Goal: Task Accomplishment & Management: Manage account settings

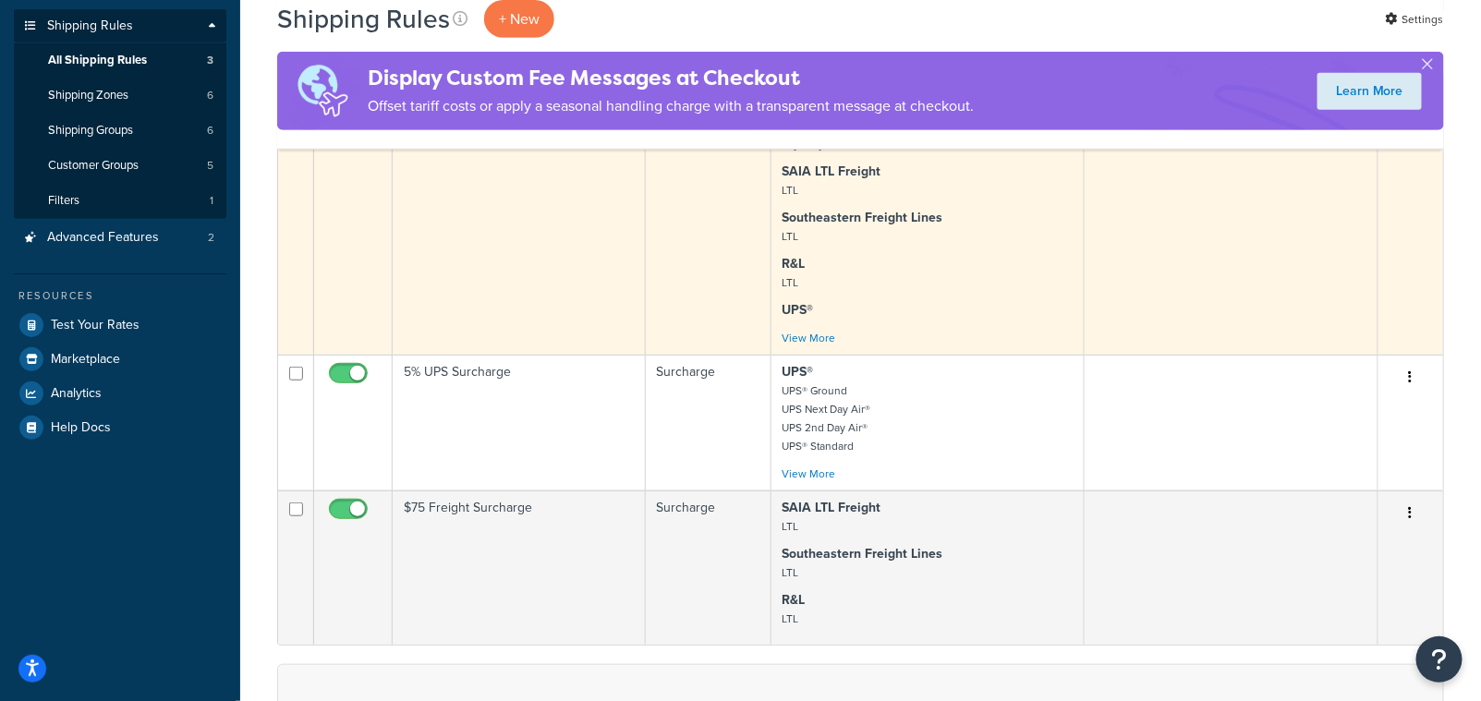
scroll to position [285, 0]
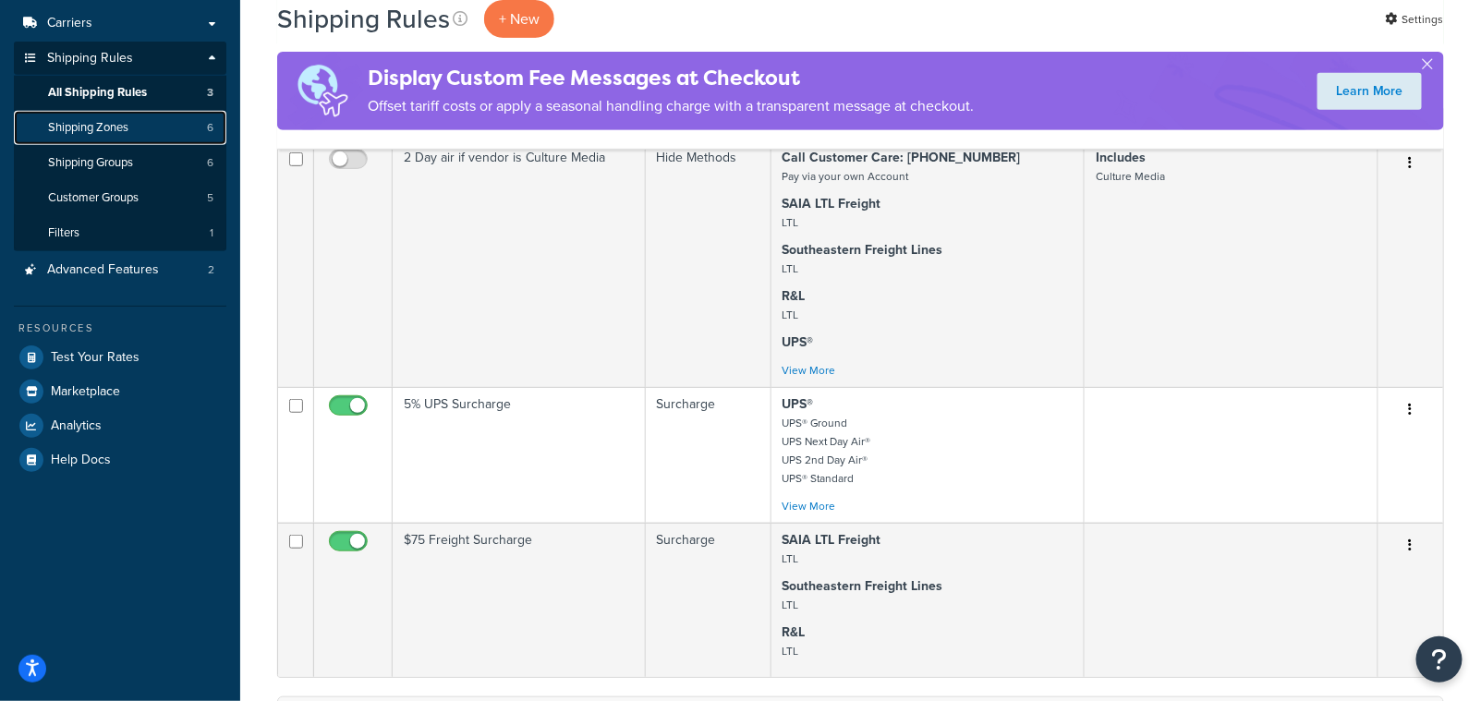
click at [97, 120] on span "Shipping Zones" at bounding box center [88, 128] width 80 height 16
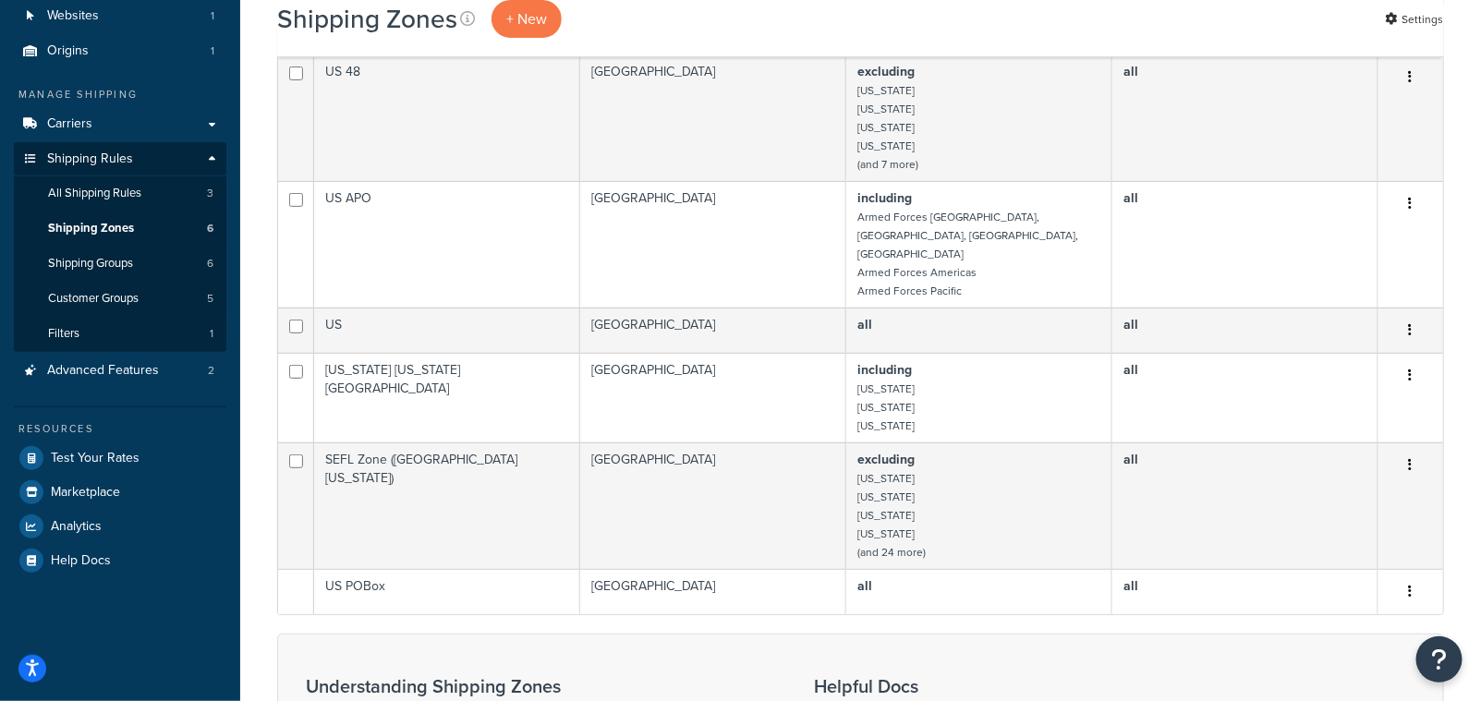
scroll to position [188, 0]
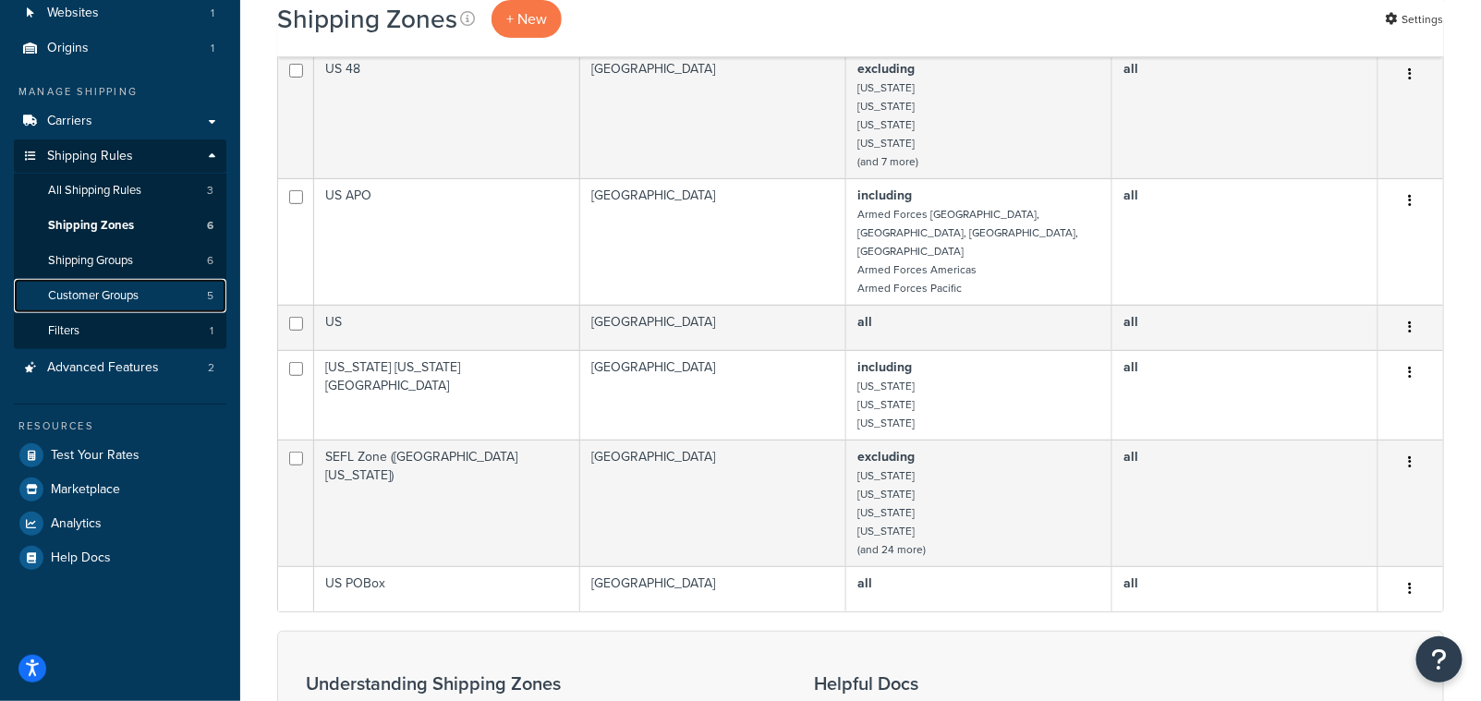
click at [102, 297] on span "Customer Groups" at bounding box center [93, 296] width 91 height 16
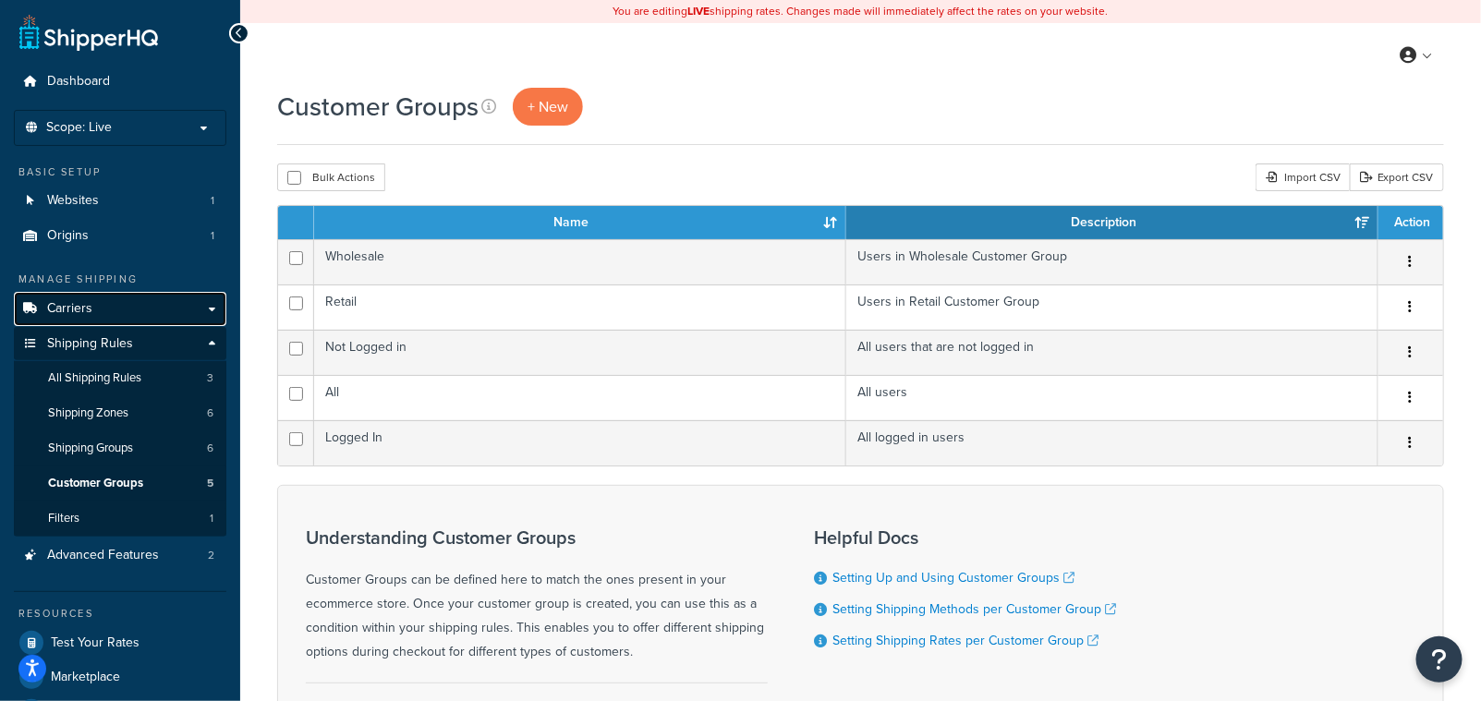
click at [78, 301] on span "Carriers" at bounding box center [69, 309] width 45 height 16
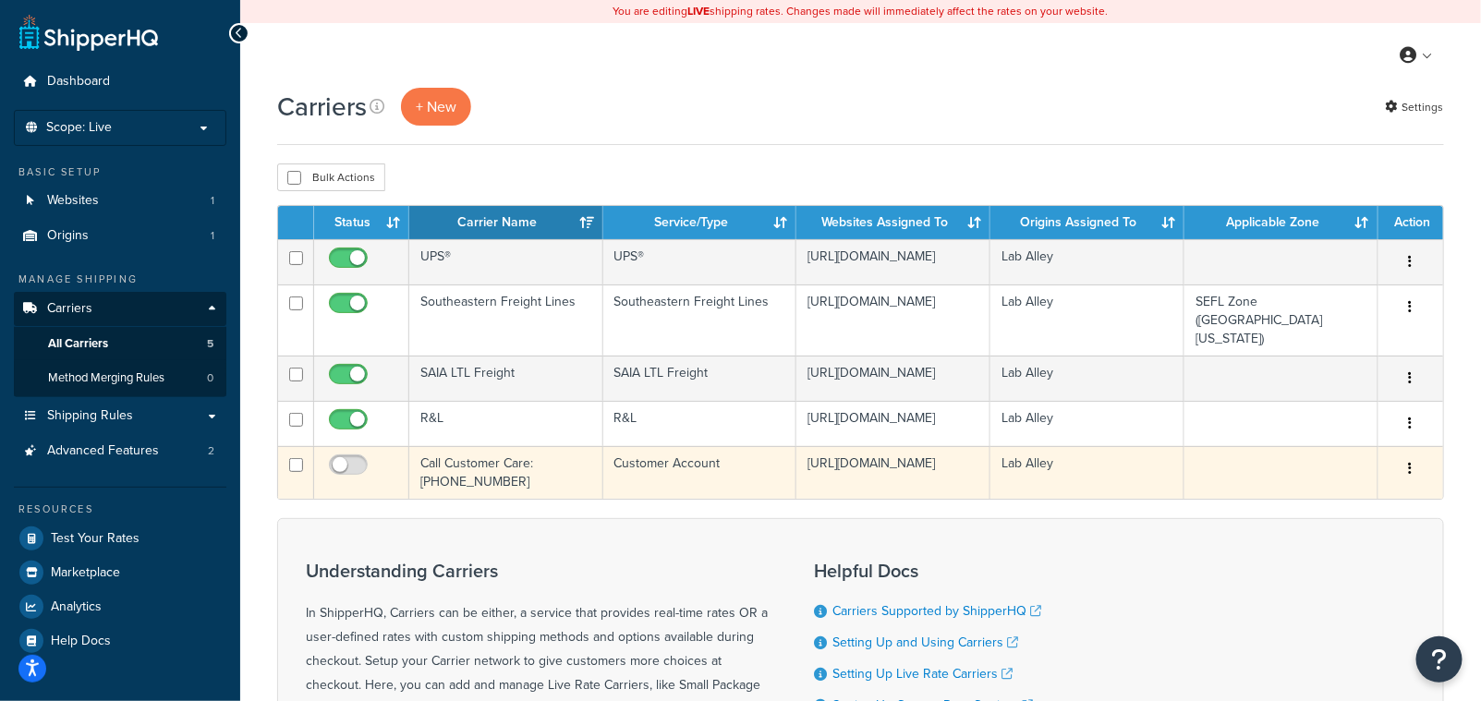
click at [1411, 462] on icon "button" at bounding box center [1411, 468] width 4 height 13
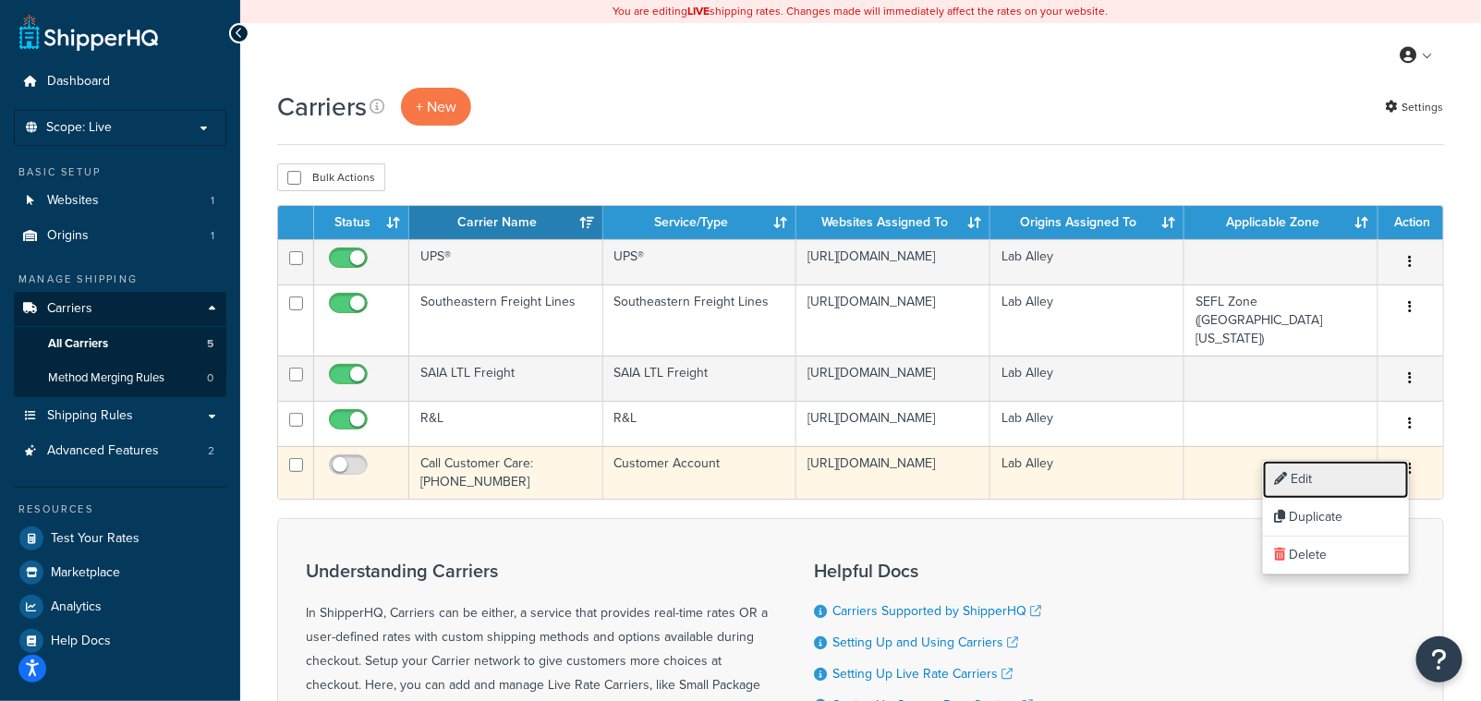
click at [1306, 485] on link "Edit" at bounding box center [1336, 480] width 146 height 38
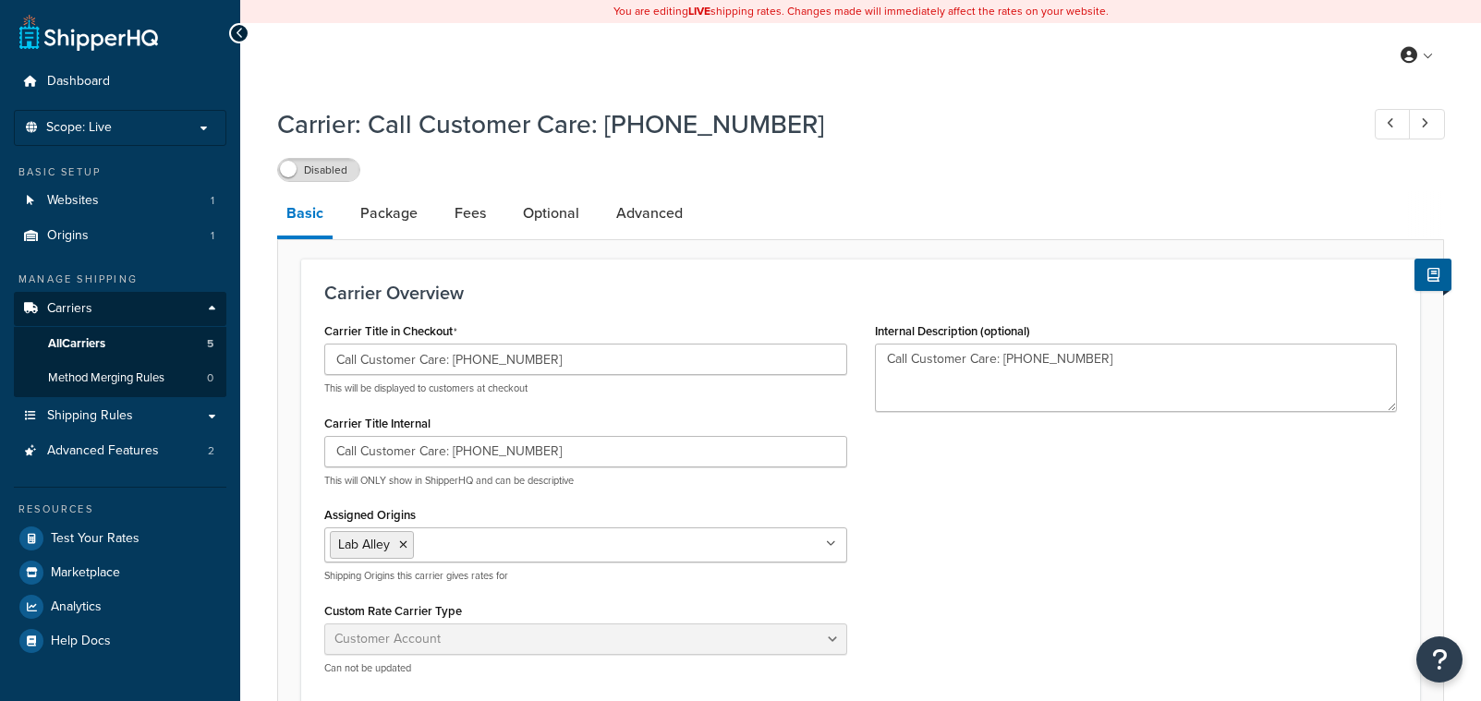
select select "customerAccount"
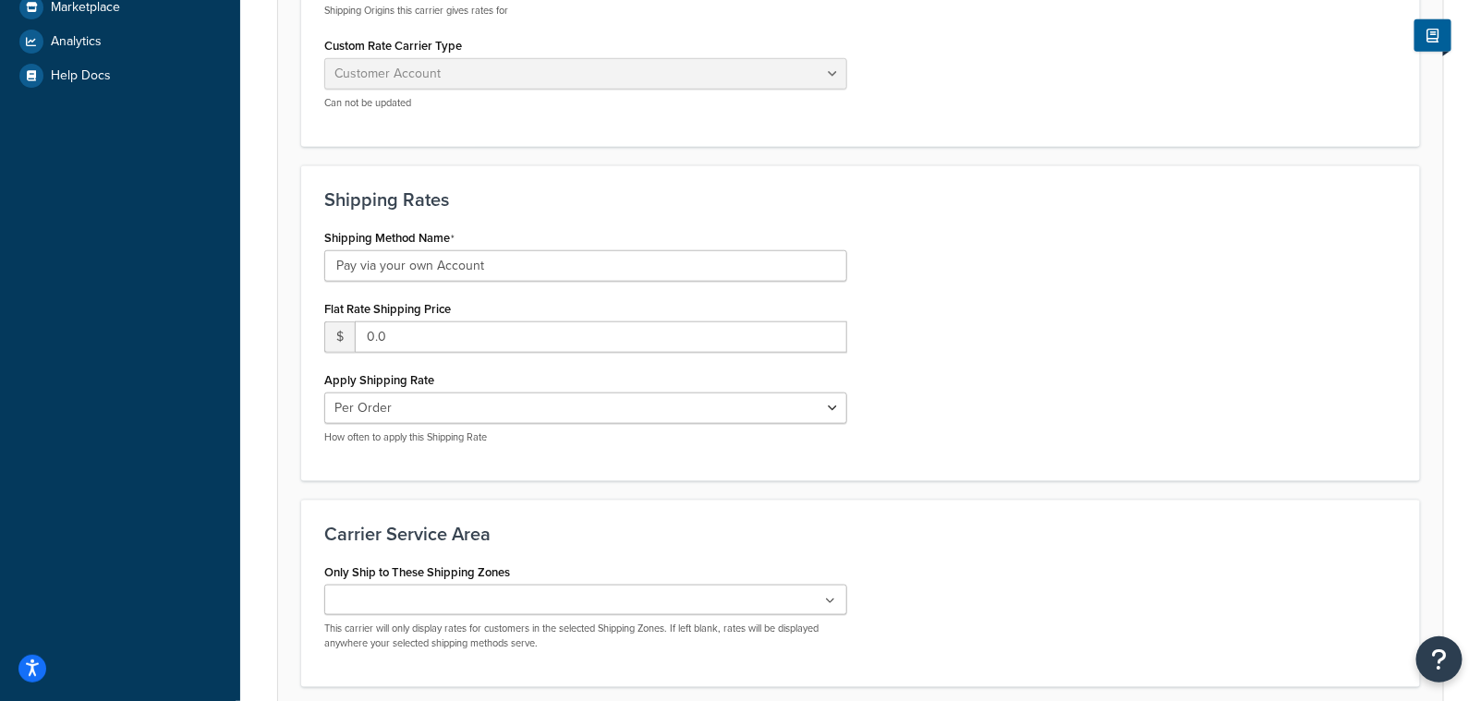
scroll to position [570, 0]
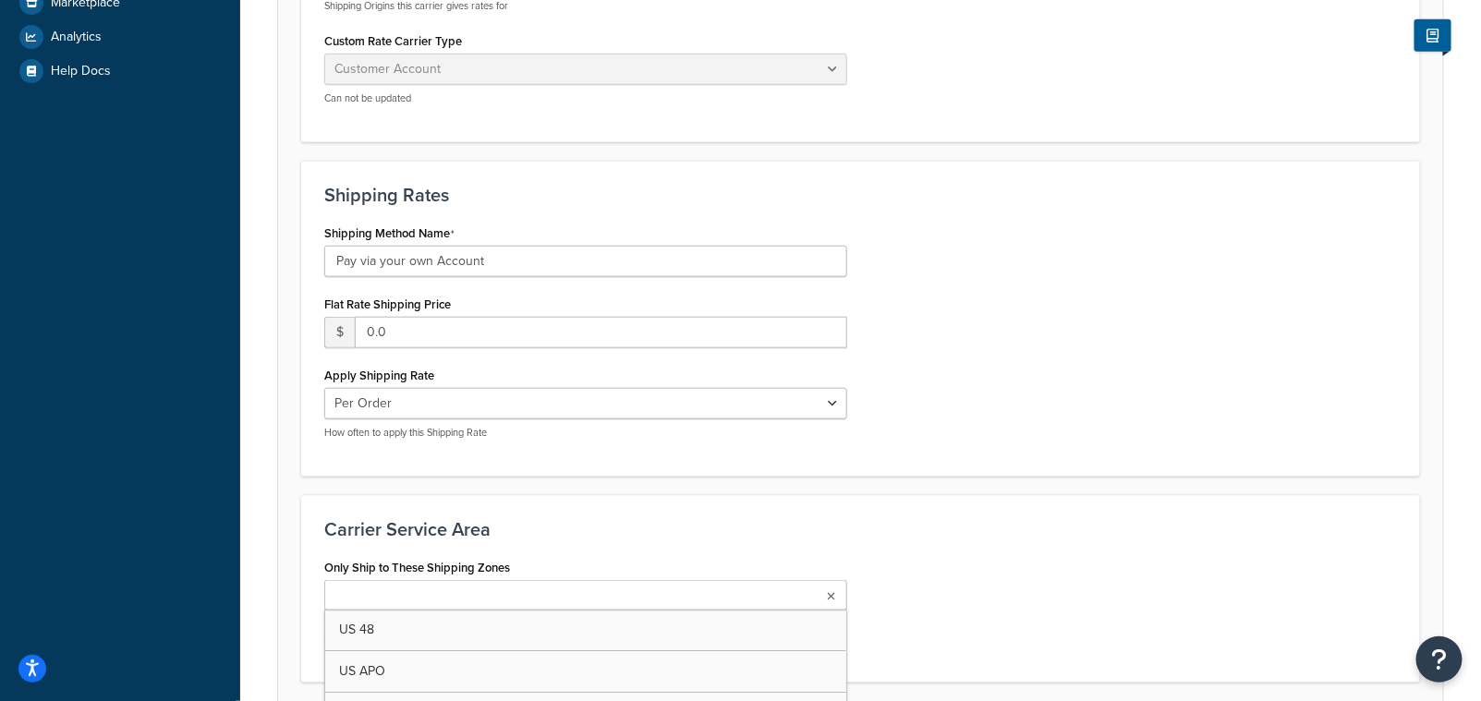
click at [835, 591] on icon at bounding box center [832, 596] width 8 height 11
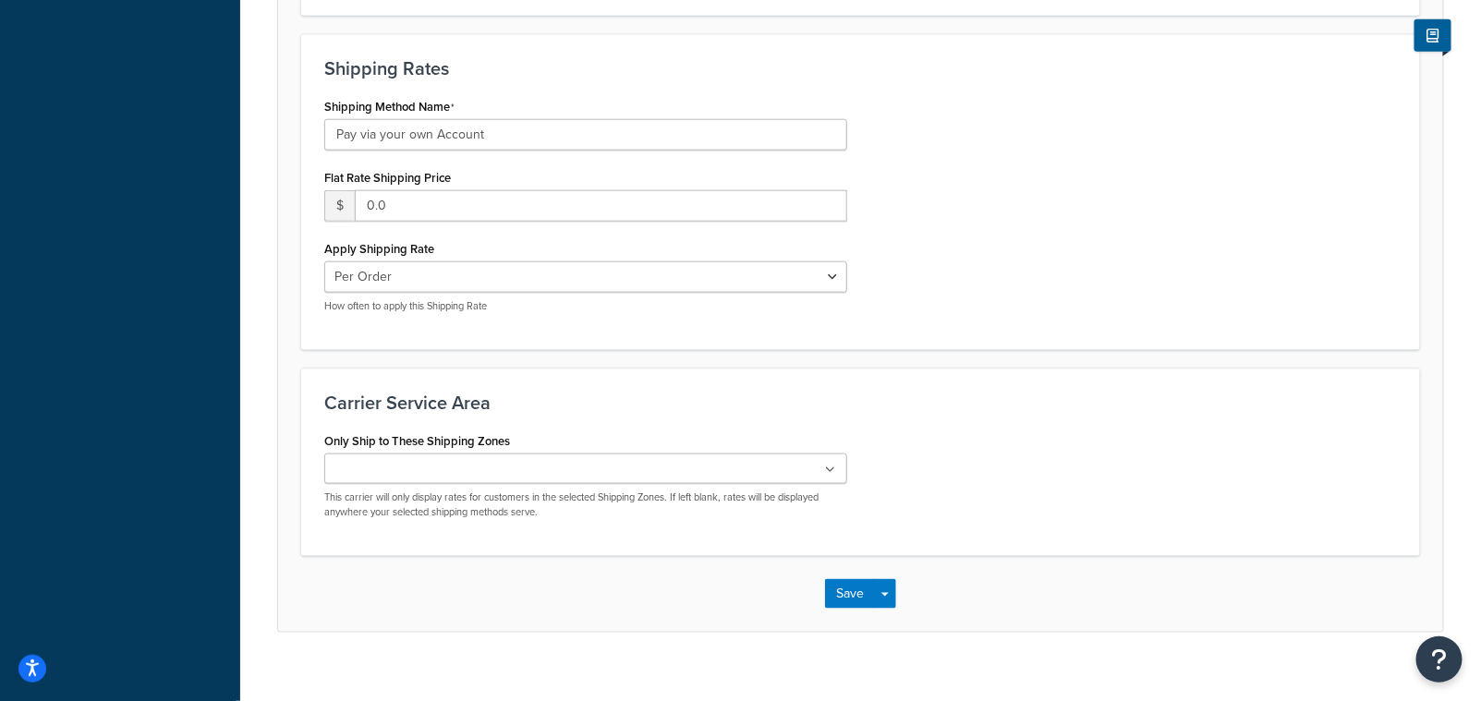
scroll to position [721, 0]
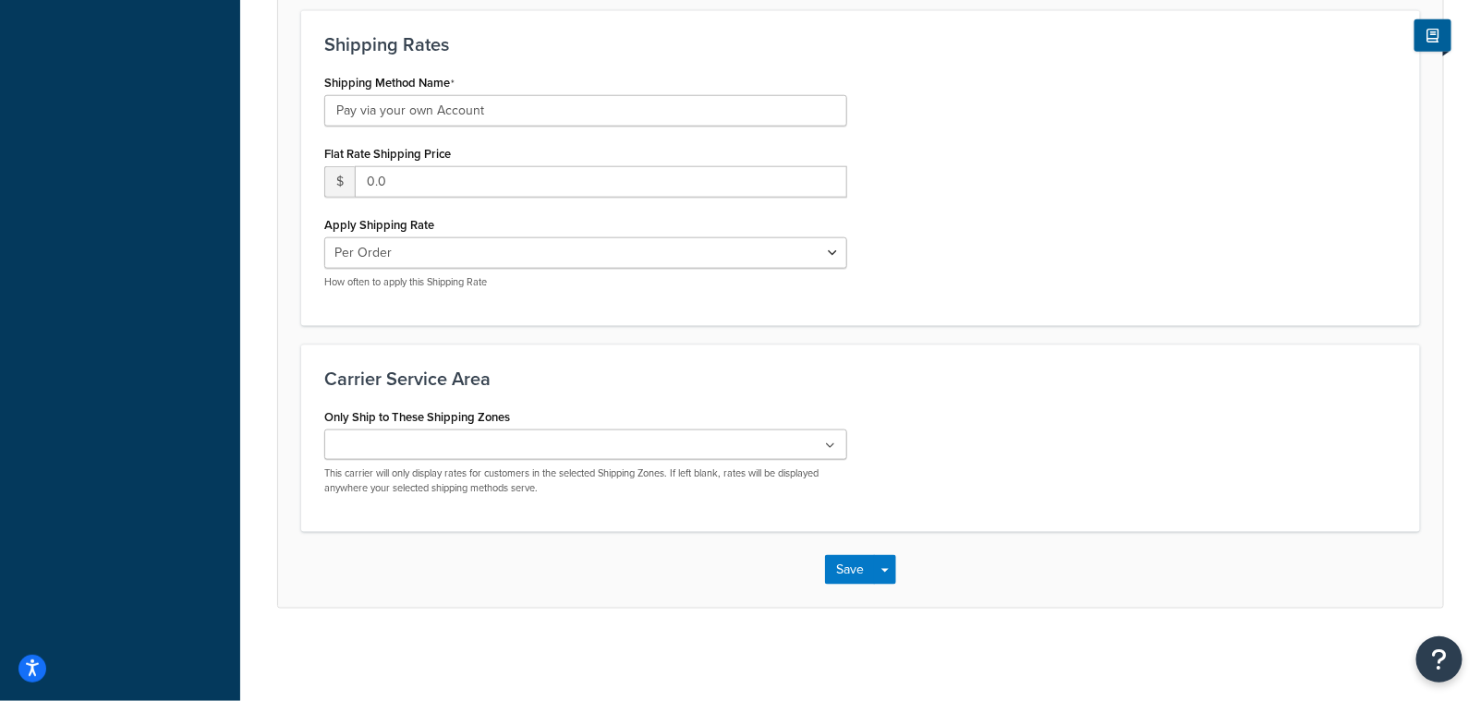
click at [834, 443] on icon at bounding box center [831, 446] width 10 height 11
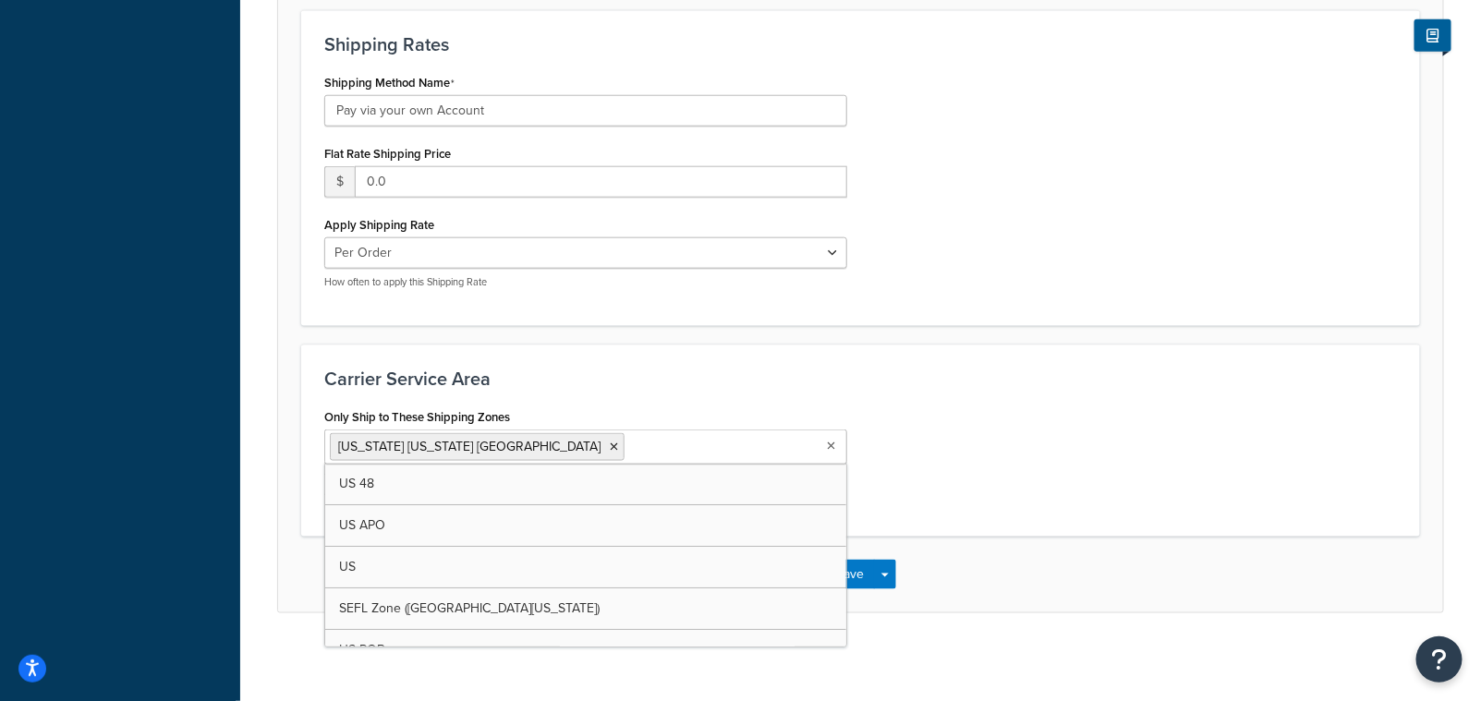
click at [1032, 446] on div "Only Ship to These Shipping Zones Alaska Hawaii PR US 48 US APO US SEFL Zone (E…" at bounding box center [860, 459] width 1100 height 110
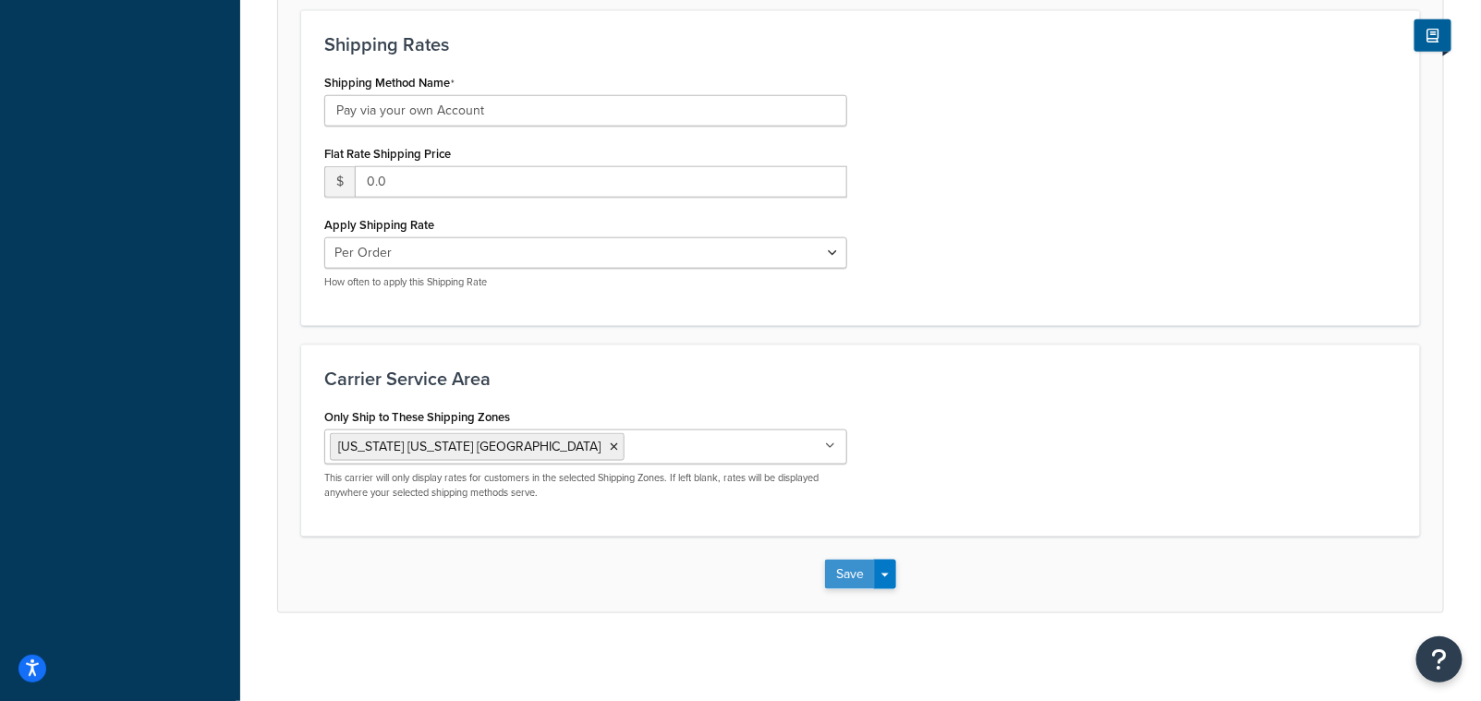
click at [854, 580] on button "Save" at bounding box center [850, 575] width 50 height 30
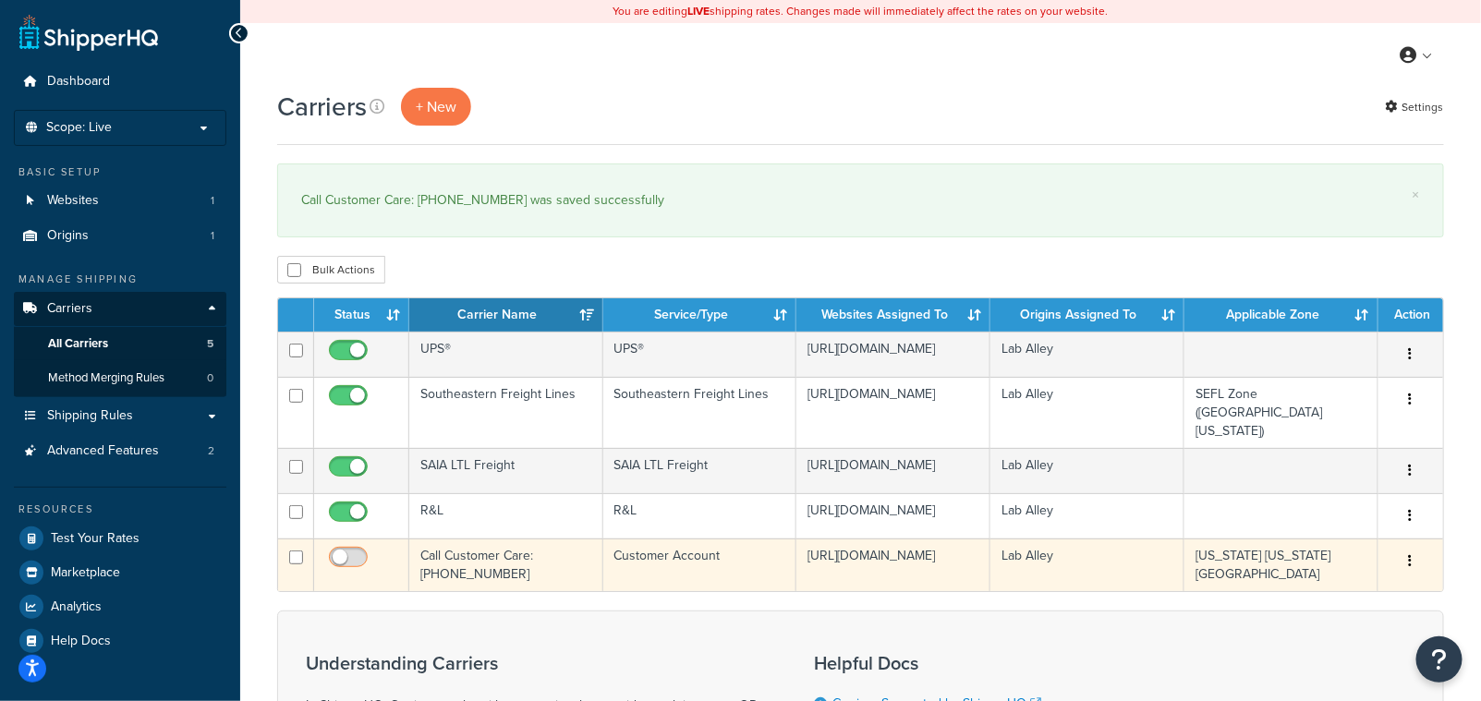
click at [341, 551] on input "checkbox" at bounding box center [350, 562] width 51 height 23
checkbox input "true"
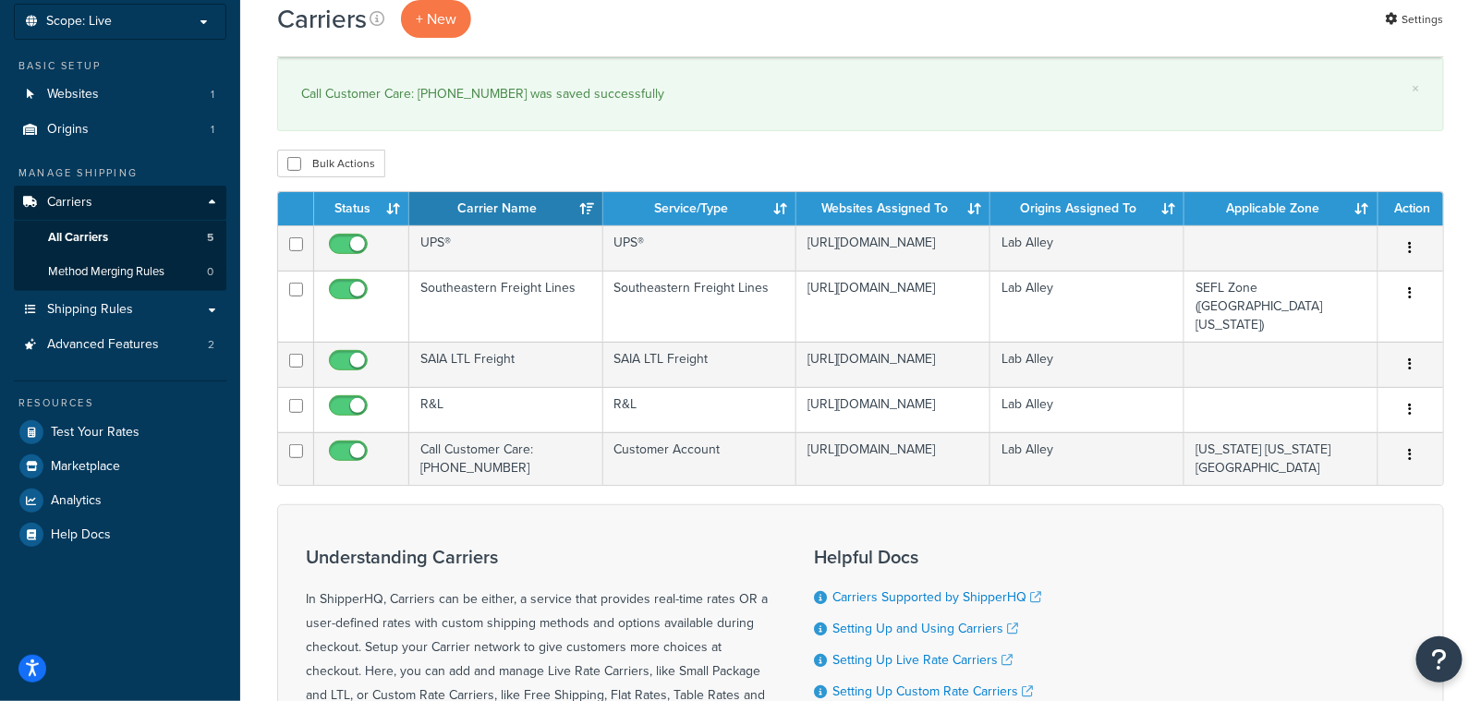
scroll to position [112, 0]
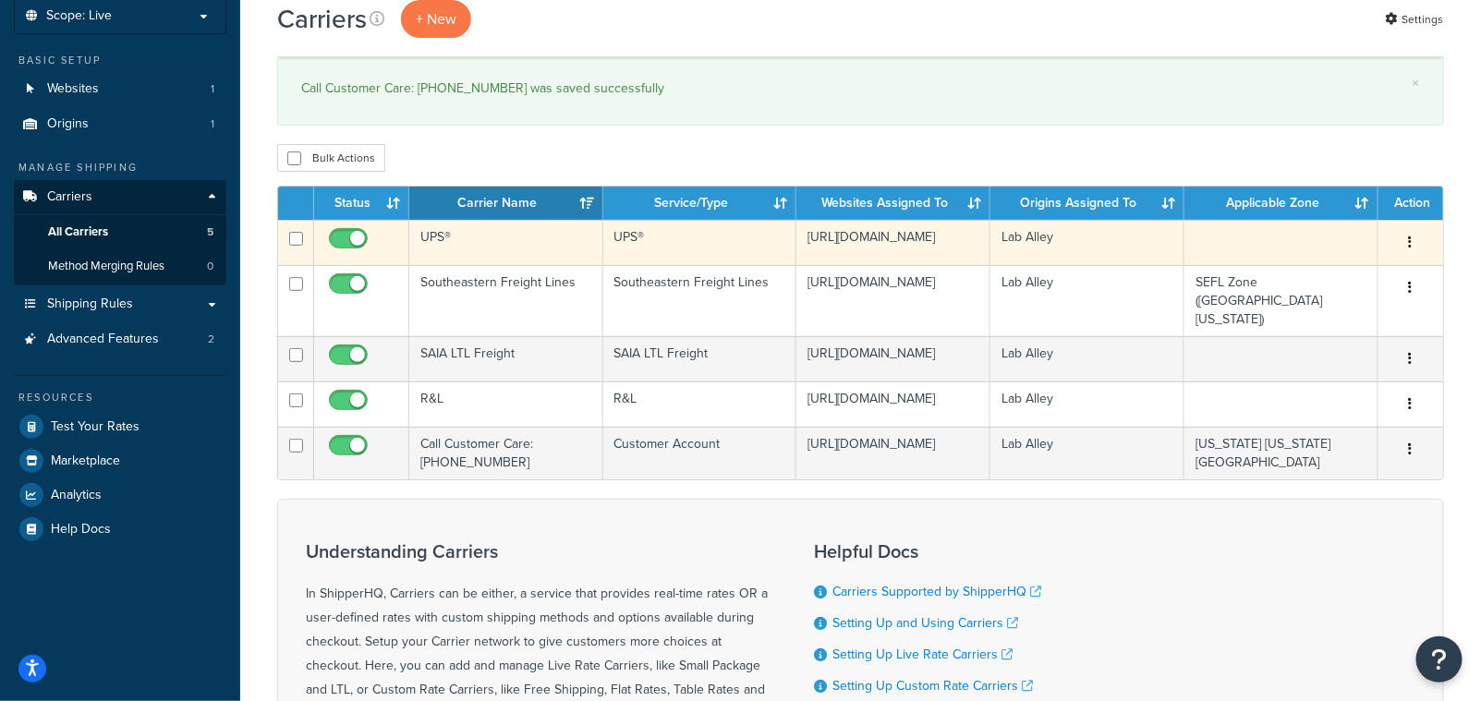
click at [1411, 238] on icon "button" at bounding box center [1411, 242] width 4 height 13
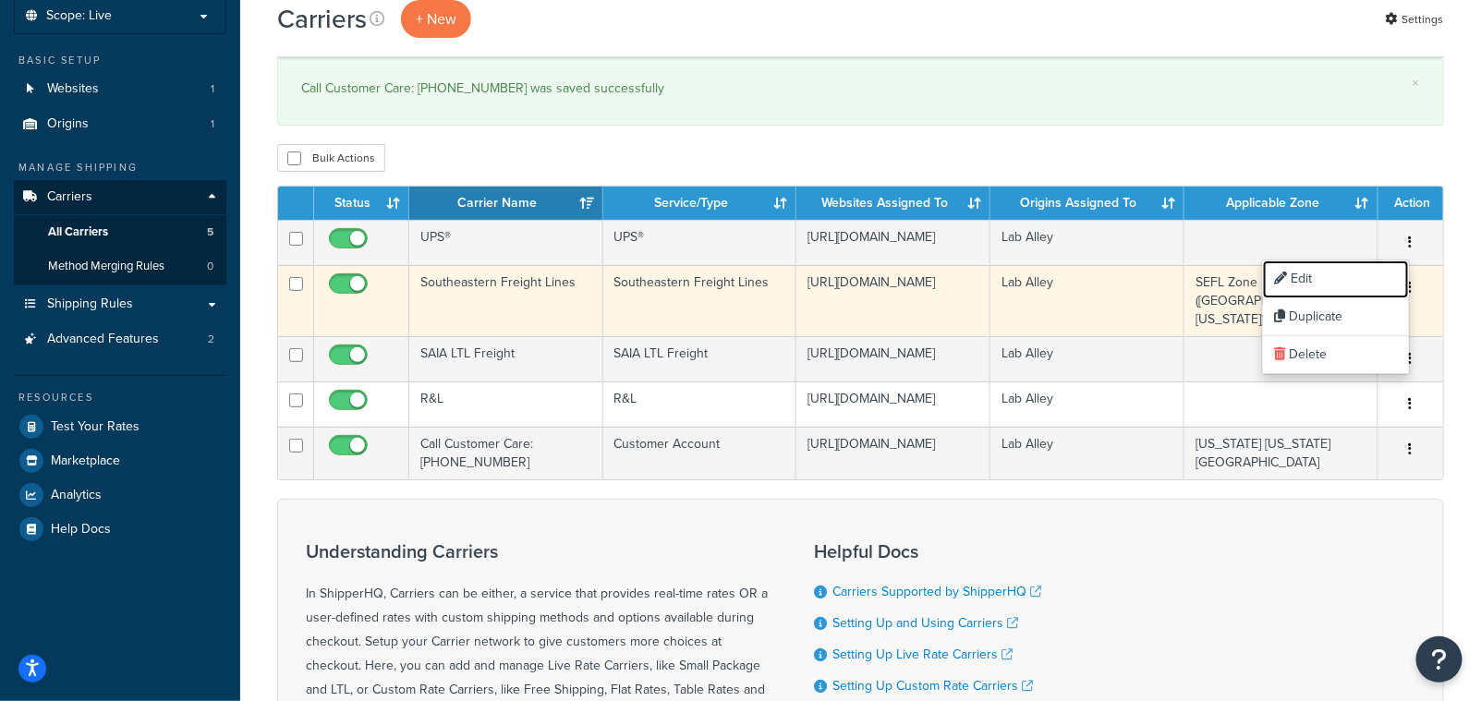
click at [1337, 275] on link "Edit" at bounding box center [1336, 279] width 146 height 38
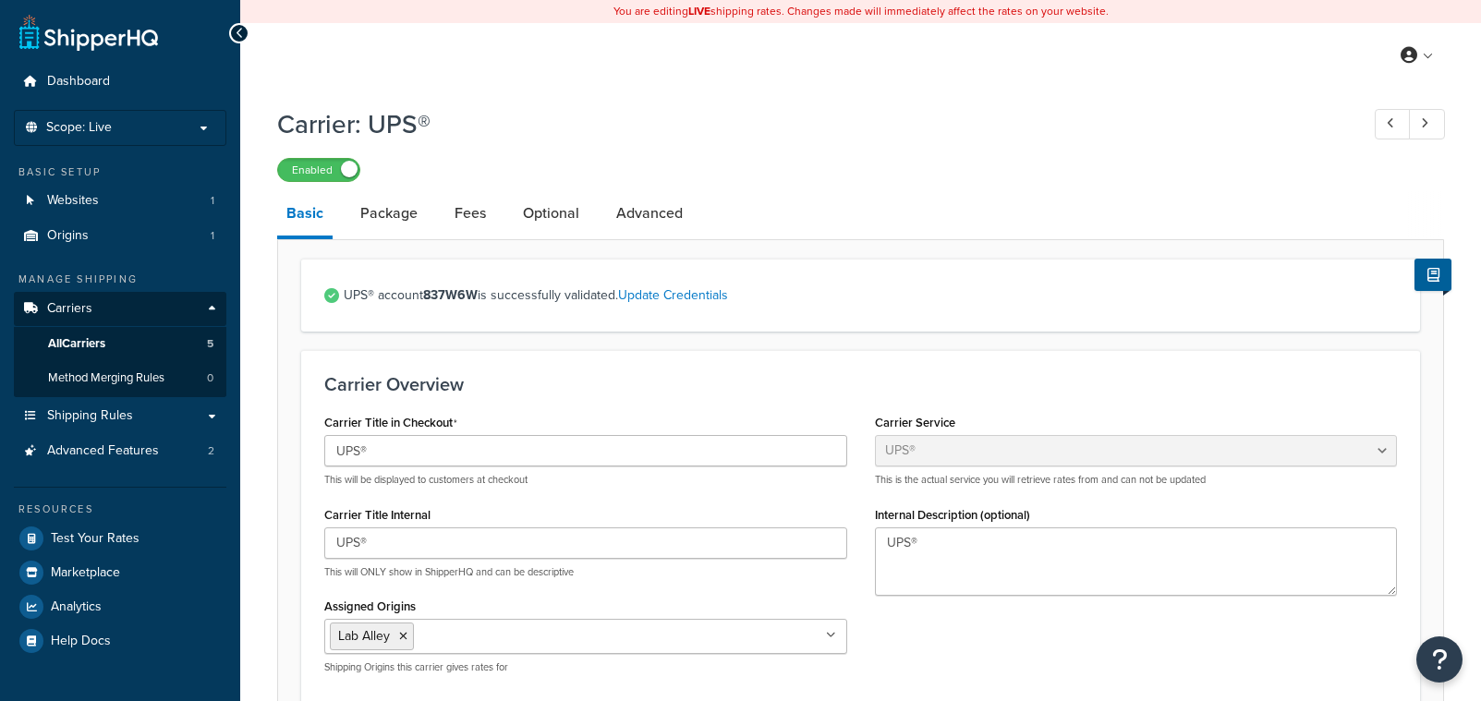
select select "ups"
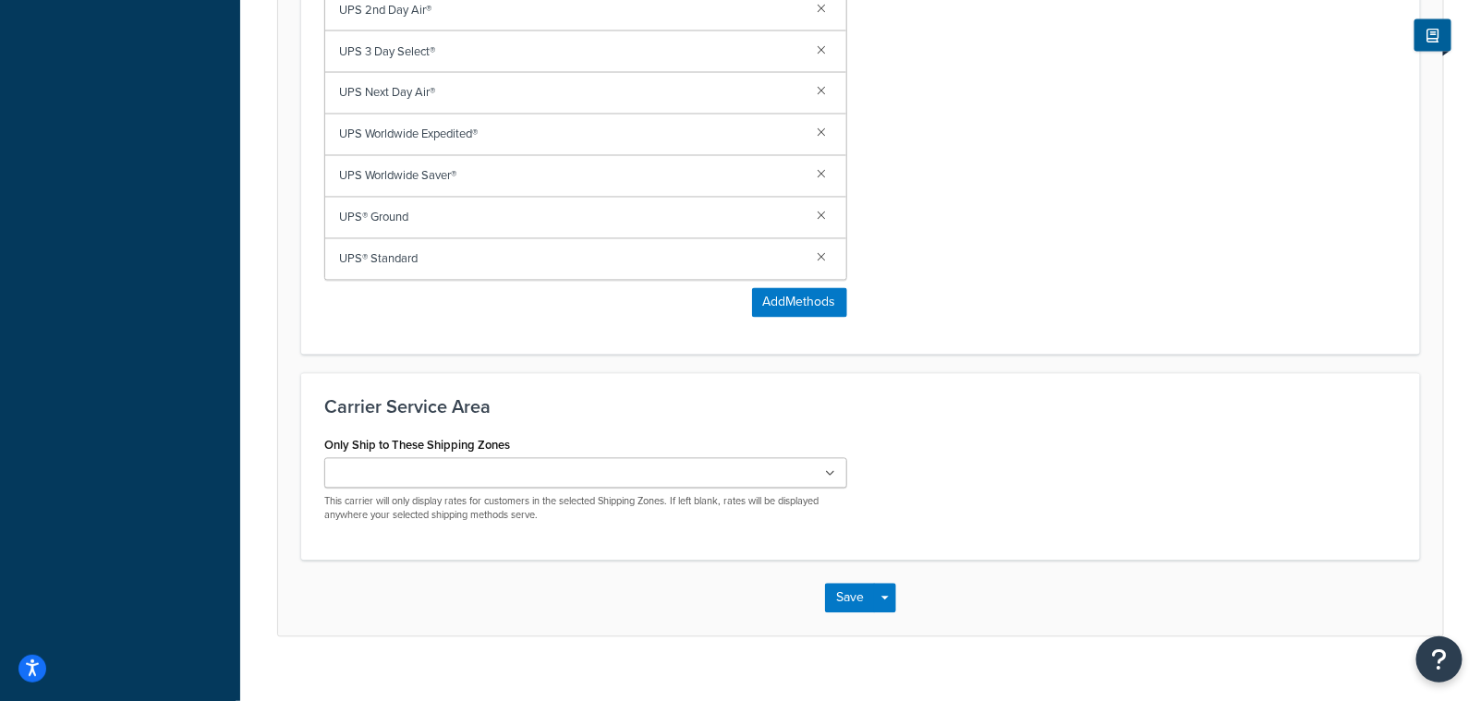
scroll to position [1303, 0]
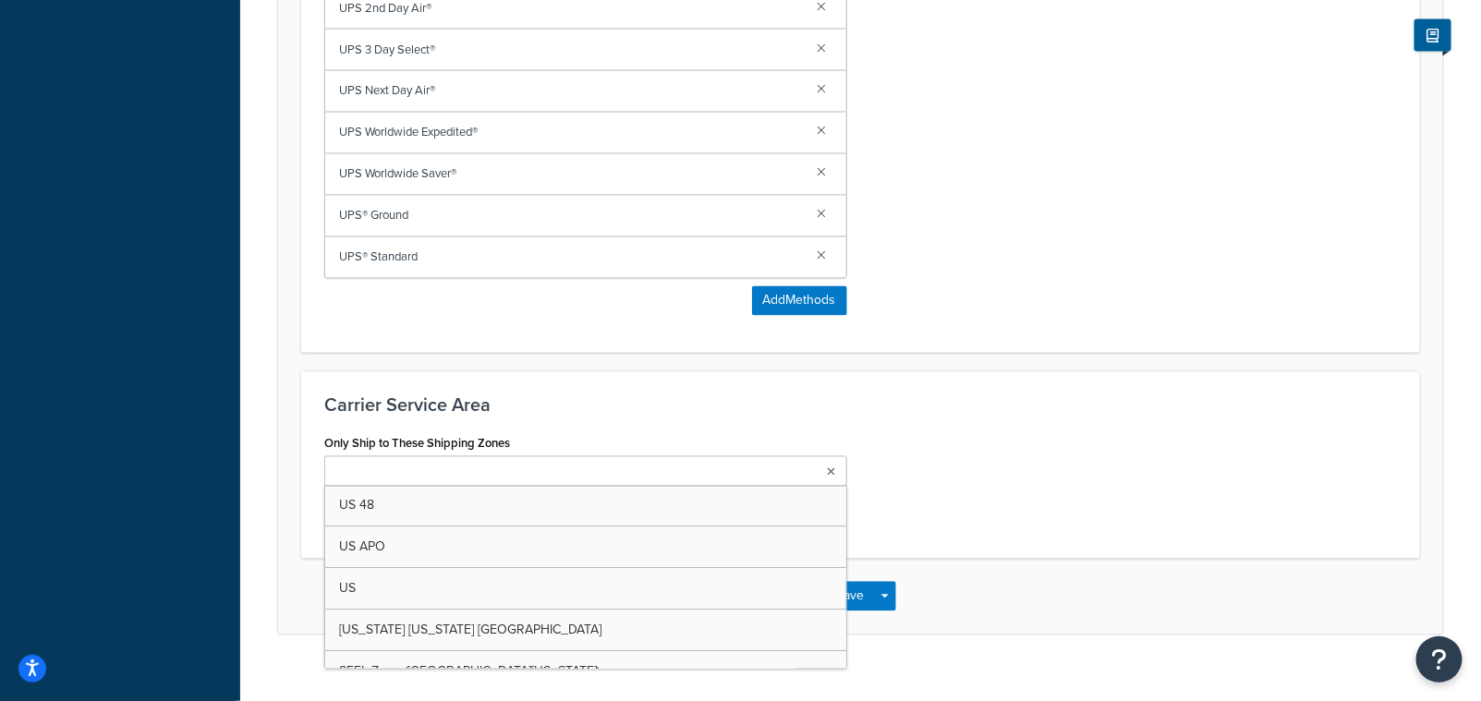
click at [832, 467] on icon at bounding box center [832, 472] width 8 height 11
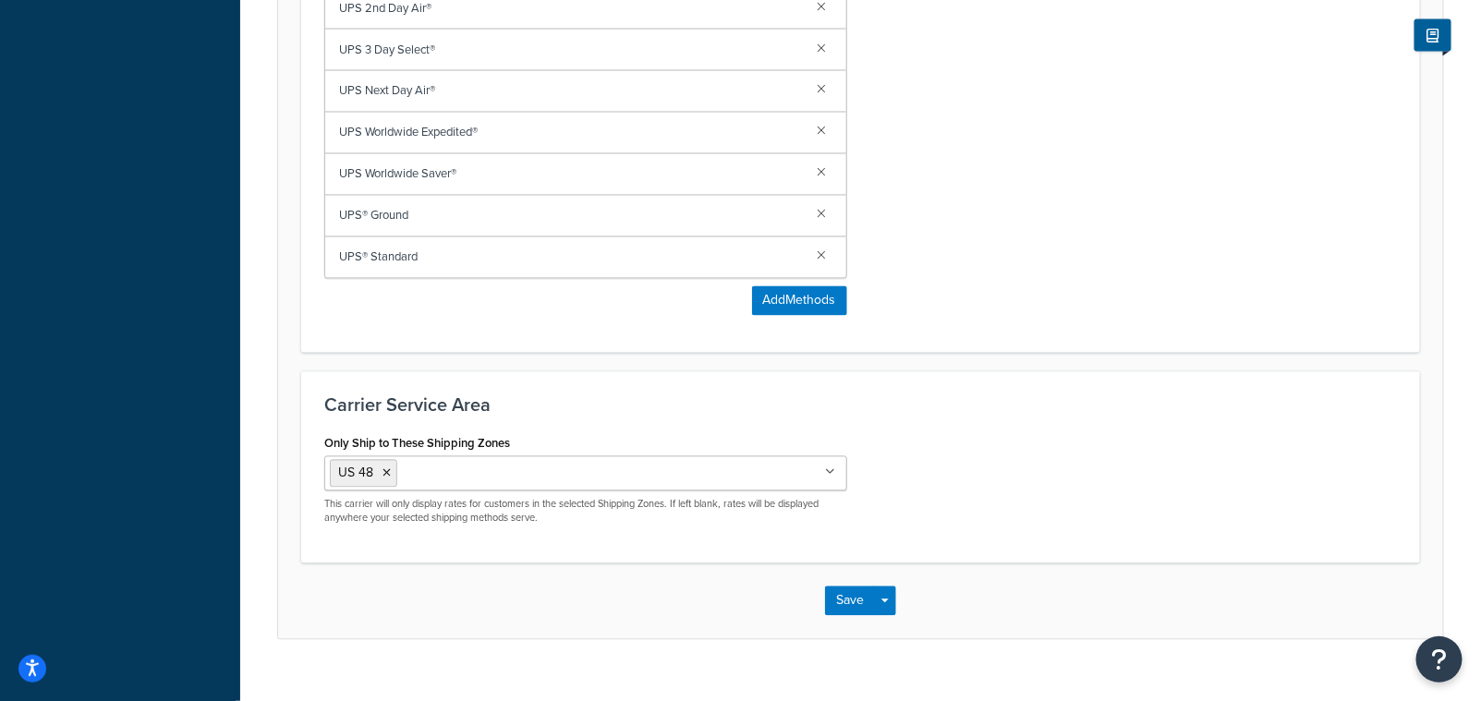
click at [861, 431] on div "Only Ship to These Shipping Zones US 48 US APO US Alaska Hawaii PR SEFL Zone (E…" at bounding box center [860, 485] width 1100 height 110
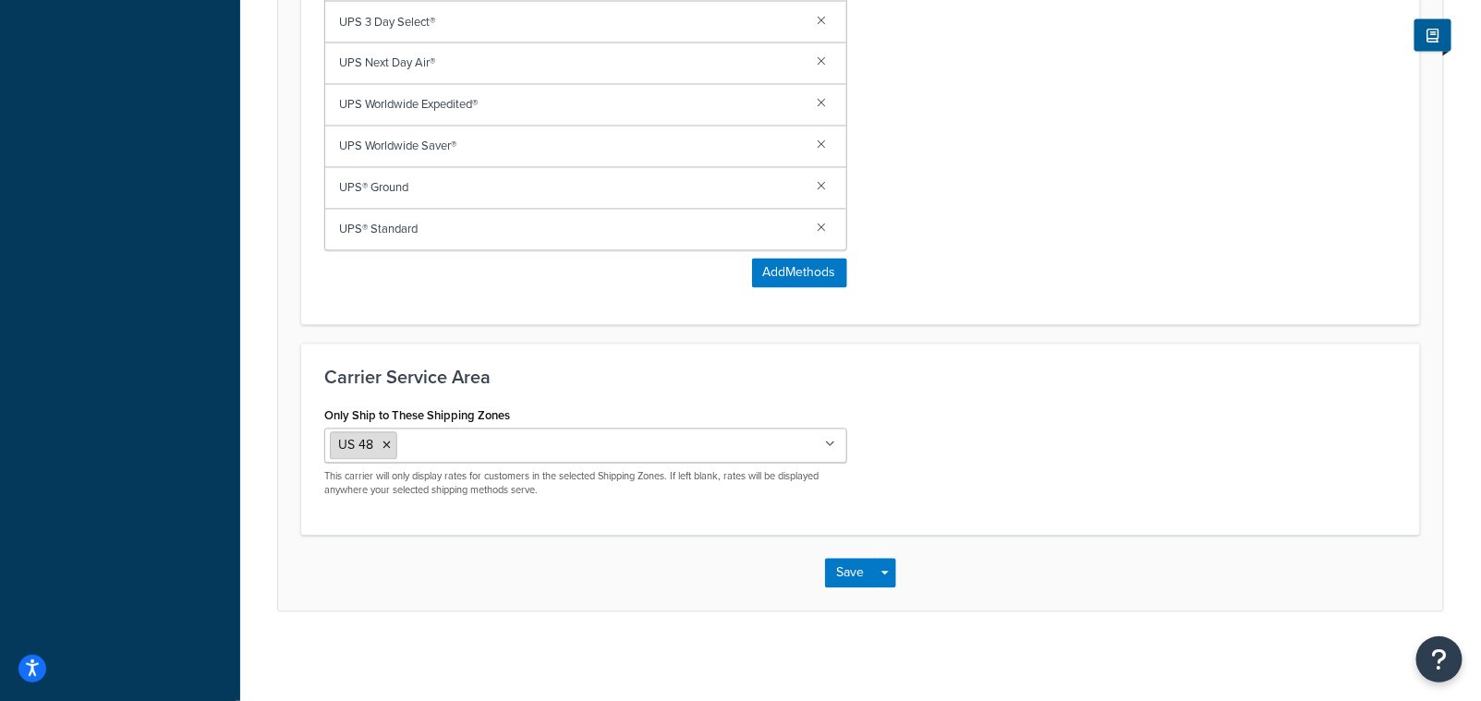
click at [389, 447] on icon at bounding box center [386, 446] width 8 height 11
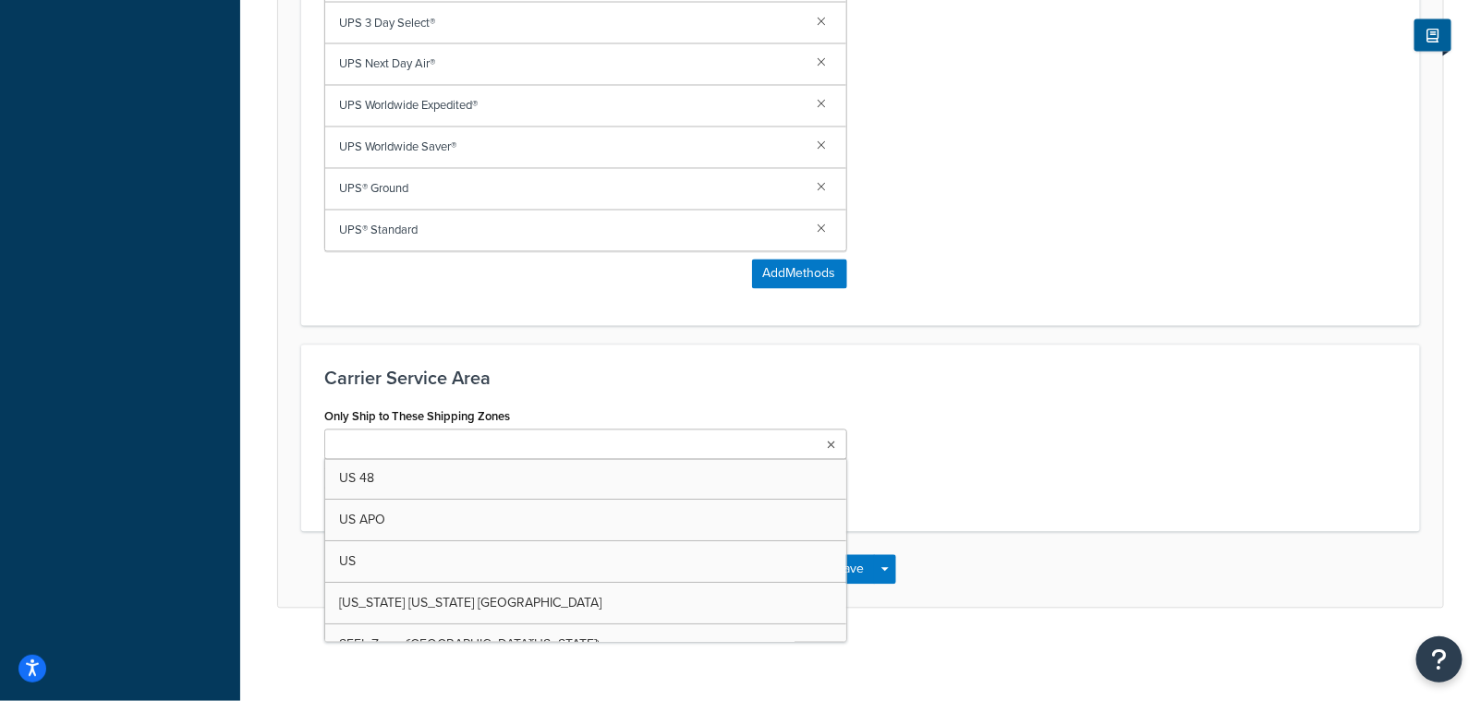
scroll to position [1329, 0]
click at [1085, 437] on div "Only Ship to These Shipping Zones US 48 US APO US Alaska Hawaii PR SEFL Zone (E…" at bounding box center [860, 457] width 1100 height 105
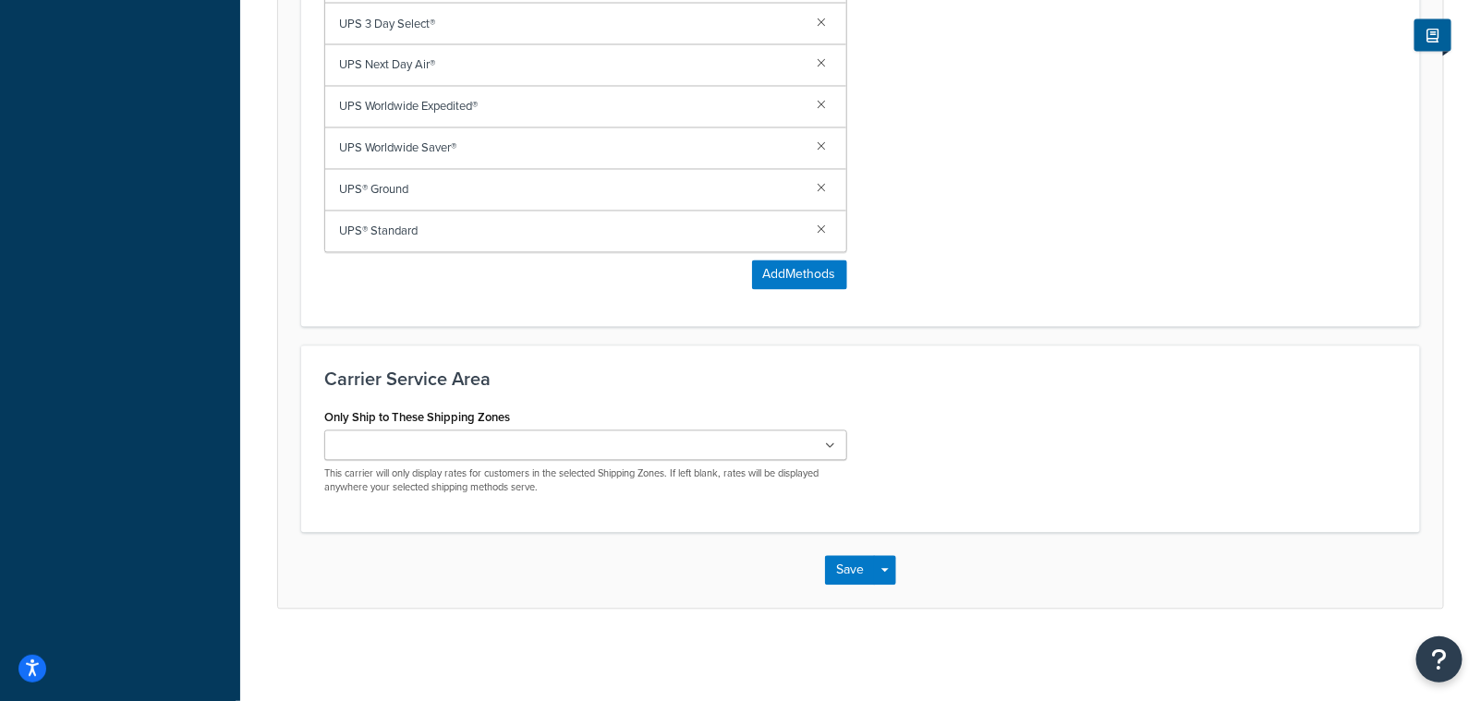
click at [835, 443] on icon at bounding box center [831, 447] width 10 height 11
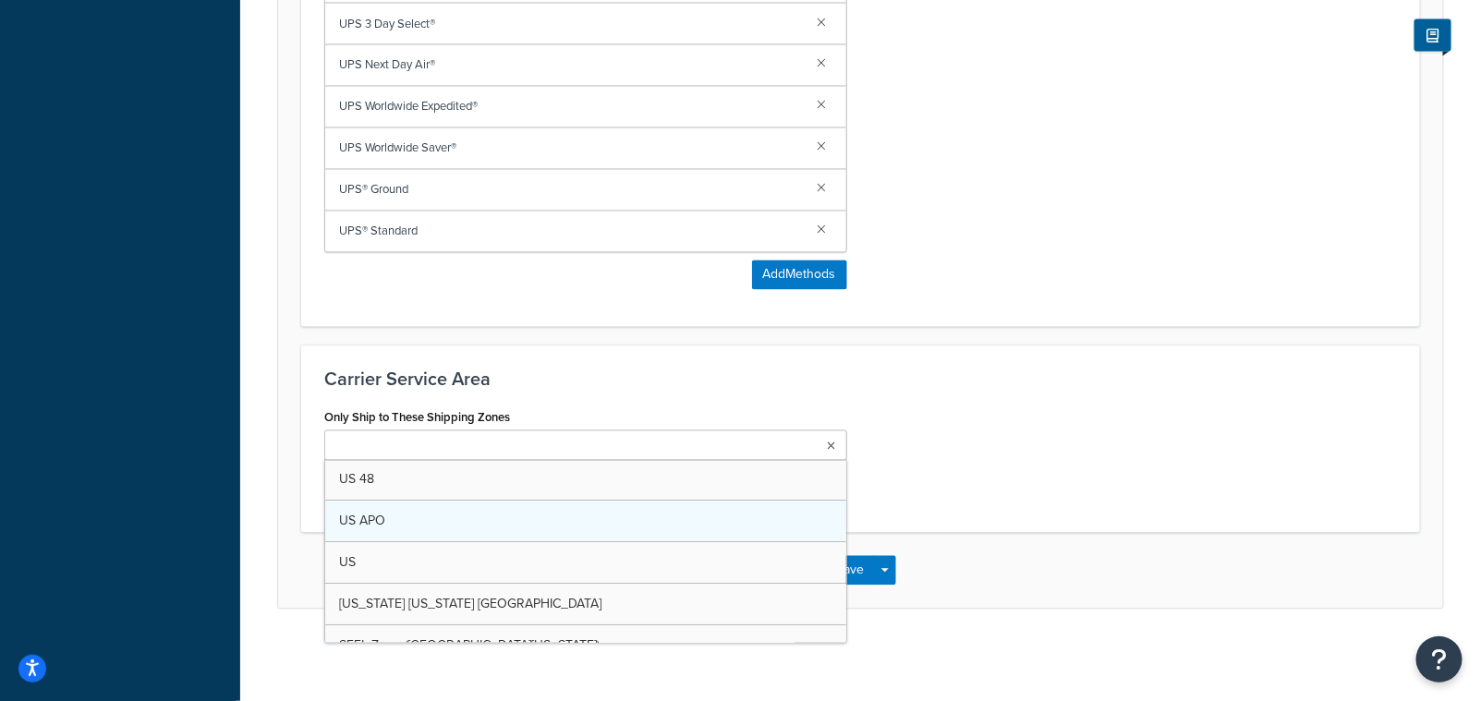
scroll to position [1331, 0]
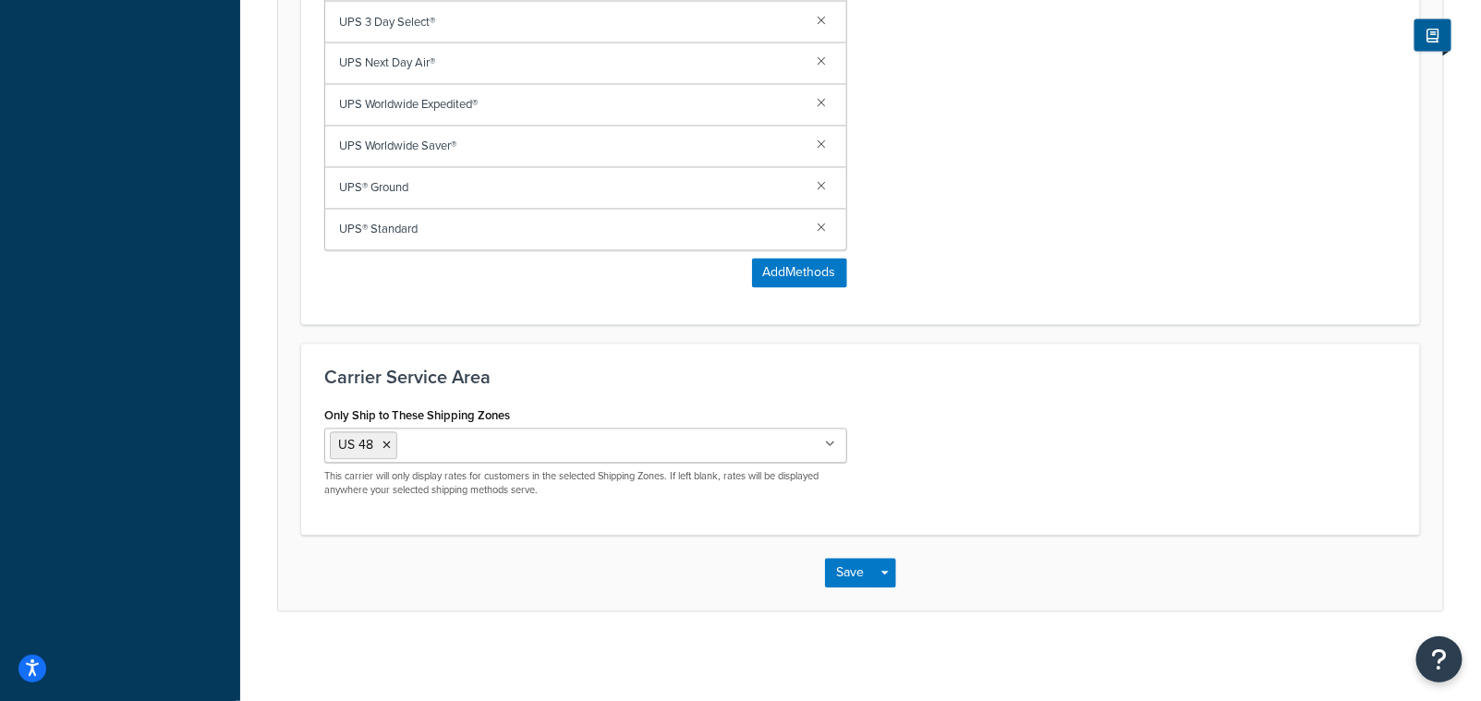
click at [992, 474] on div "Only Ship to These Shipping Zones US 48 US APO US Alaska Hawaii PR SEFL Zone (E…" at bounding box center [860, 458] width 1100 height 110
click at [854, 575] on button "Save" at bounding box center [850, 574] width 50 height 30
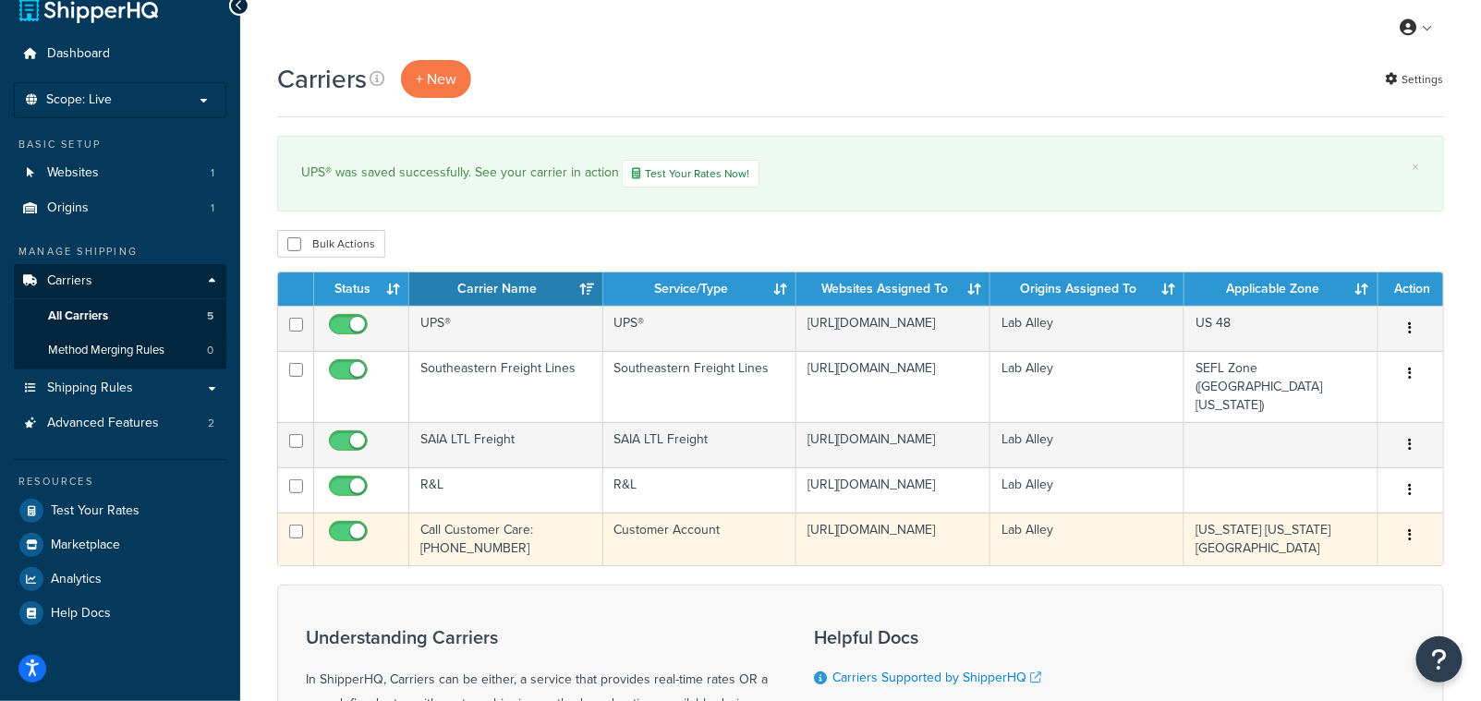
click at [304, 513] on td at bounding box center [296, 539] width 36 height 53
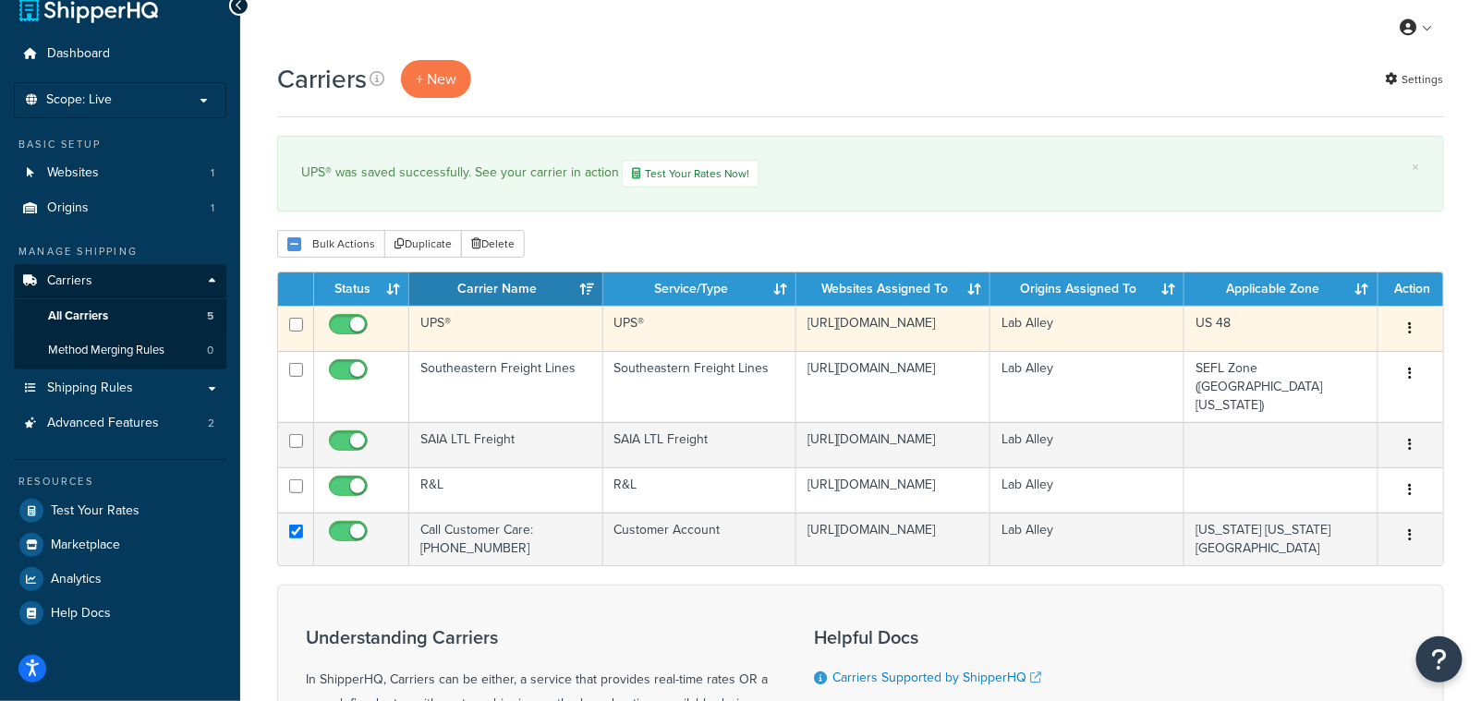
drag, startPoint x: 1399, startPoint y: 514, endPoint x: 1387, endPoint y: 337, distance: 176.8
click at [1387, 337] on tbody "UPS® UPS® [URL][DOMAIN_NAME] [GEOGRAPHIC_DATA] US 48 Edit Duplicate [GEOGRAPHIC…" at bounding box center [860, 436] width 1165 height 260
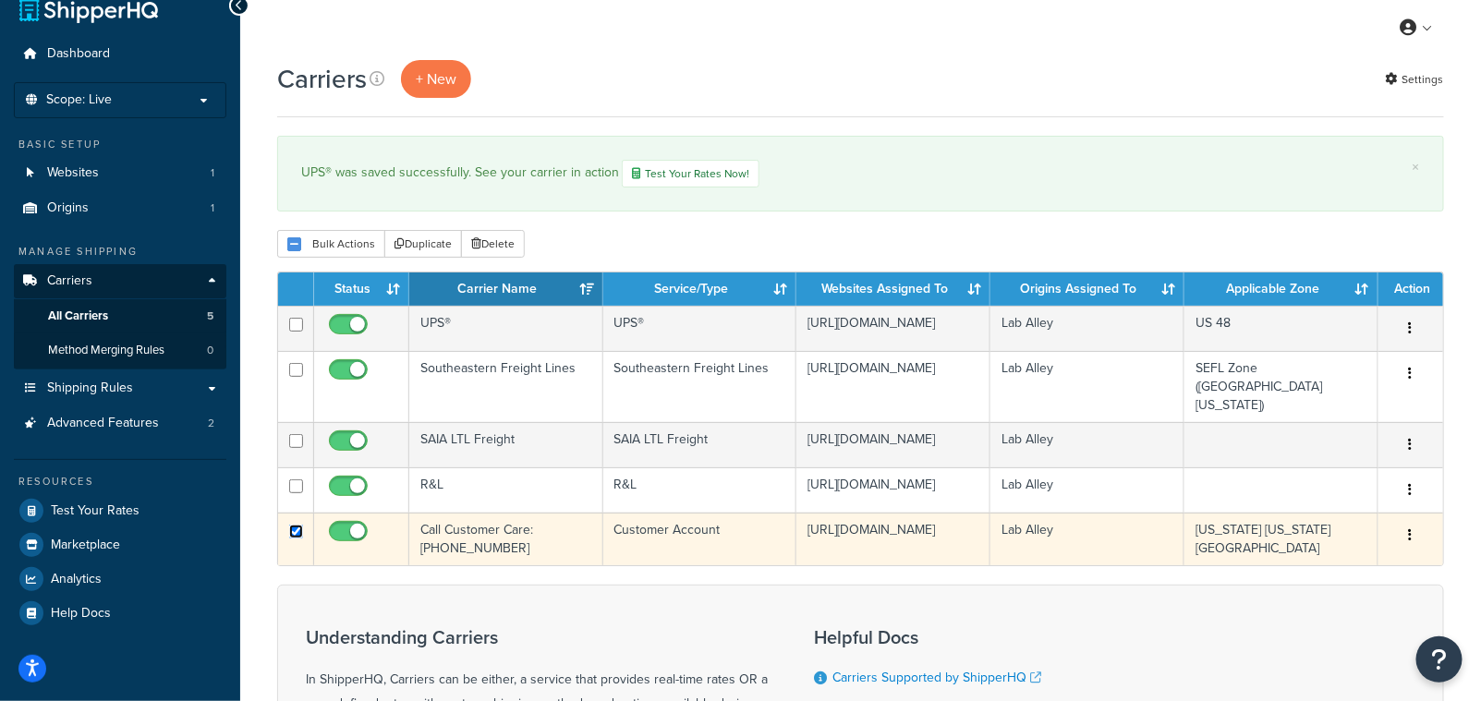
click at [300, 525] on input "checkbox" at bounding box center [296, 532] width 14 height 14
checkbox input "false"
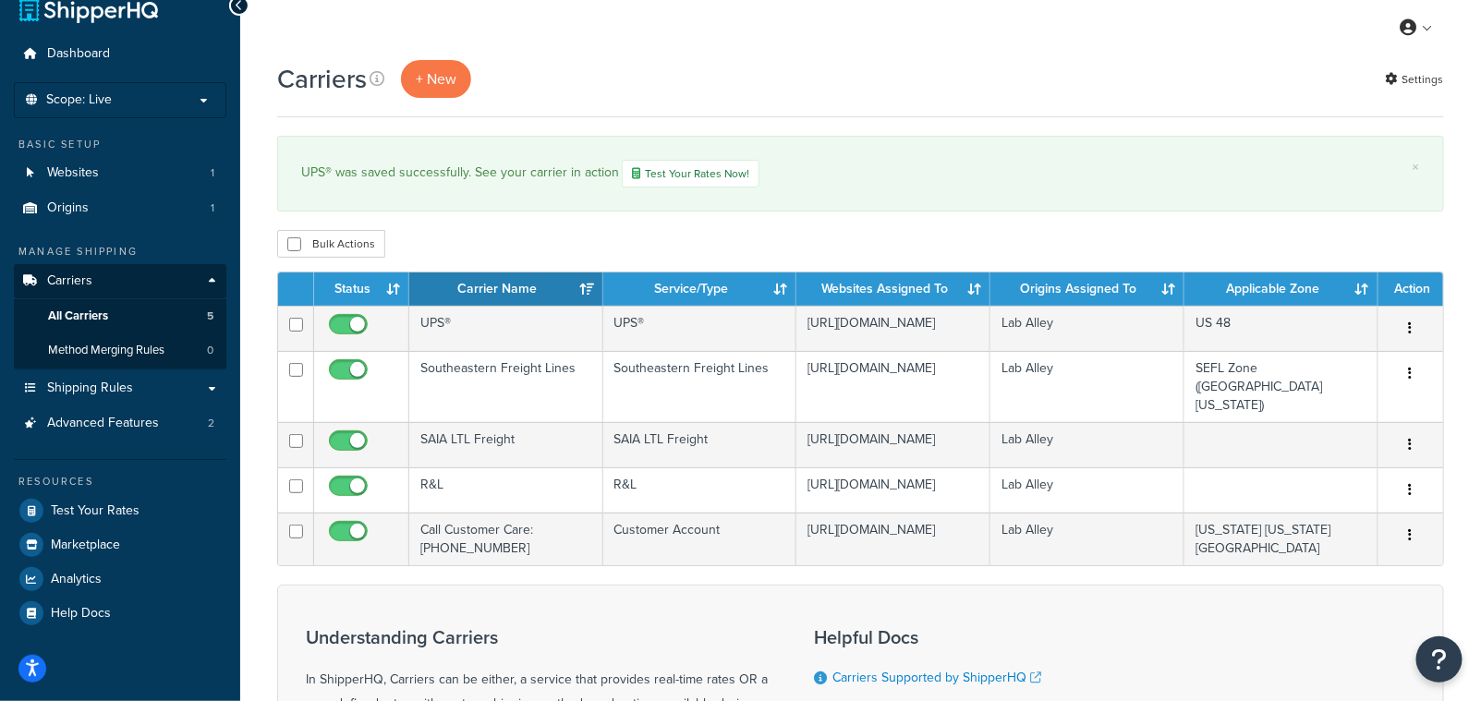
click at [393, 283] on th "Status" at bounding box center [361, 288] width 95 height 33
click at [605, 279] on th "Service/Type" at bounding box center [700, 288] width 194 height 33
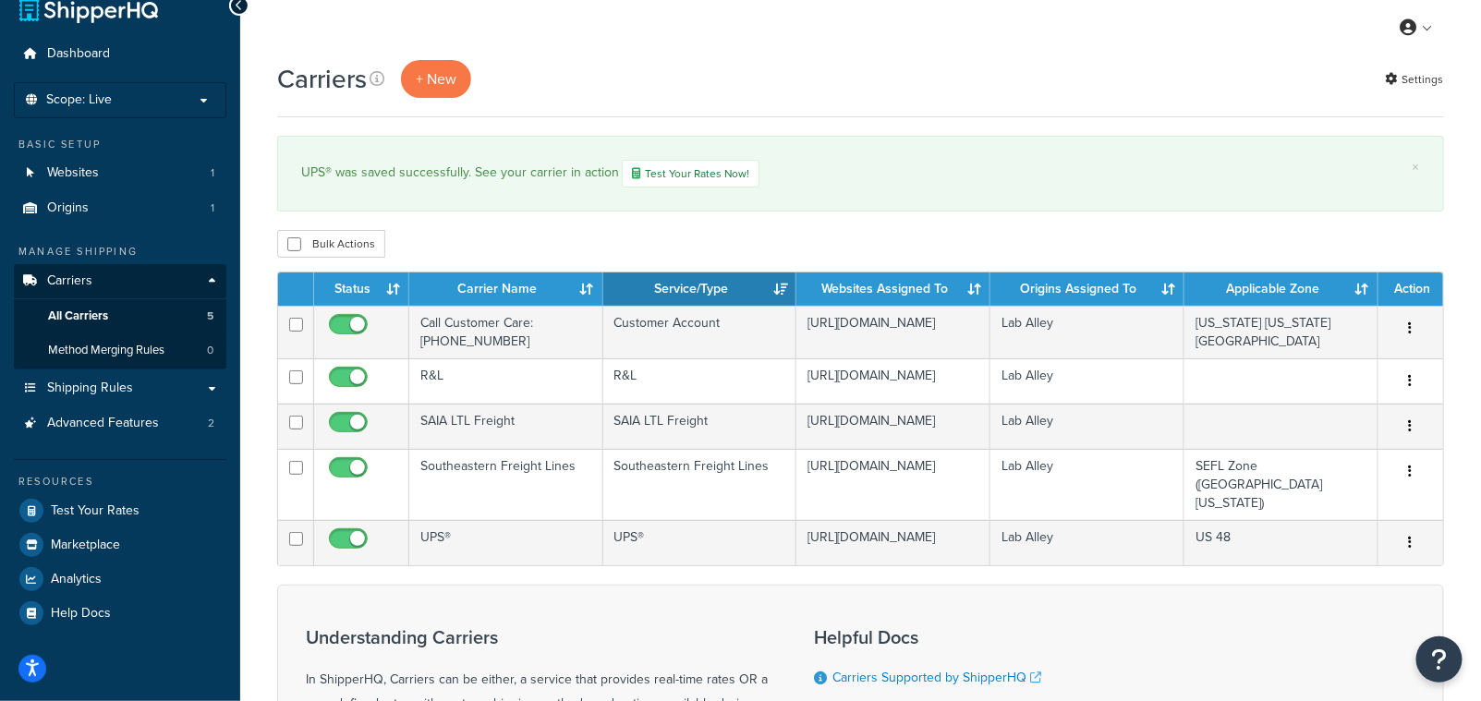
click at [590, 281] on th "Carrier Name" at bounding box center [506, 288] width 194 height 33
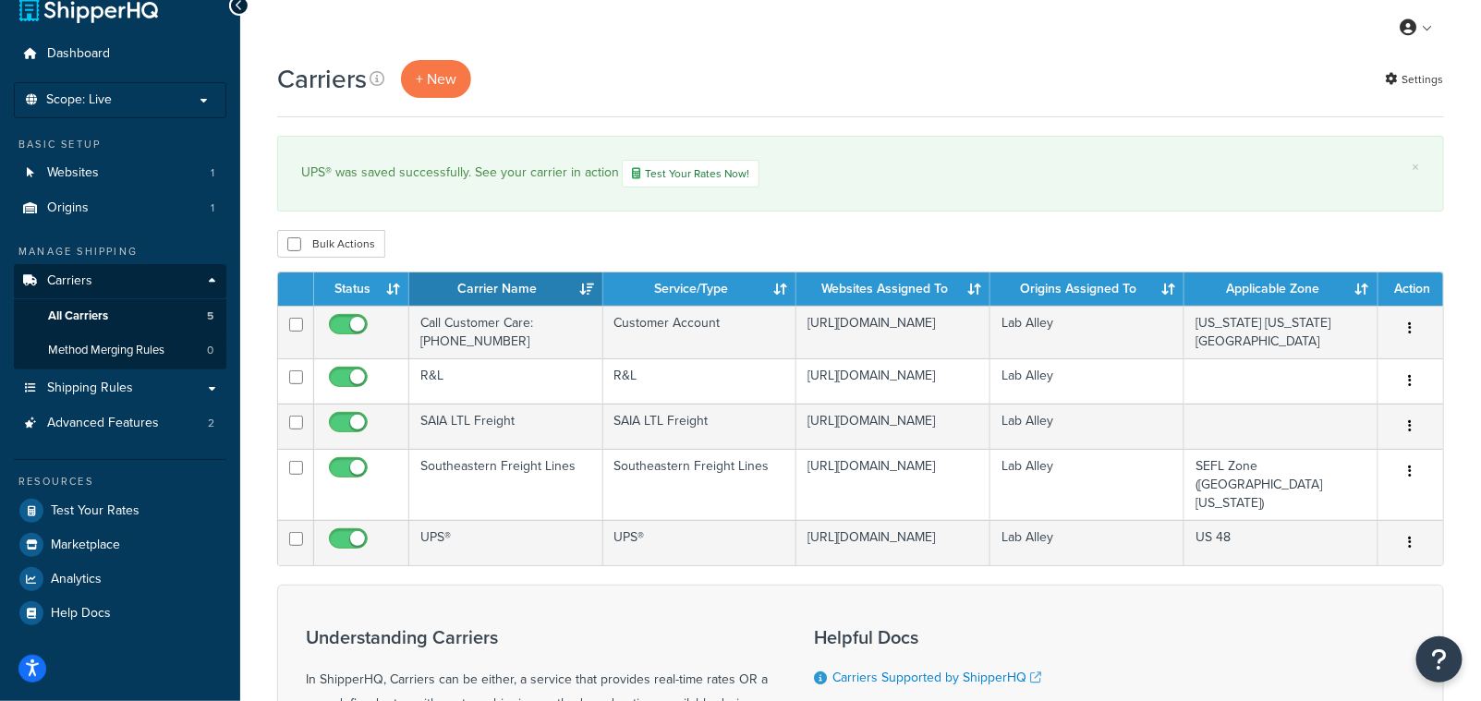
click at [584, 289] on th "Carrier Name" at bounding box center [506, 288] width 194 height 33
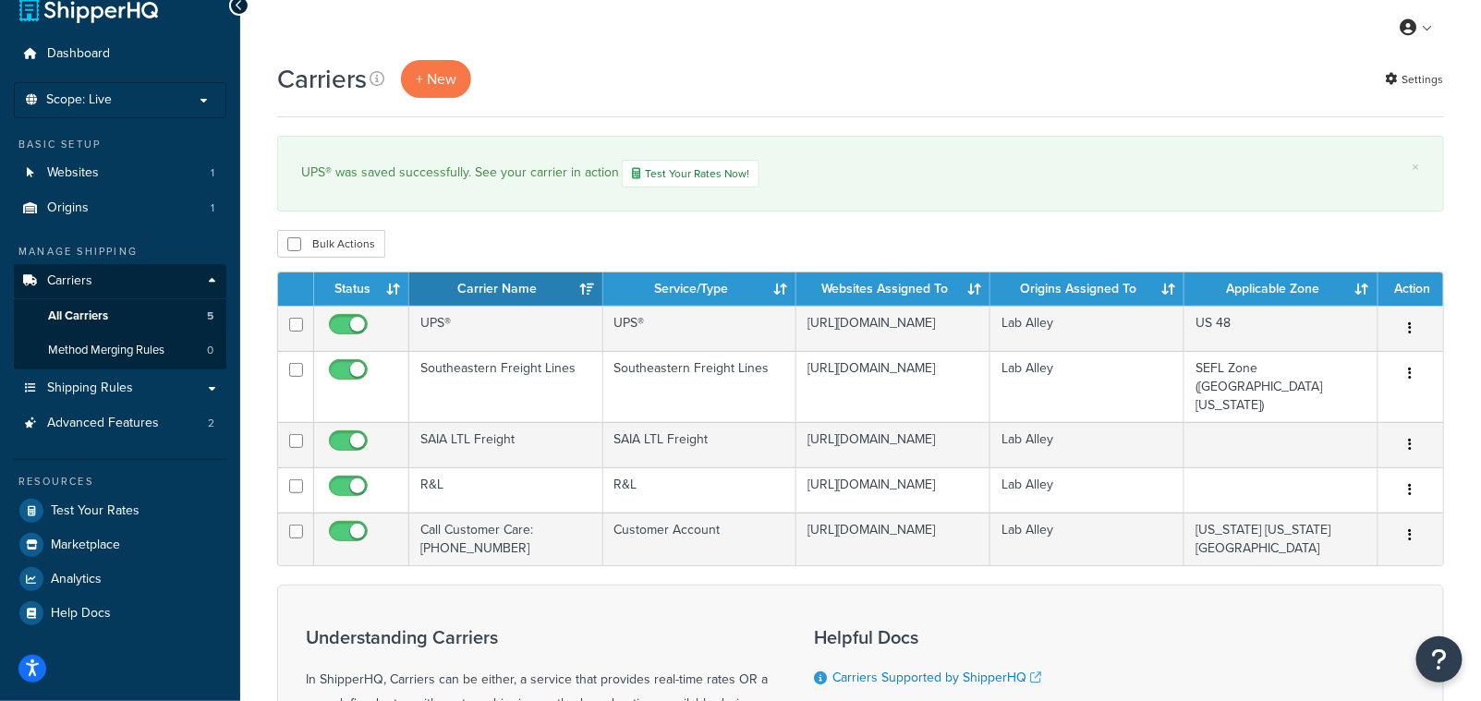
click at [617, 239] on div "Bulk Actions Duplicate Delete" at bounding box center [860, 244] width 1167 height 28
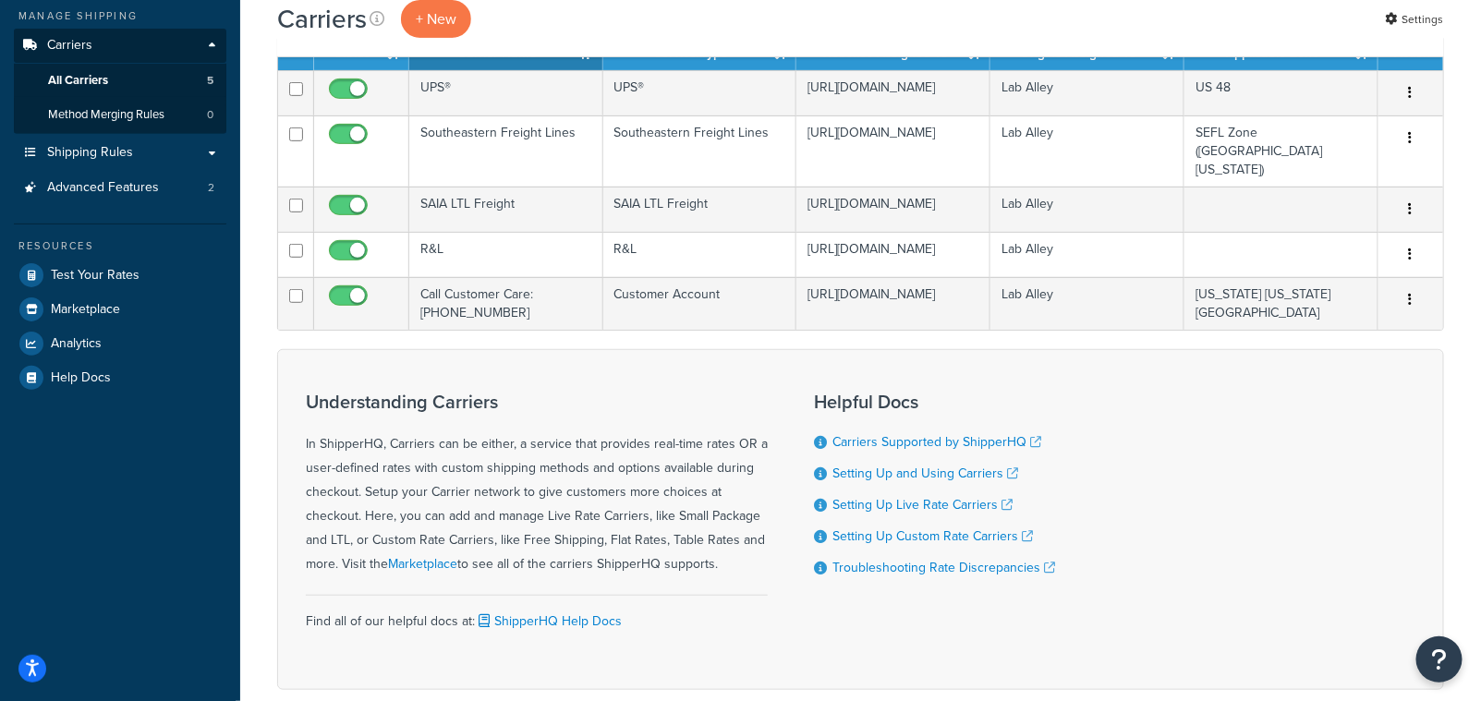
scroll to position [251, 0]
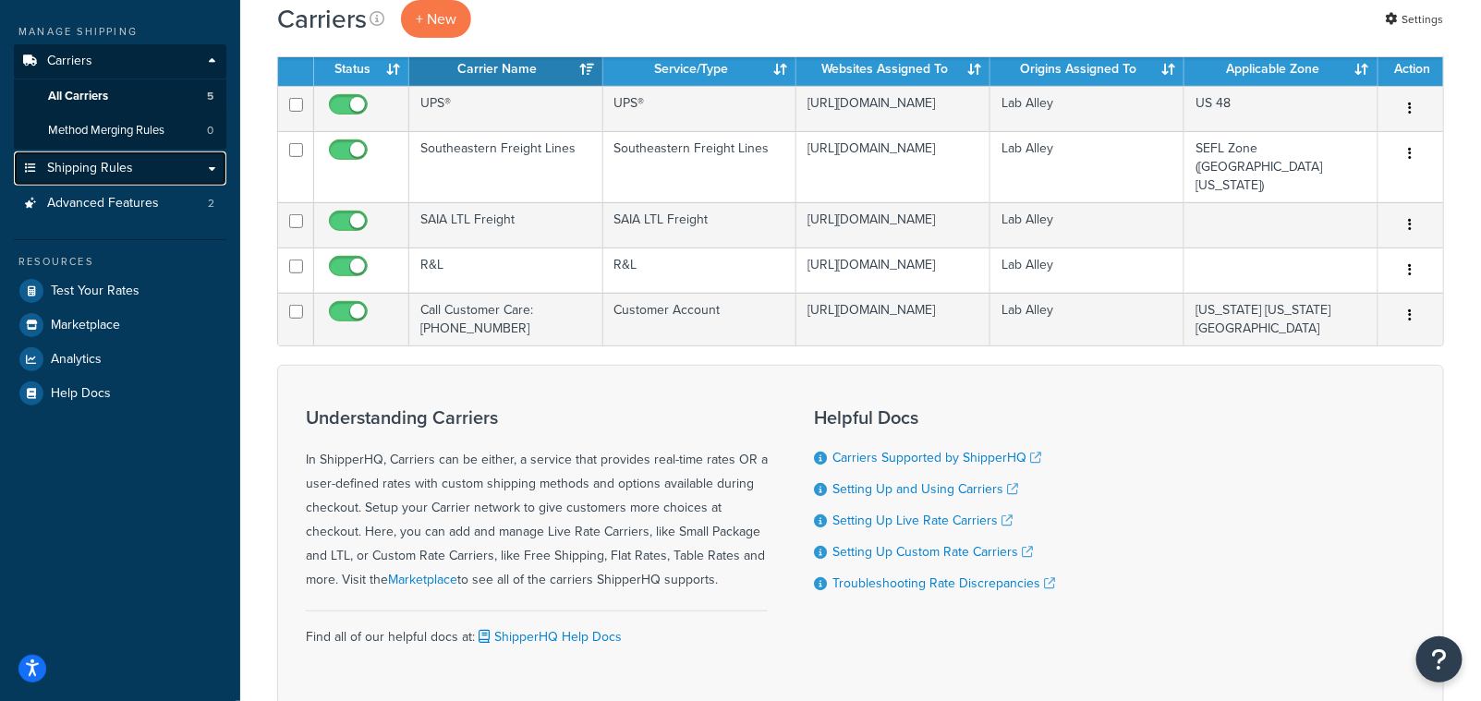
click at [99, 163] on span "Shipping Rules" at bounding box center [90, 169] width 86 height 16
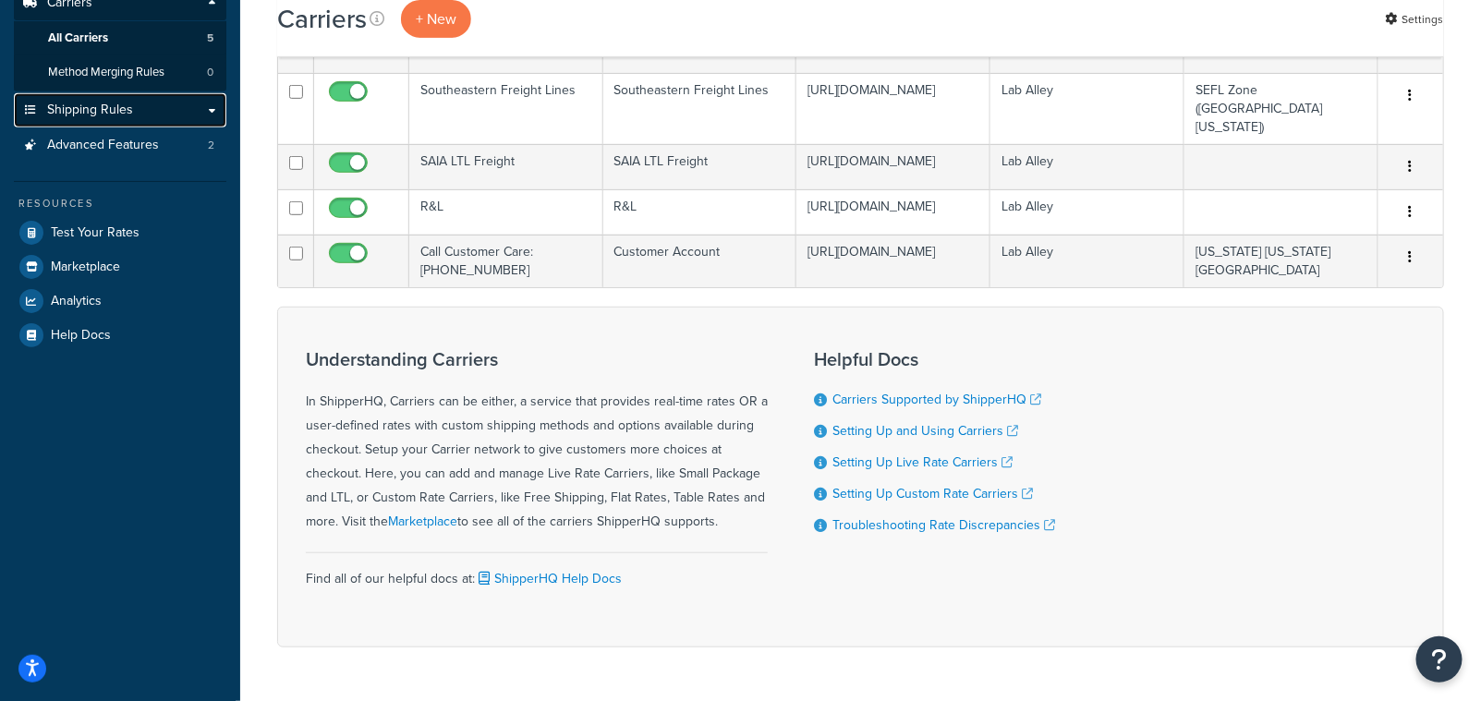
scroll to position [308, 0]
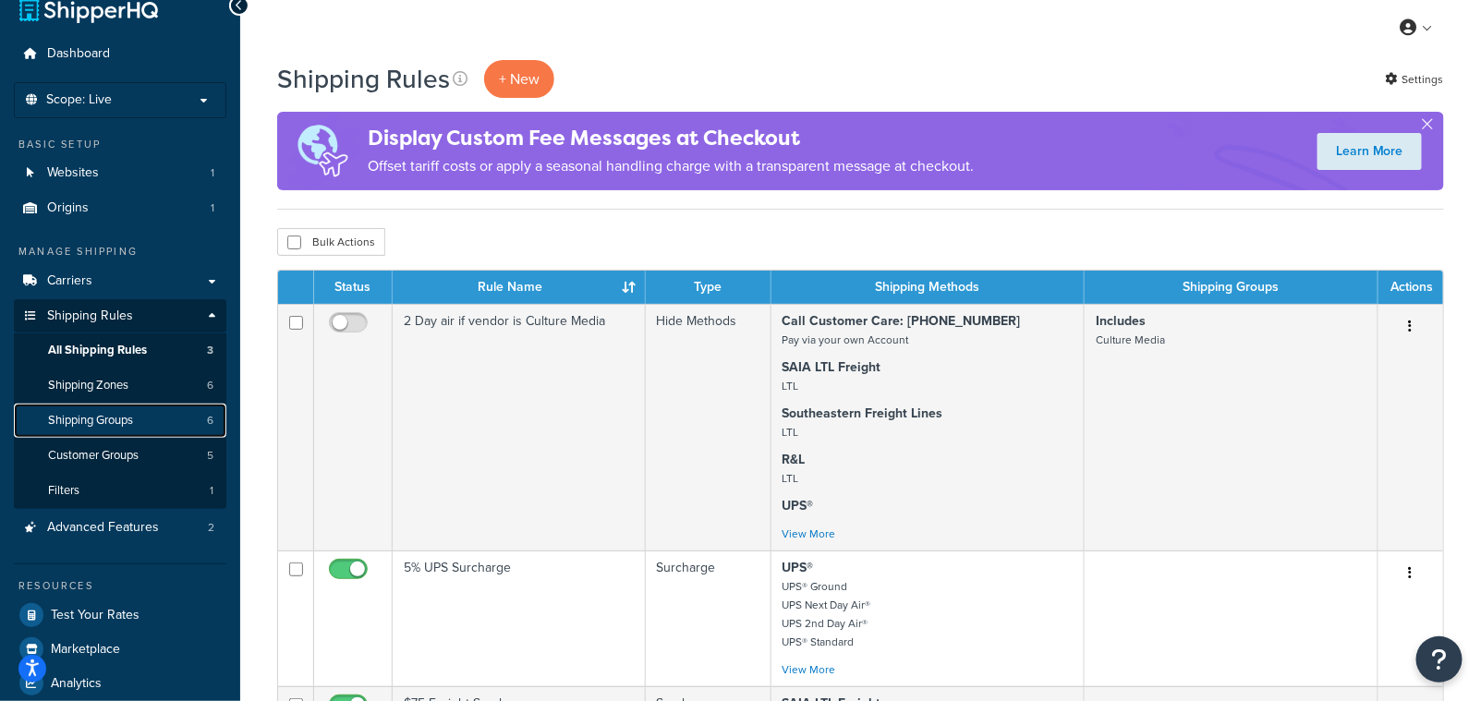
click at [113, 423] on span "Shipping Groups" at bounding box center [90, 421] width 85 height 16
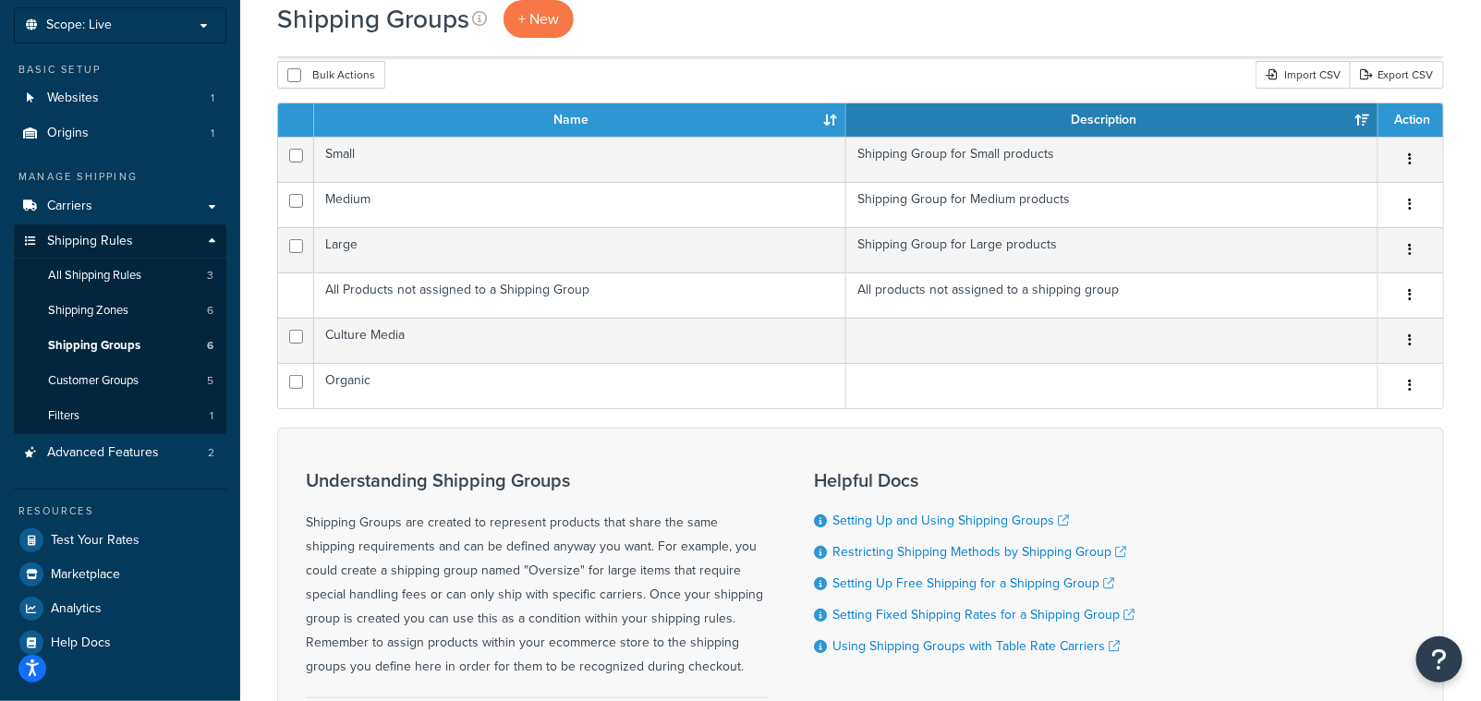
scroll to position [112, 0]
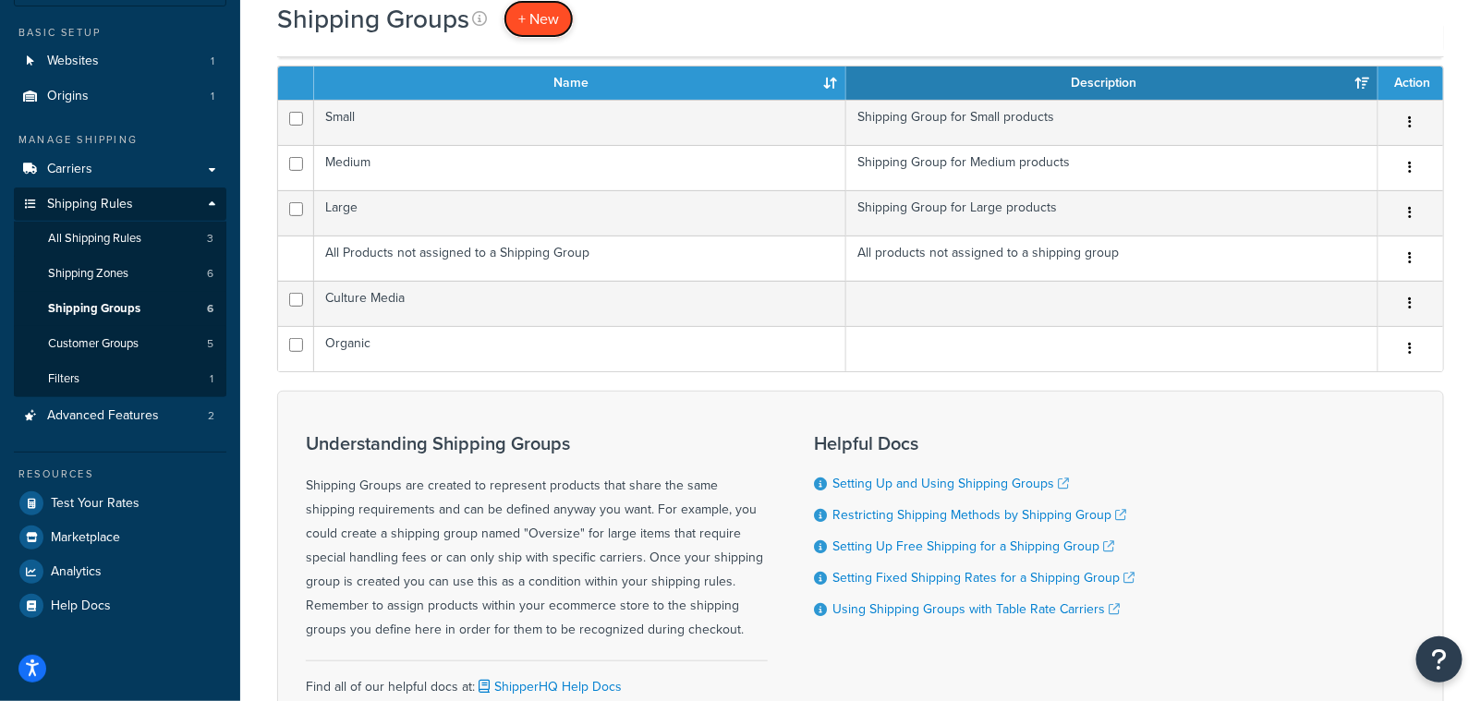
click at [537, 24] on span "+ New" at bounding box center [538, 18] width 41 height 21
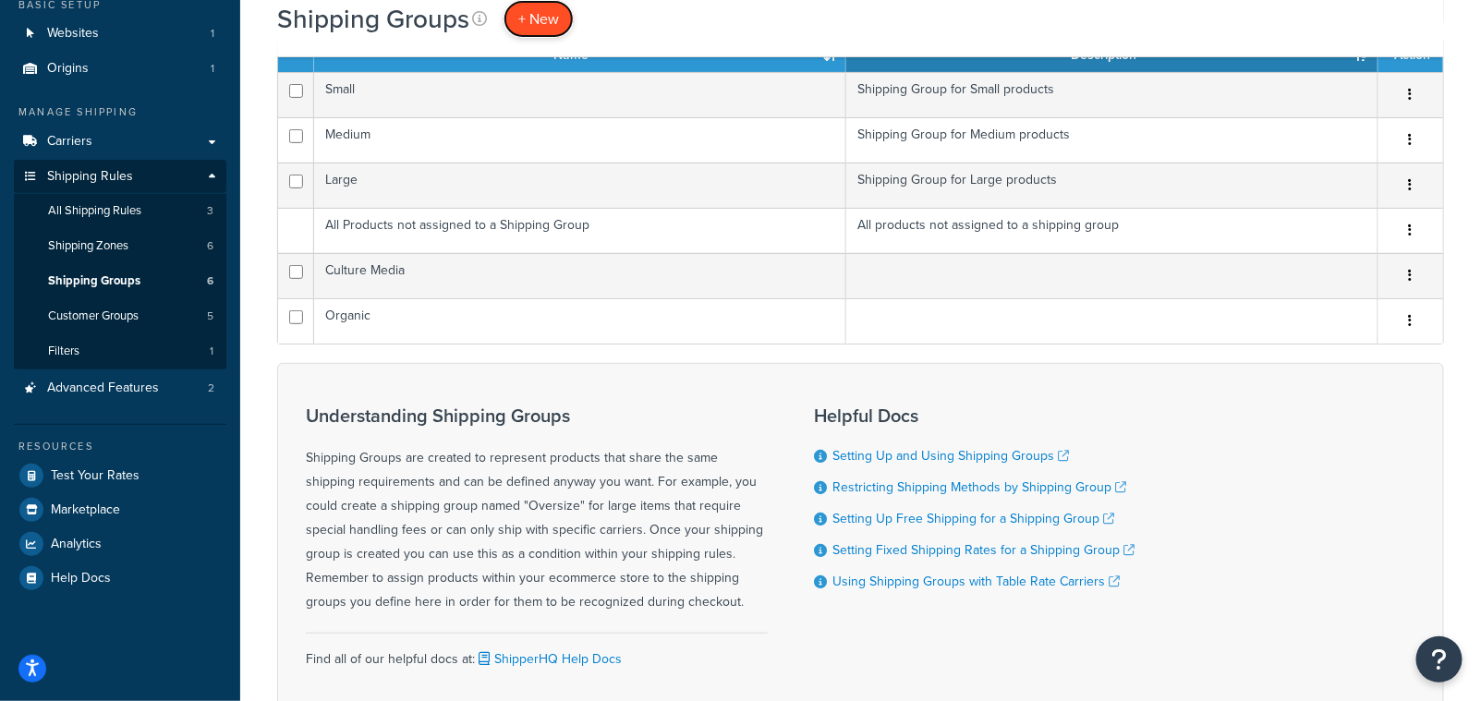
scroll to position [205, 0]
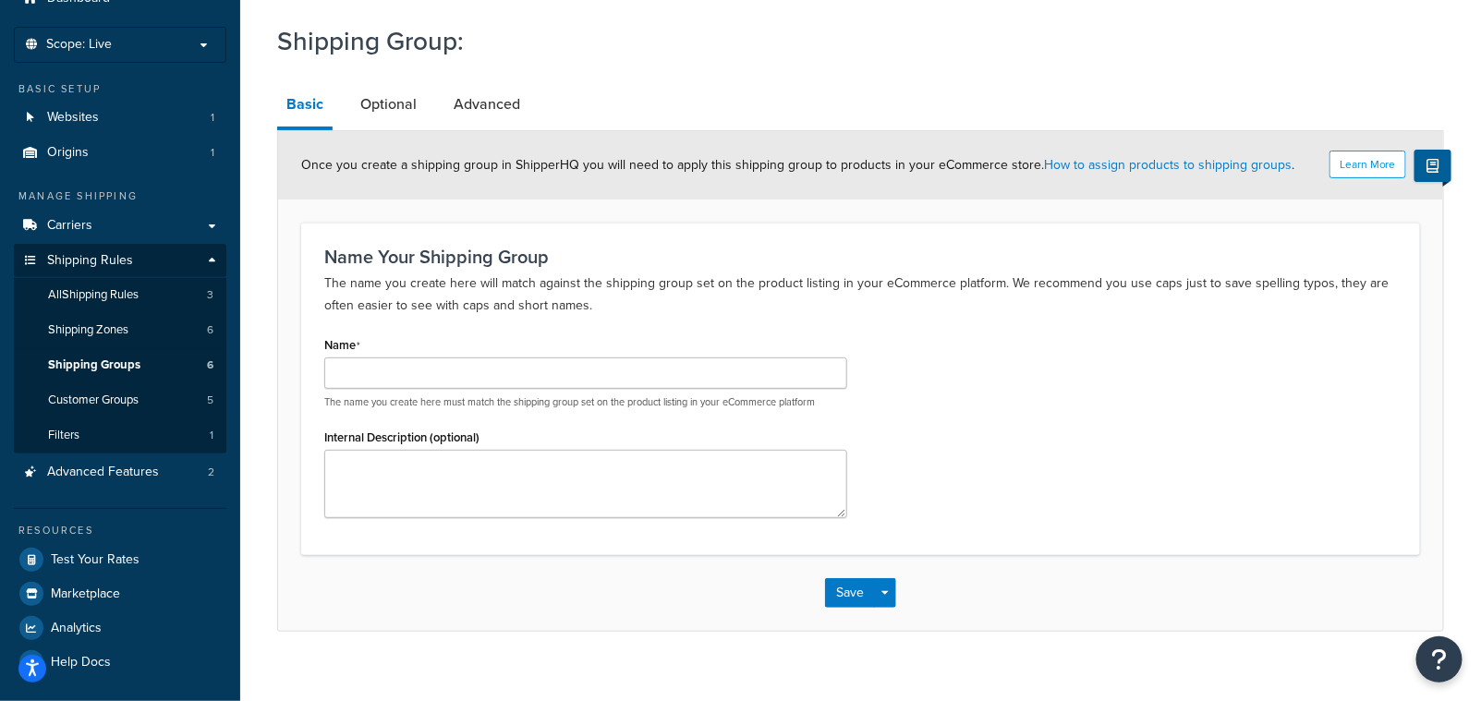
scroll to position [105, 0]
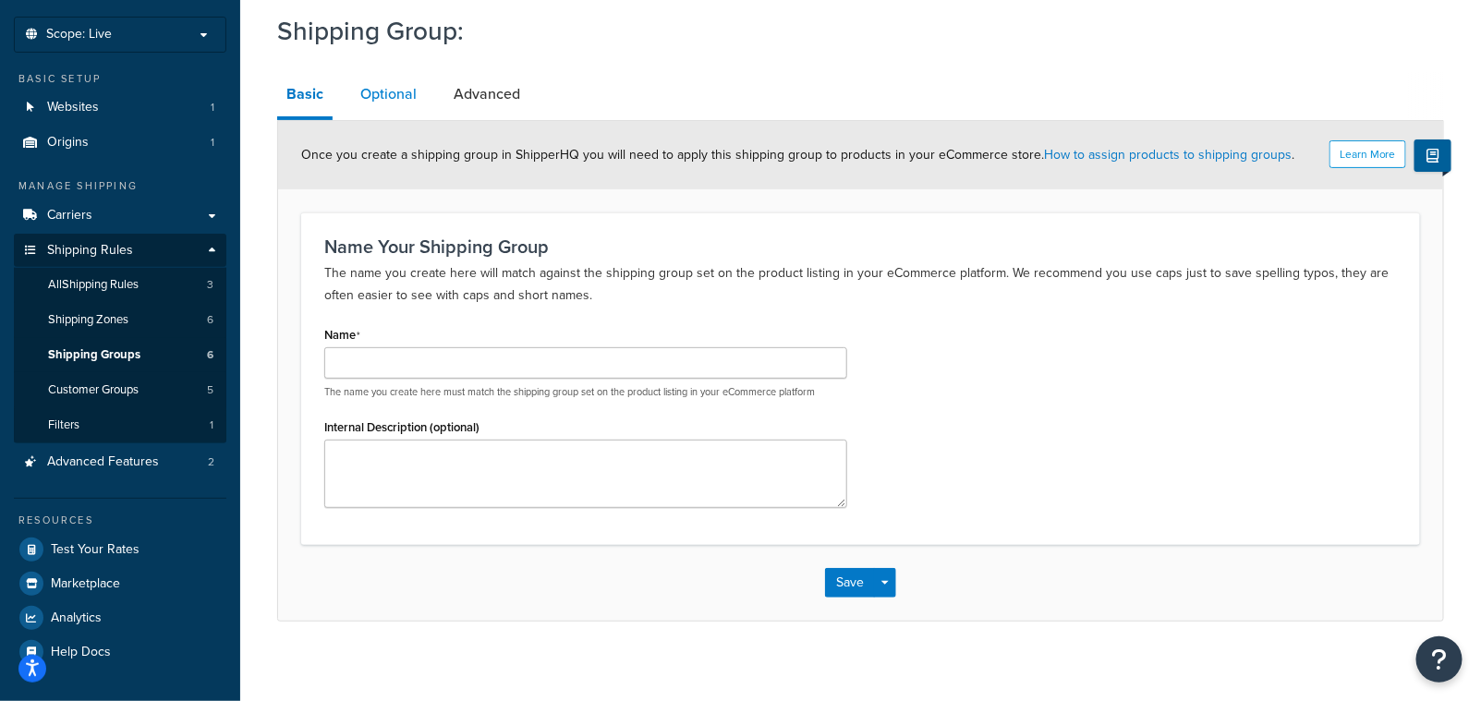
click at [394, 90] on link "Optional" at bounding box center [388, 94] width 75 height 44
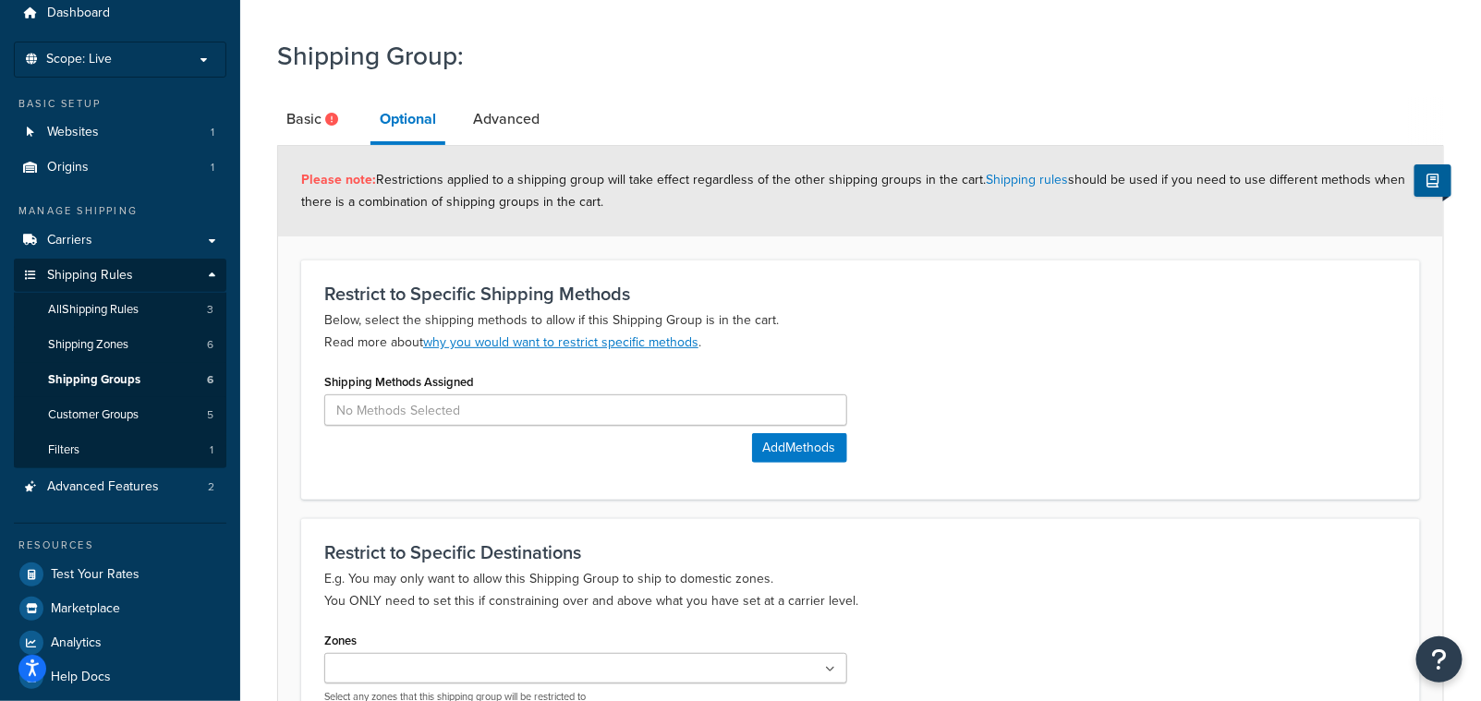
scroll to position [78, 0]
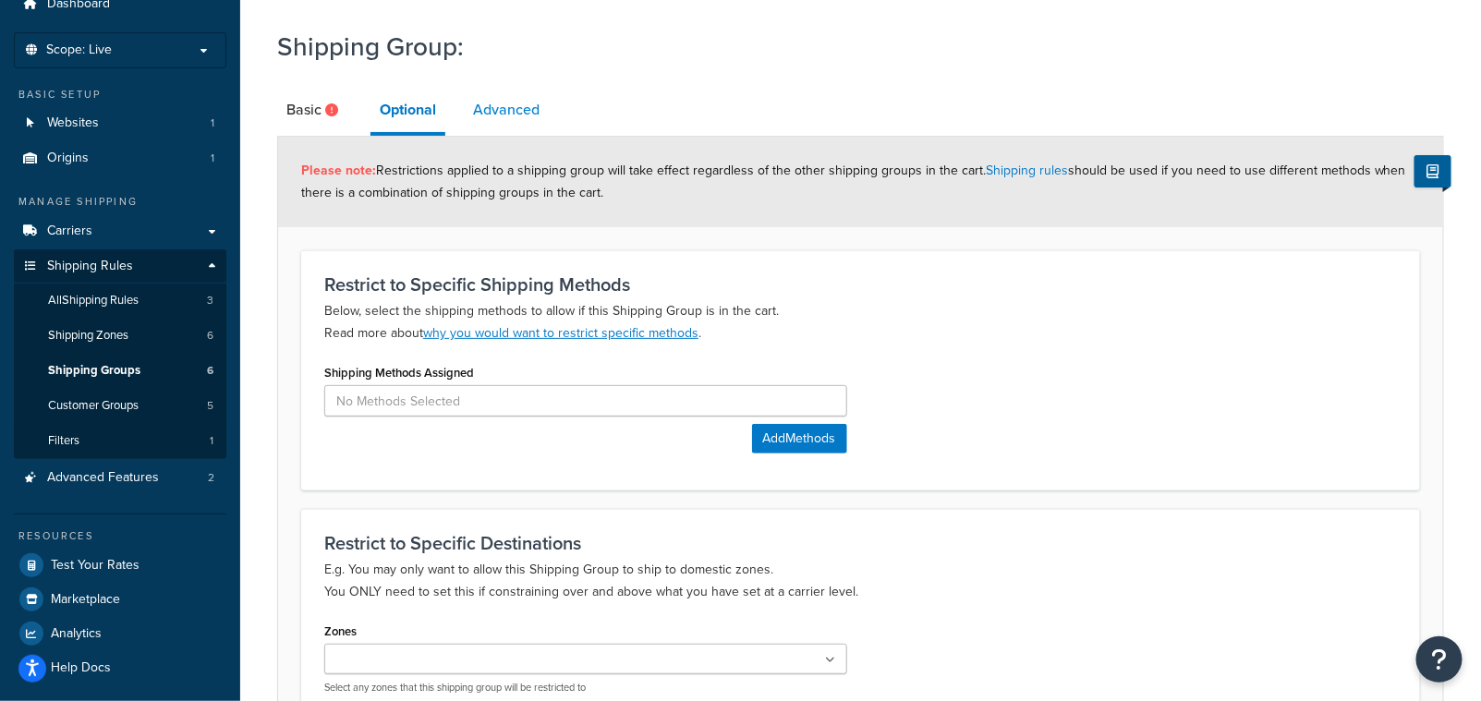
click at [525, 121] on link "Advanced" at bounding box center [506, 110] width 85 height 44
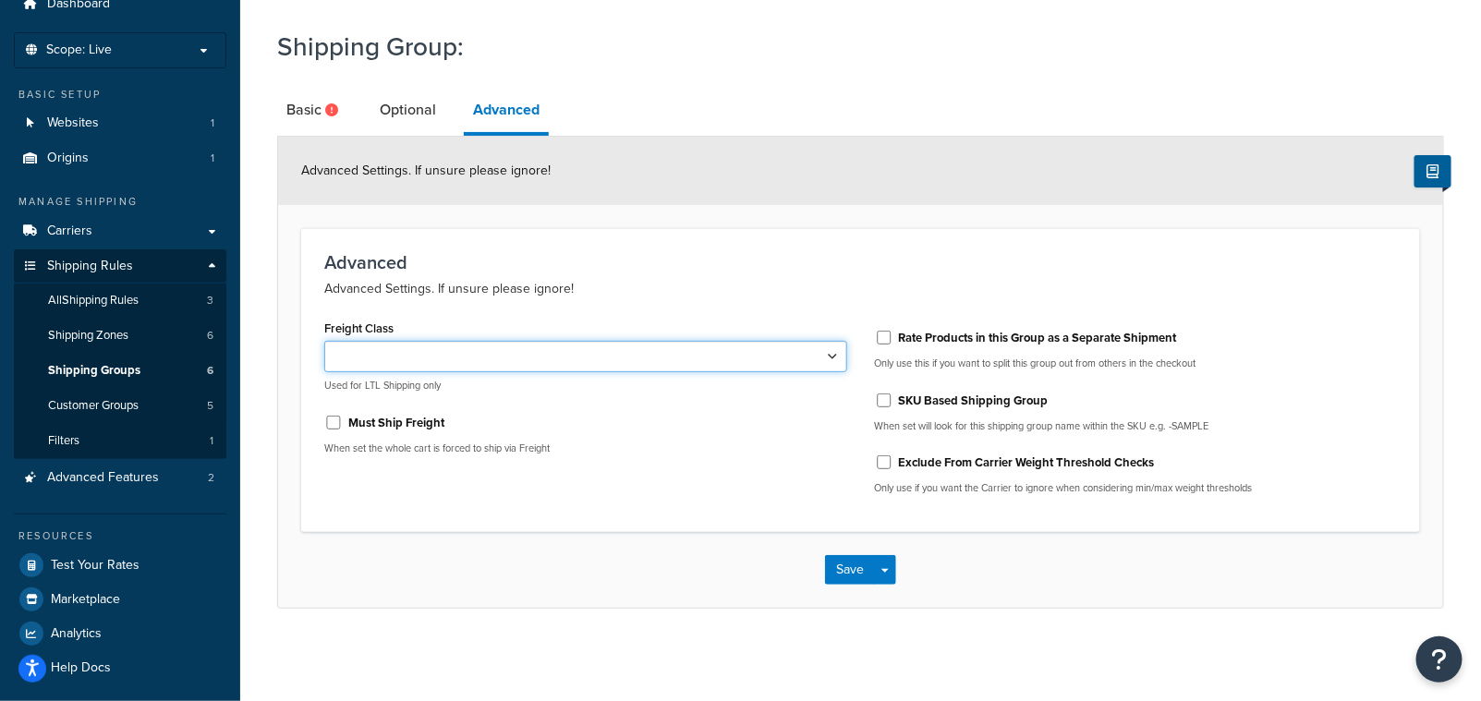
click at [828, 354] on select "50 55 60 65 70 77.5 85 92.5 100 110 125 150 175 200 250 300 400 500" at bounding box center [585, 356] width 523 height 31
click at [309, 114] on link "Basic" at bounding box center [314, 110] width 75 height 44
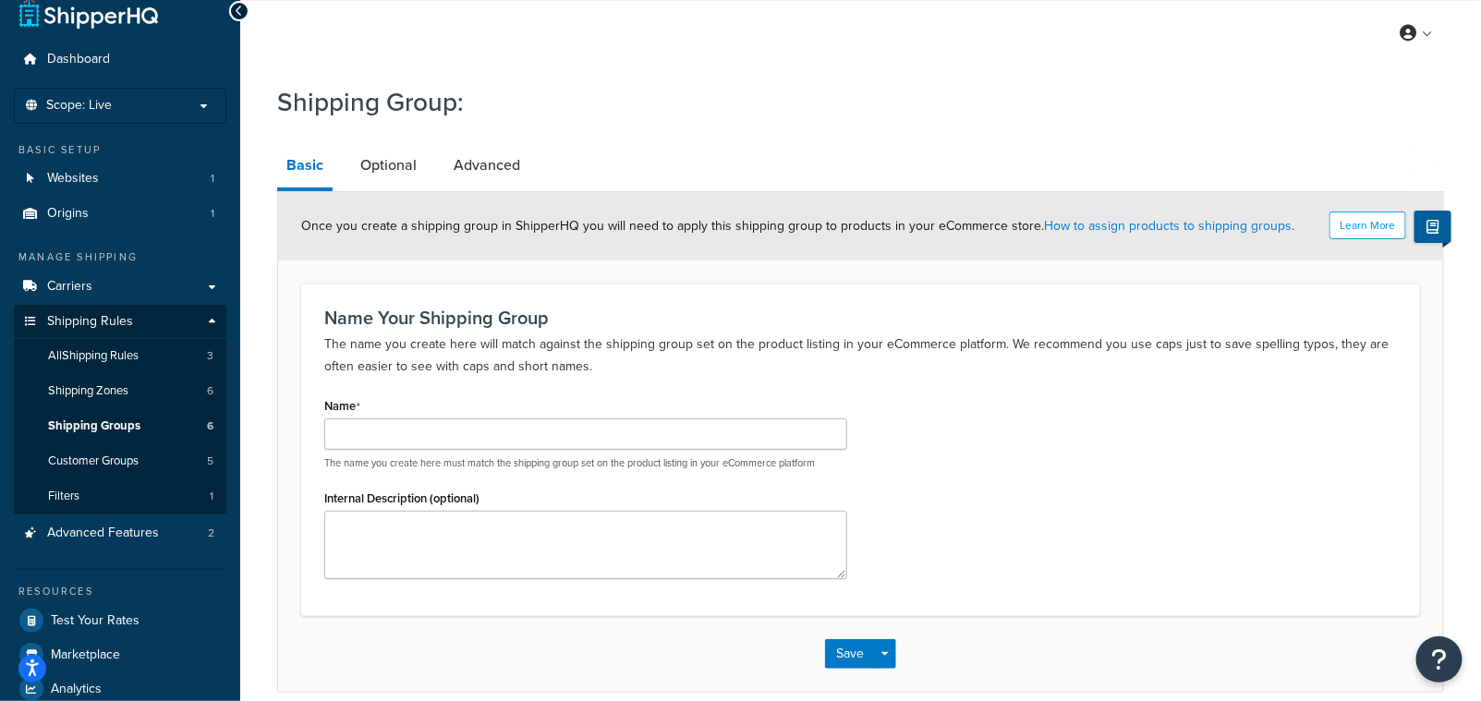
scroll to position [21, 0]
click at [116, 321] on span "Shipping Rules" at bounding box center [90, 323] width 86 height 16
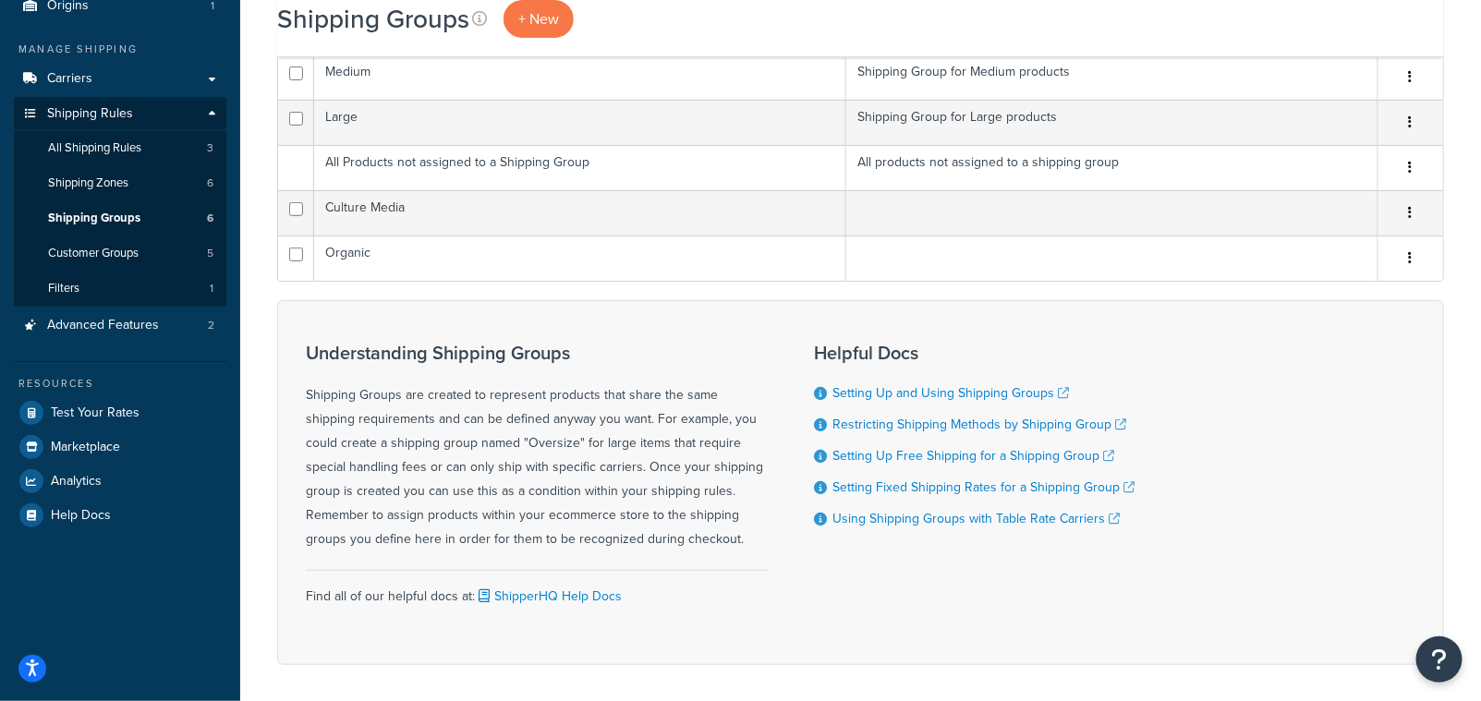
scroll to position [224, 0]
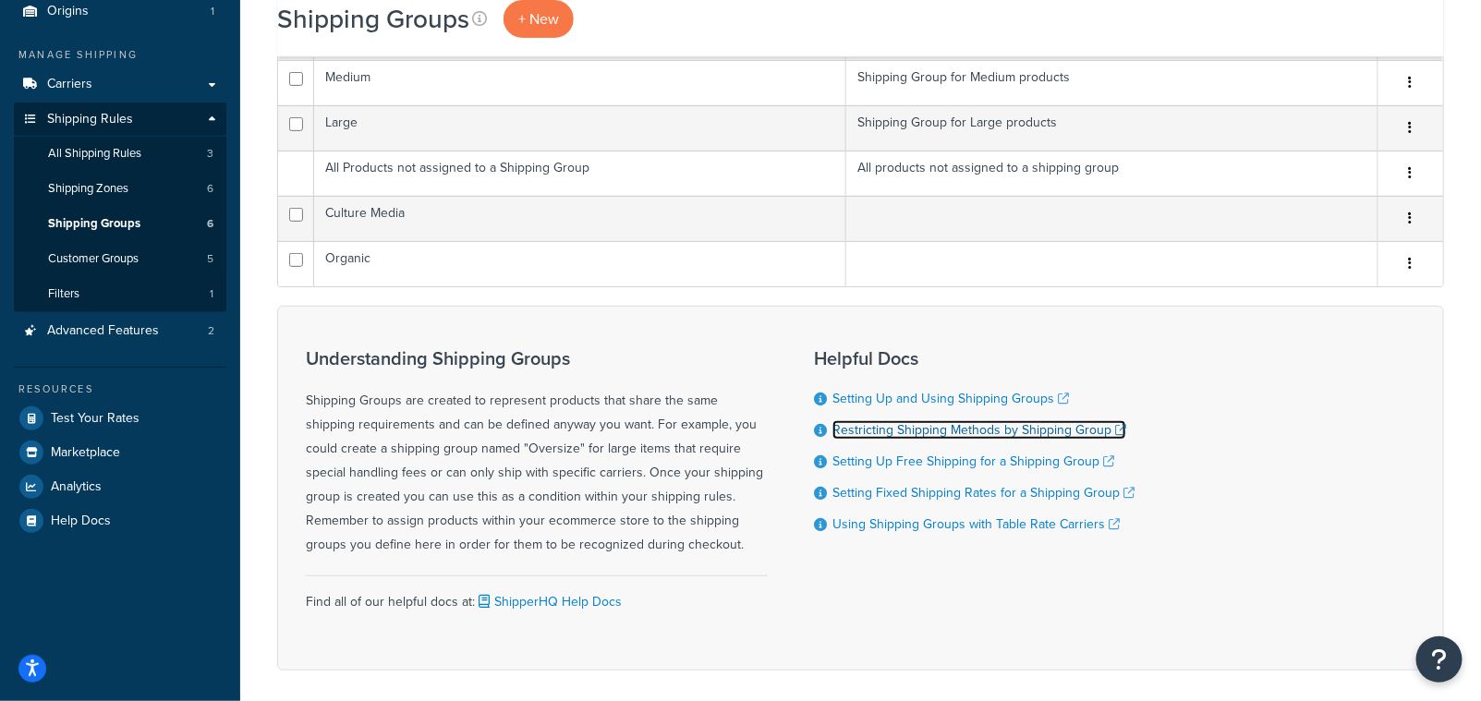
click at [932, 437] on link "Restricting Shipping Methods by Shipping Group" at bounding box center [979, 429] width 294 height 19
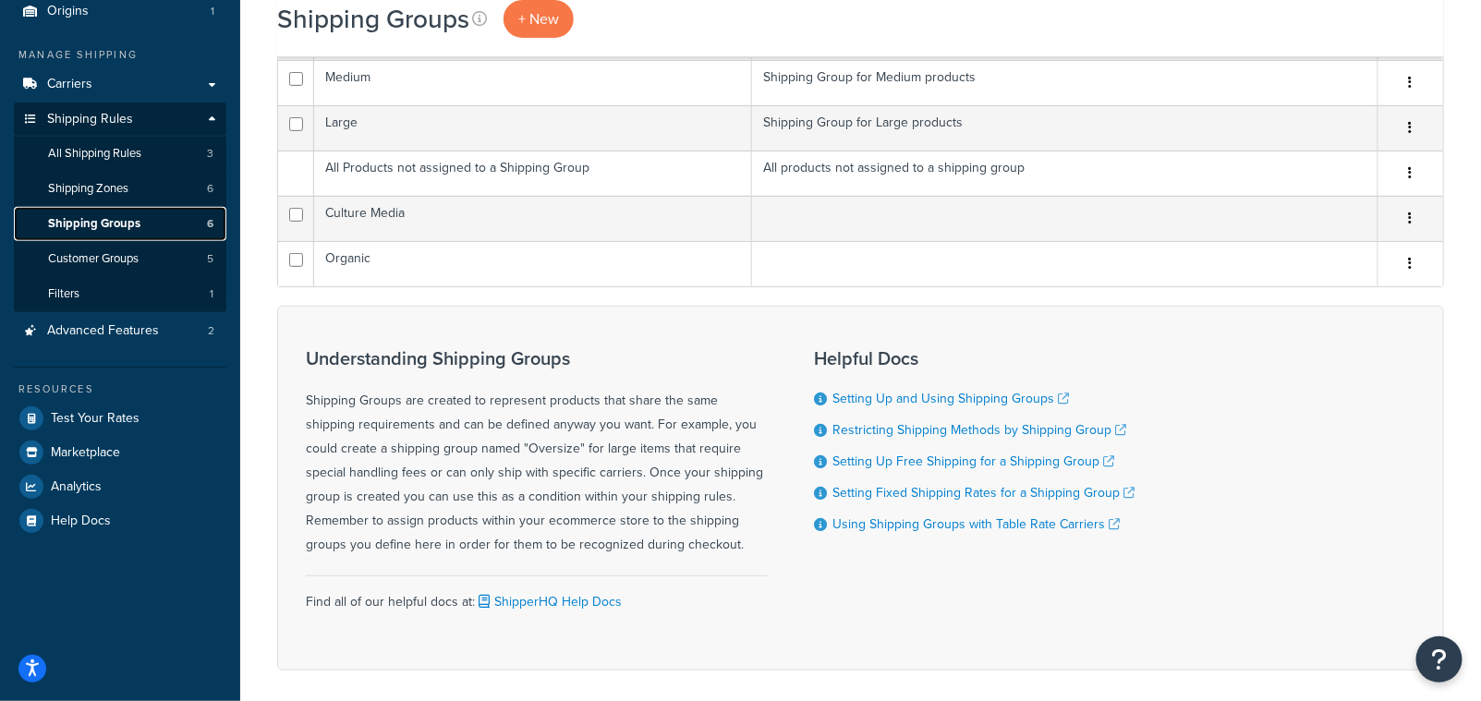
click at [105, 221] on span "Shipping Groups" at bounding box center [94, 224] width 92 height 16
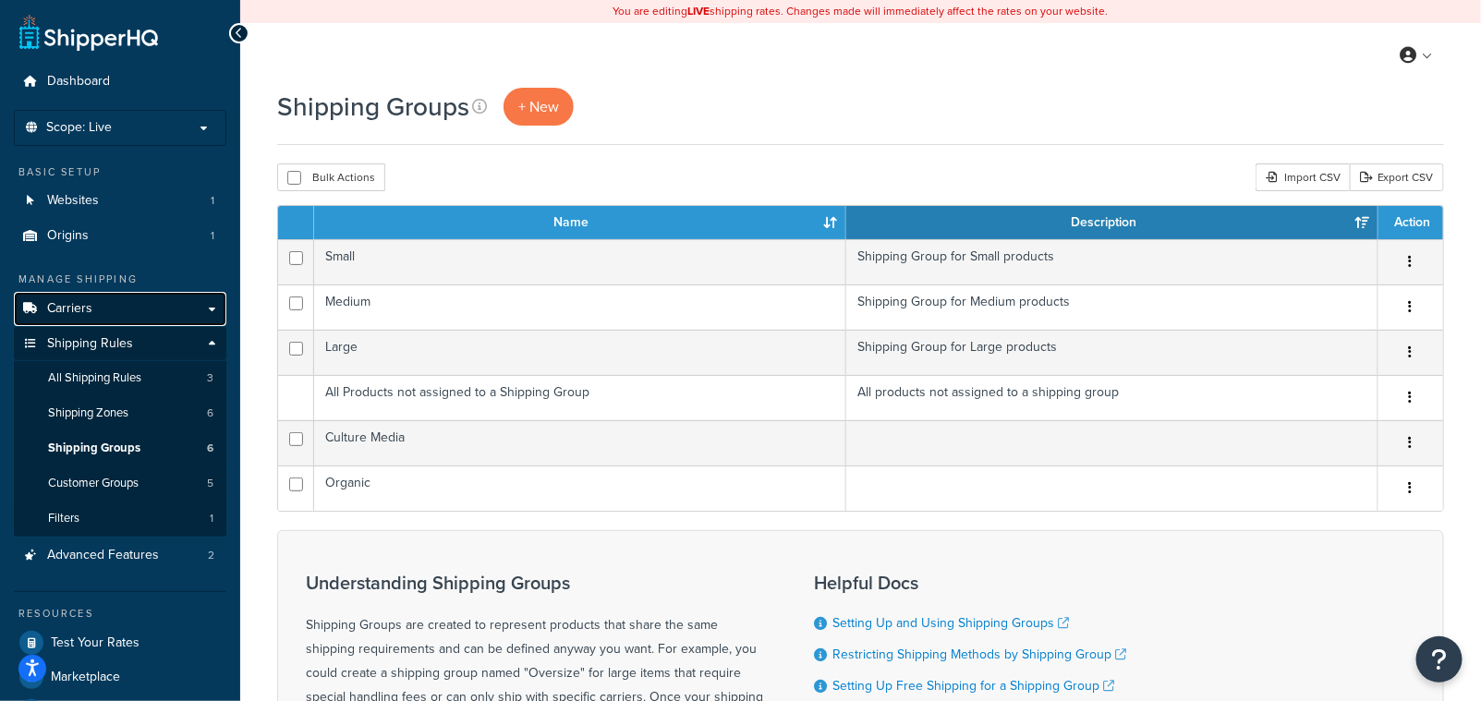
click at [90, 311] on span "Carriers" at bounding box center [69, 309] width 45 height 16
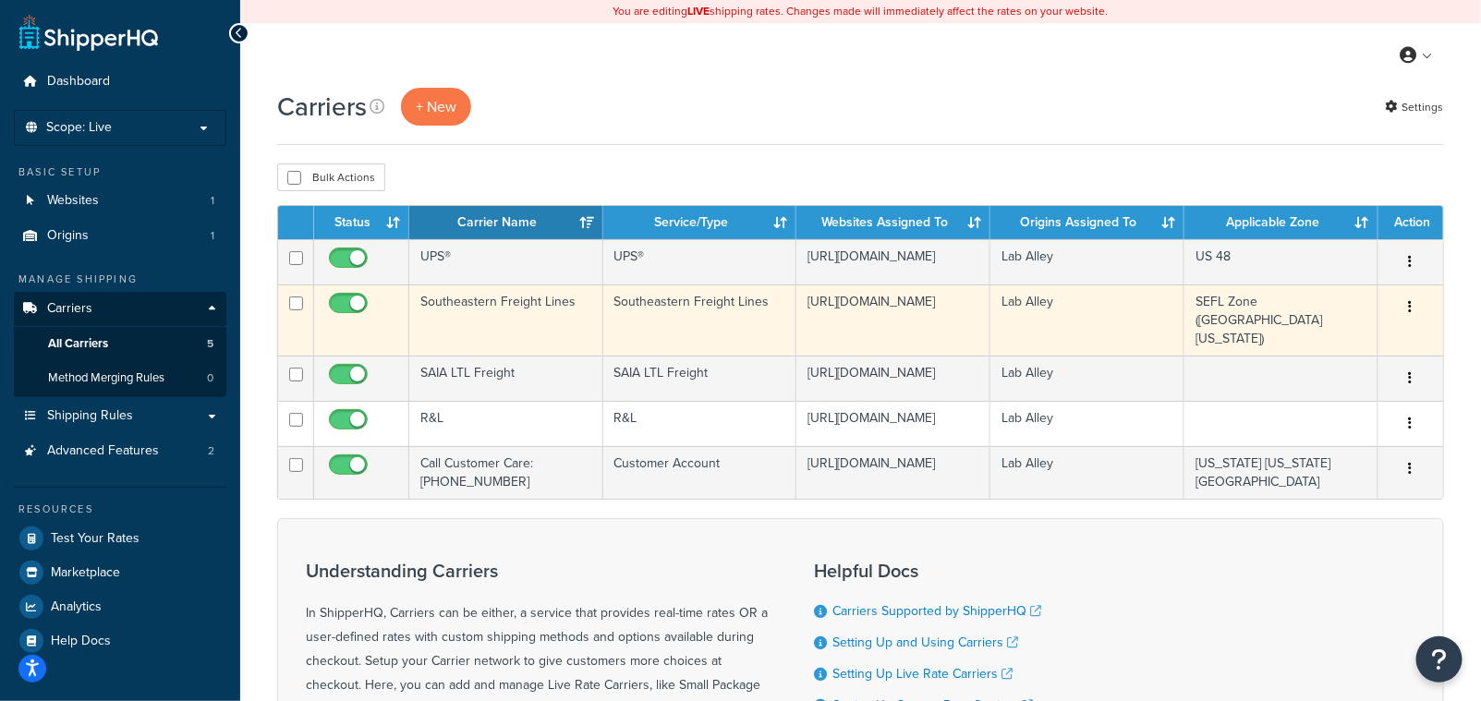
click at [1408, 314] on button "button" at bounding box center [1411, 308] width 26 height 30
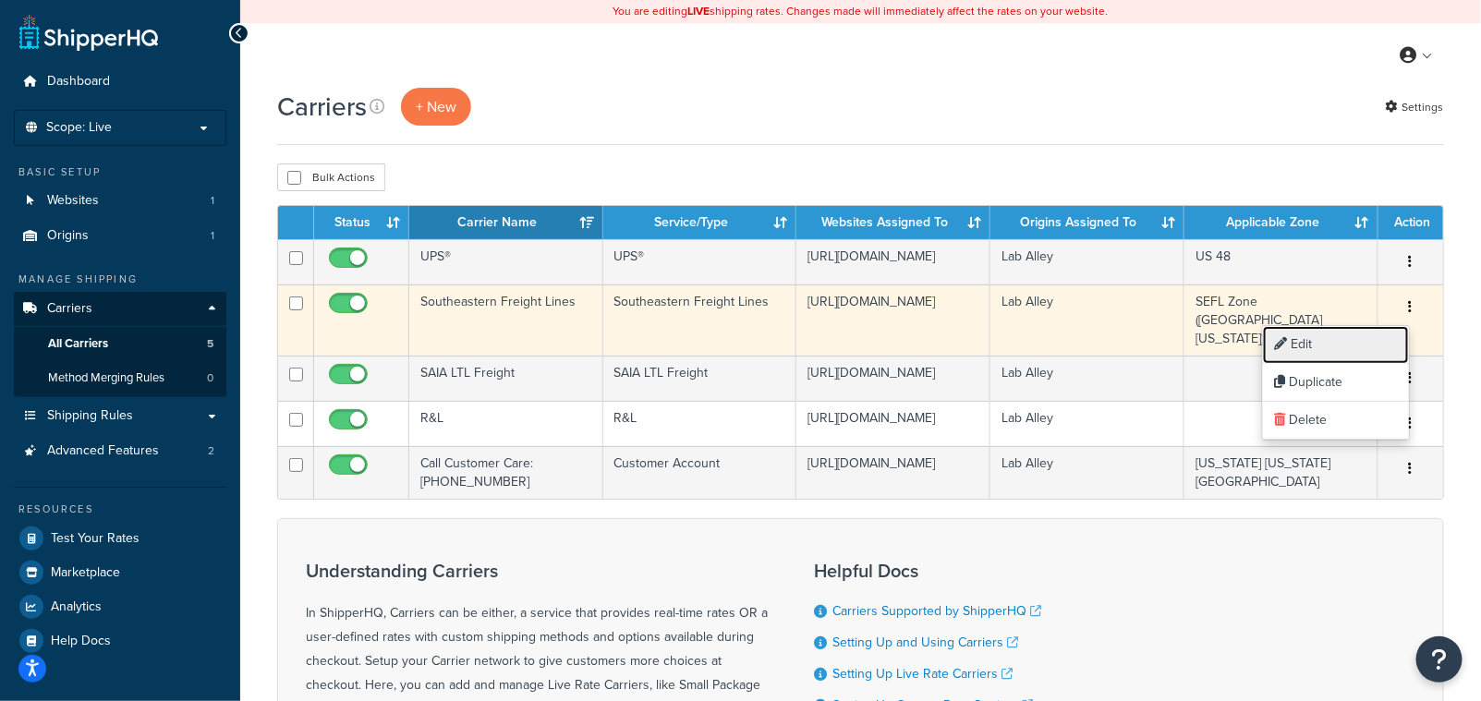
click at [1322, 349] on link "Edit" at bounding box center [1336, 345] width 146 height 38
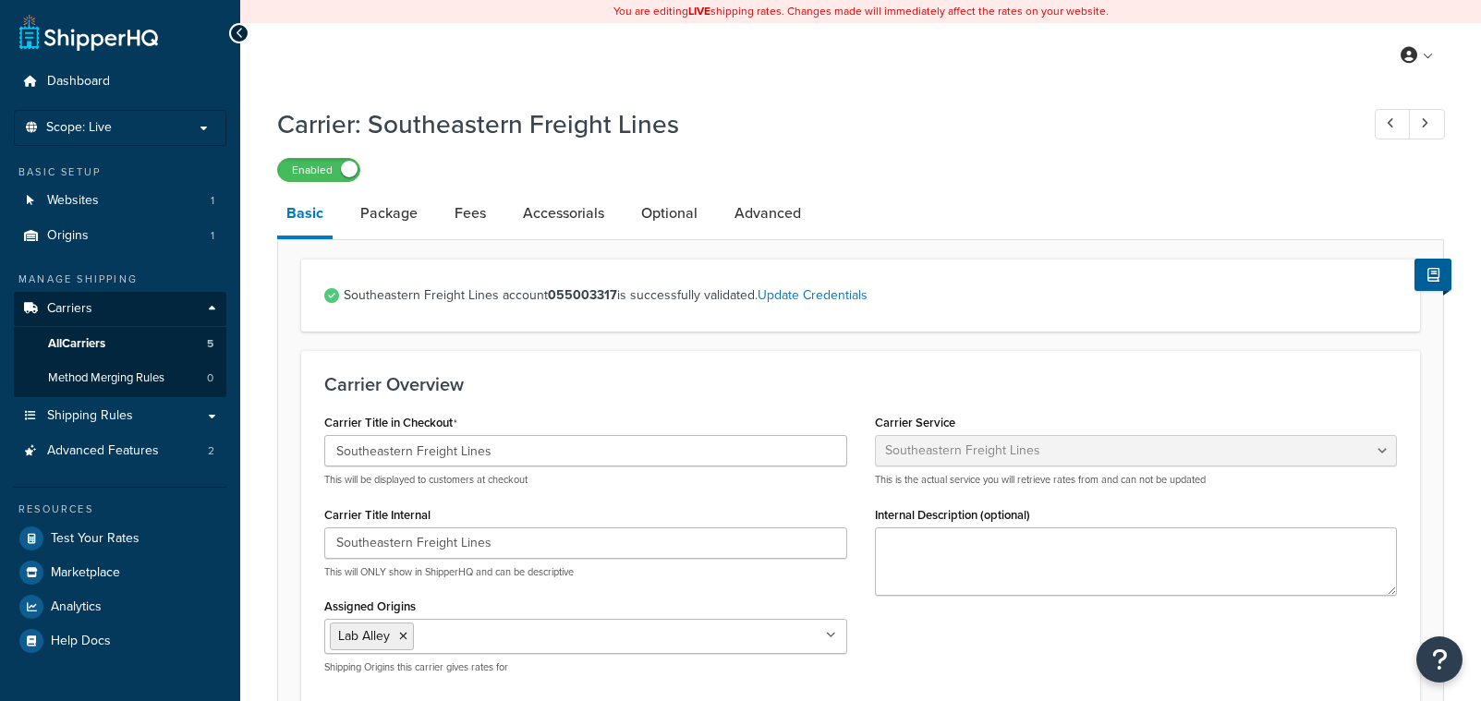
select select "seflFreight"
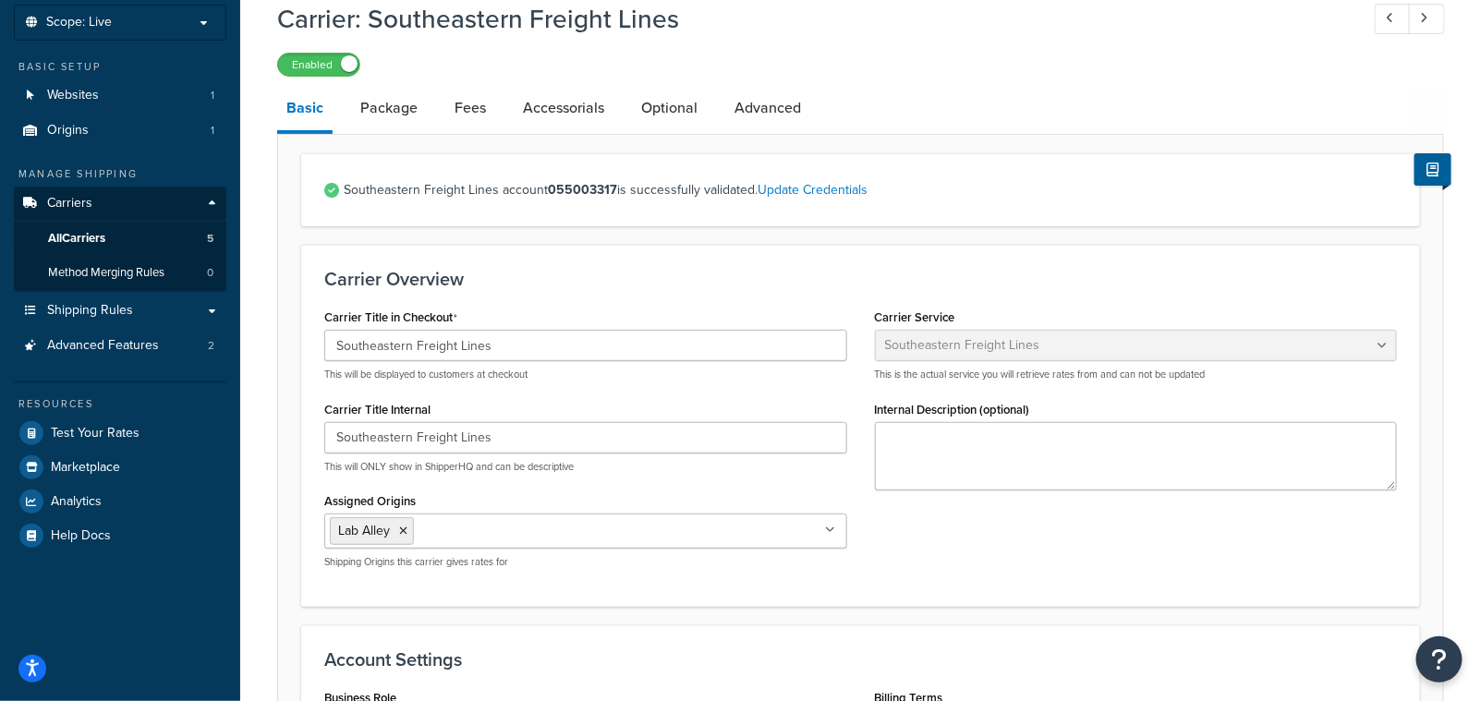
scroll to position [103, 0]
click at [400, 111] on link "Package" at bounding box center [389, 110] width 76 height 44
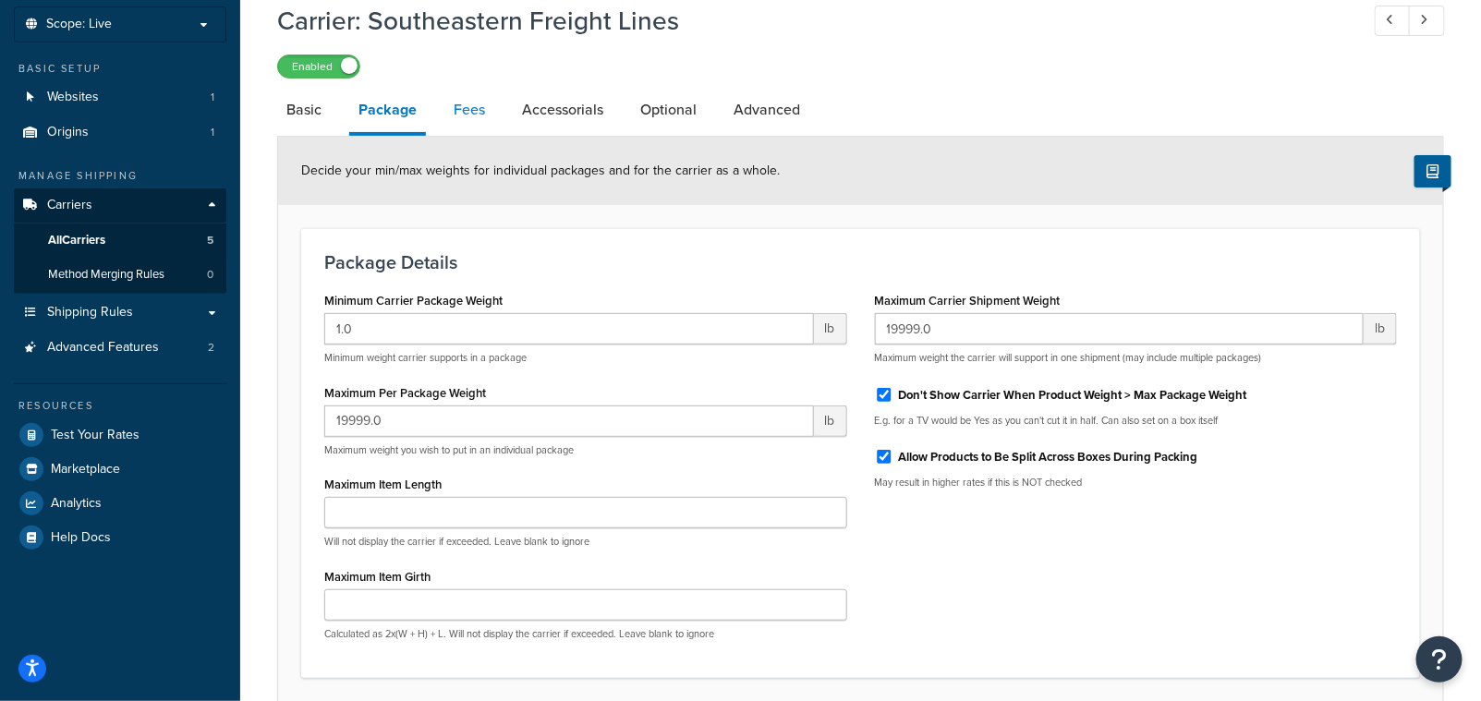
click at [481, 113] on link "Fees" at bounding box center [469, 110] width 50 height 44
select select "AFTER"
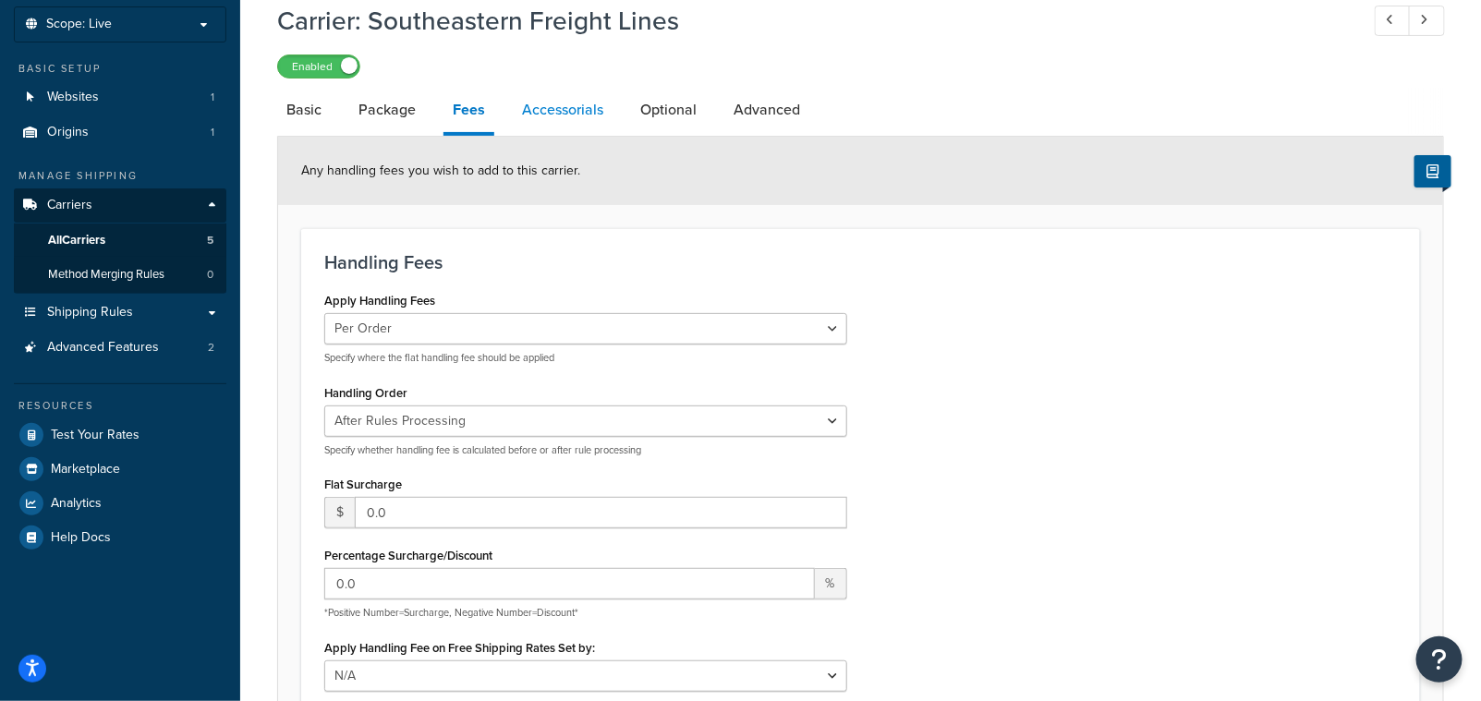
click at [584, 113] on link "Accessorials" at bounding box center [563, 110] width 100 height 44
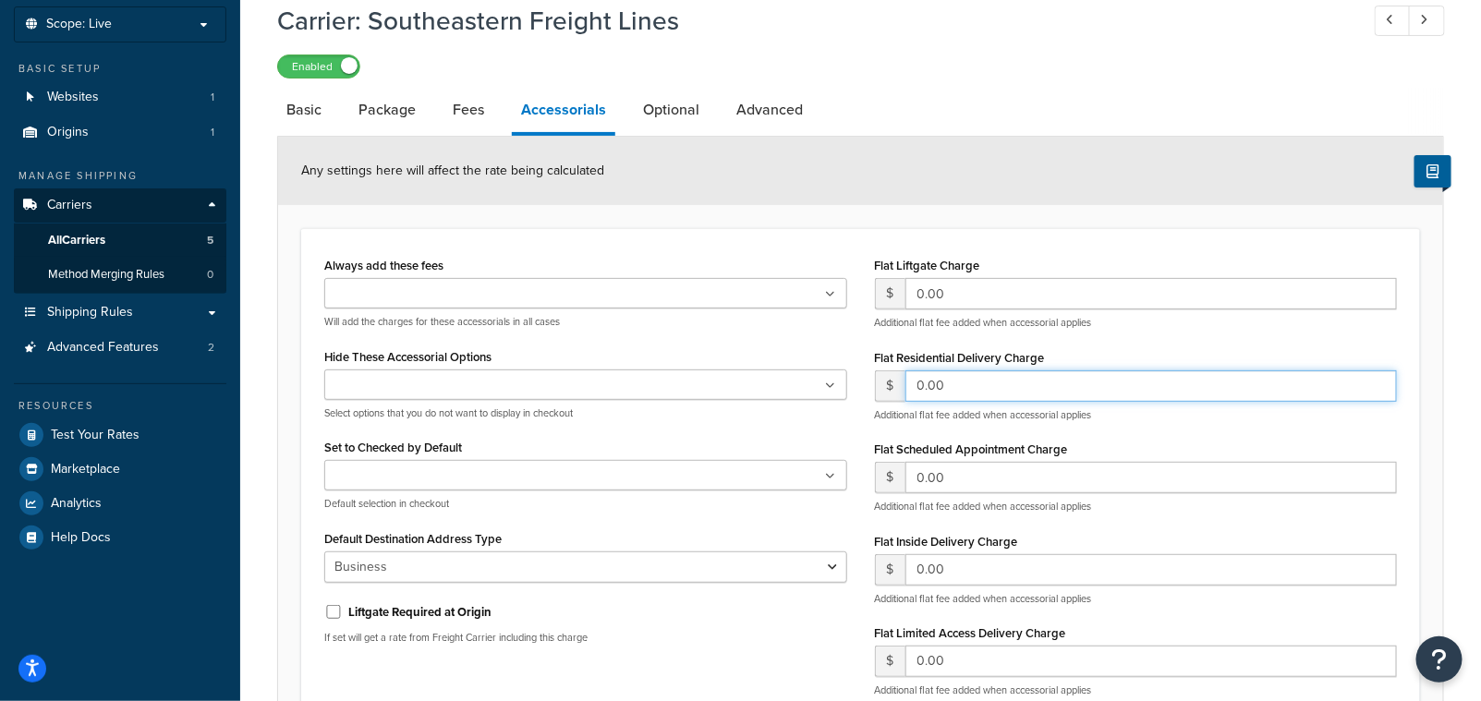
click at [969, 381] on input "0.00" at bounding box center [1151, 385] width 492 height 31
click at [674, 115] on link "Optional" at bounding box center [671, 110] width 75 height 44
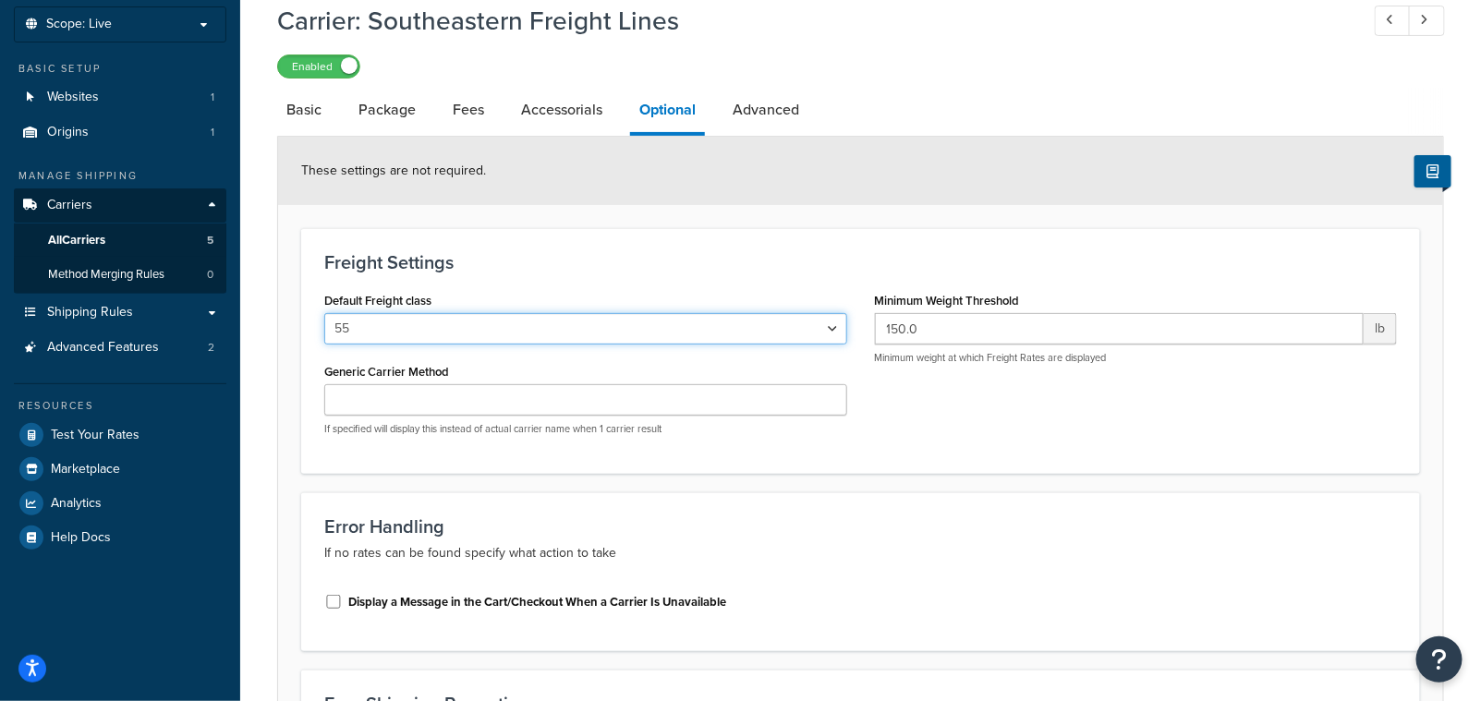
click at [835, 330] on select "50 55 60 65 70 77.5 85 92.5 100 110 125 150 175 200 250 300 400 500" at bounding box center [585, 328] width 523 height 31
select select "85"
click at [324, 313] on select "50 55 60 65 70 77.5 85 92.5 100 110 125 150 175 200 250 300 400 500" at bounding box center [585, 328] width 523 height 31
click at [752, 119] on link "Advanced" at bounding box center [765, 110] width 85 height 44
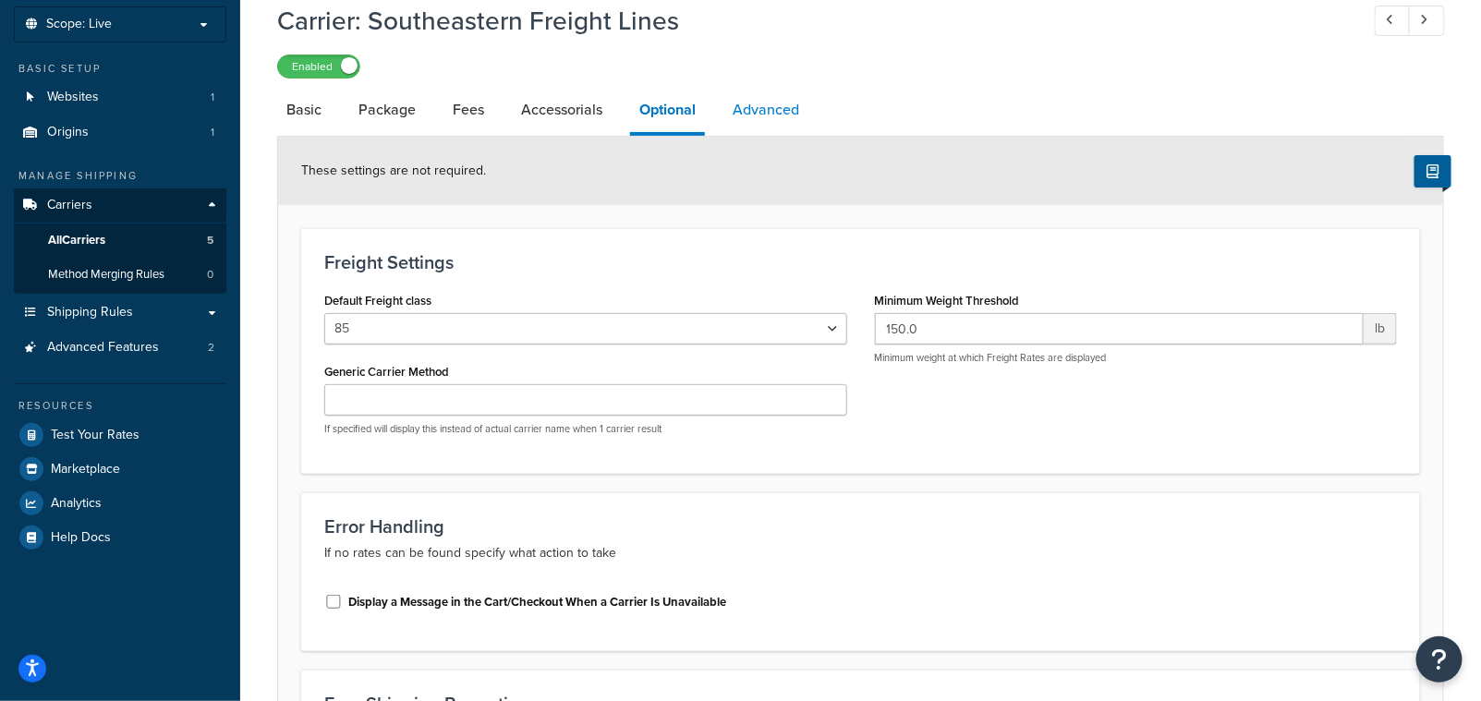
select select "false"
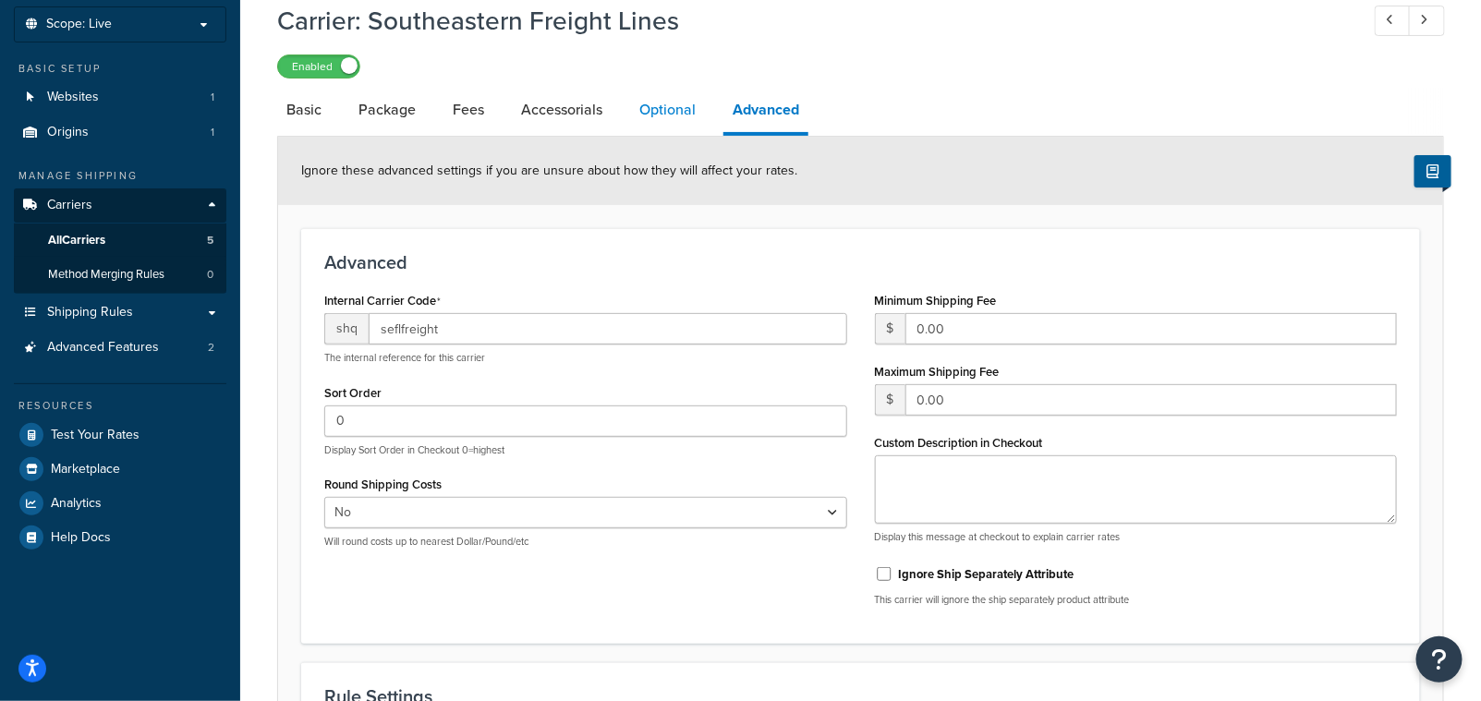
click at [665, 116] on link "Optional" at bounding box center [667, 110] width 75 height 44
select select "85"
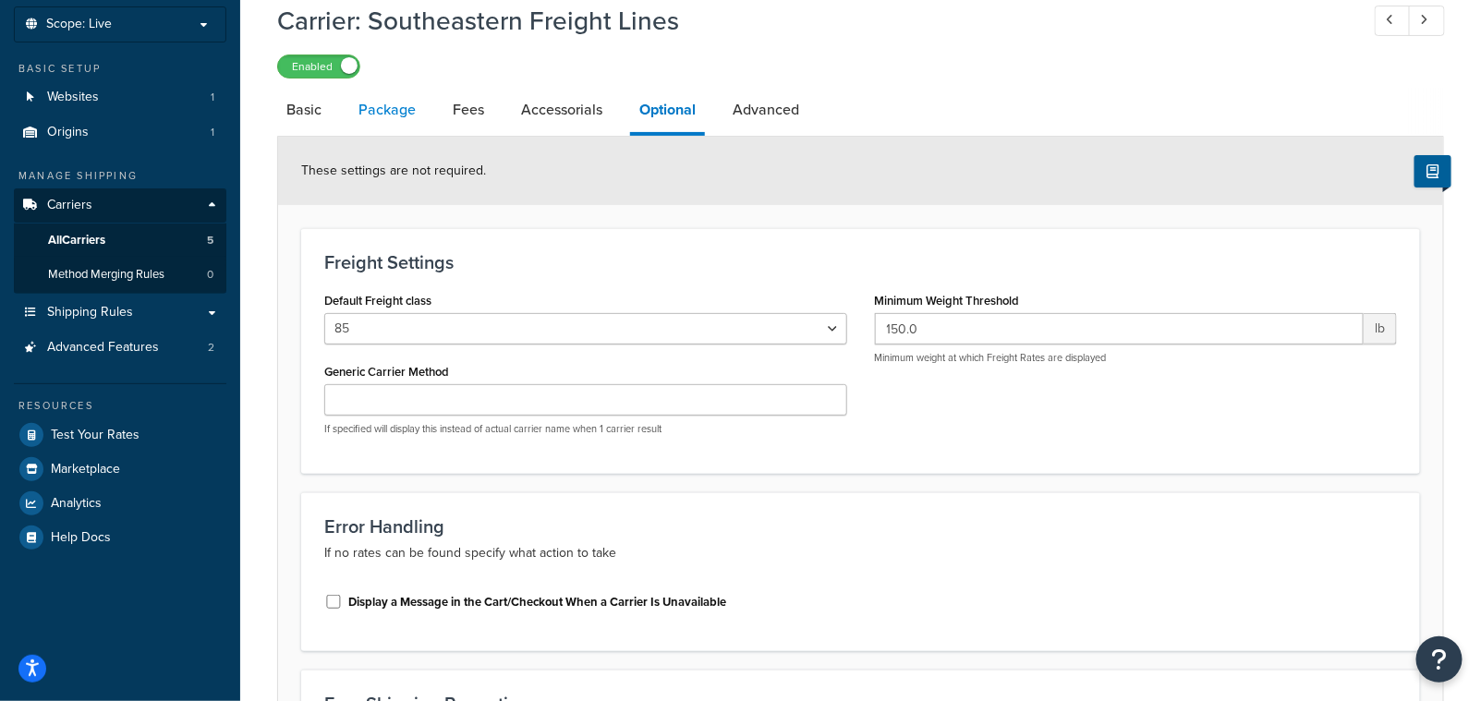
click at [385, 117] on link "Package" at bounding box center [387, 110] width 76 height 44
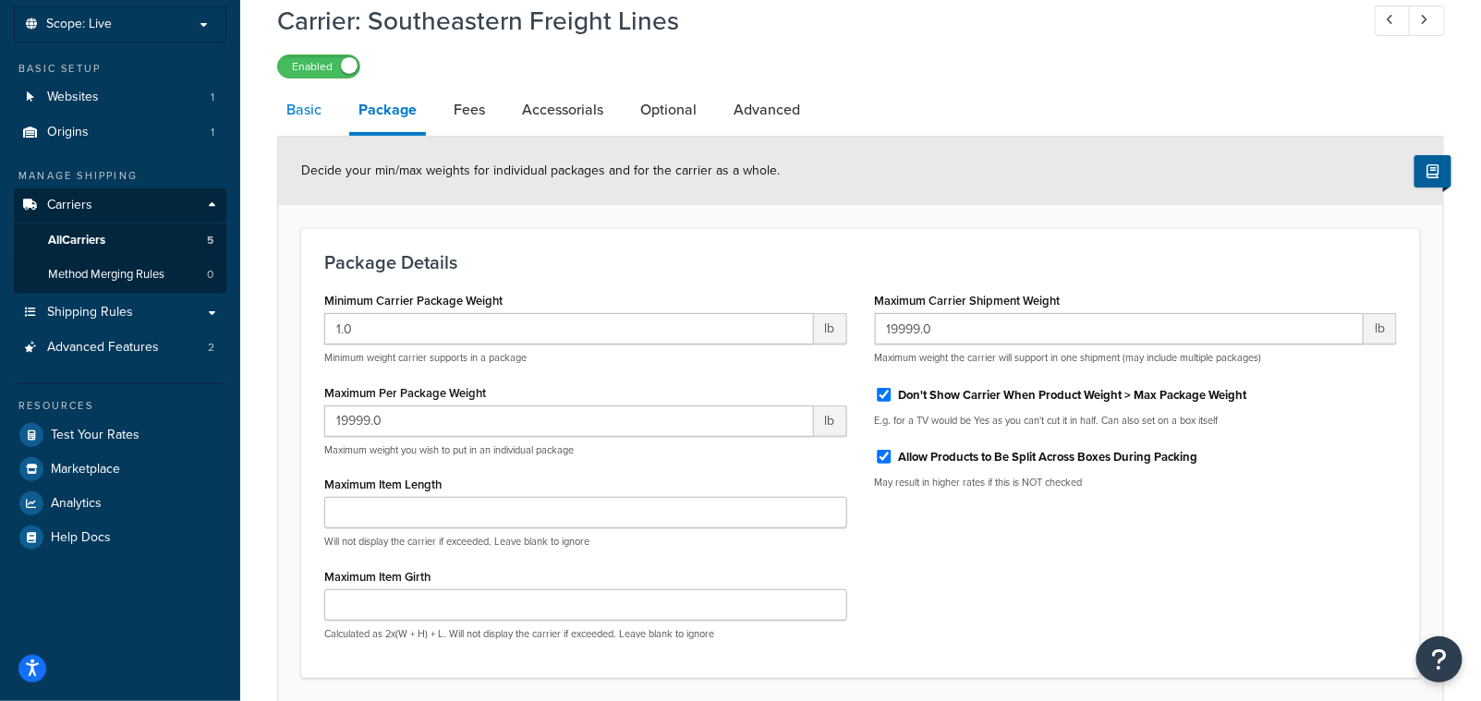
click at [302, 117] on link "Basic" at bounding box center [304, 110] width 54 height 44
select select "seflFreight"
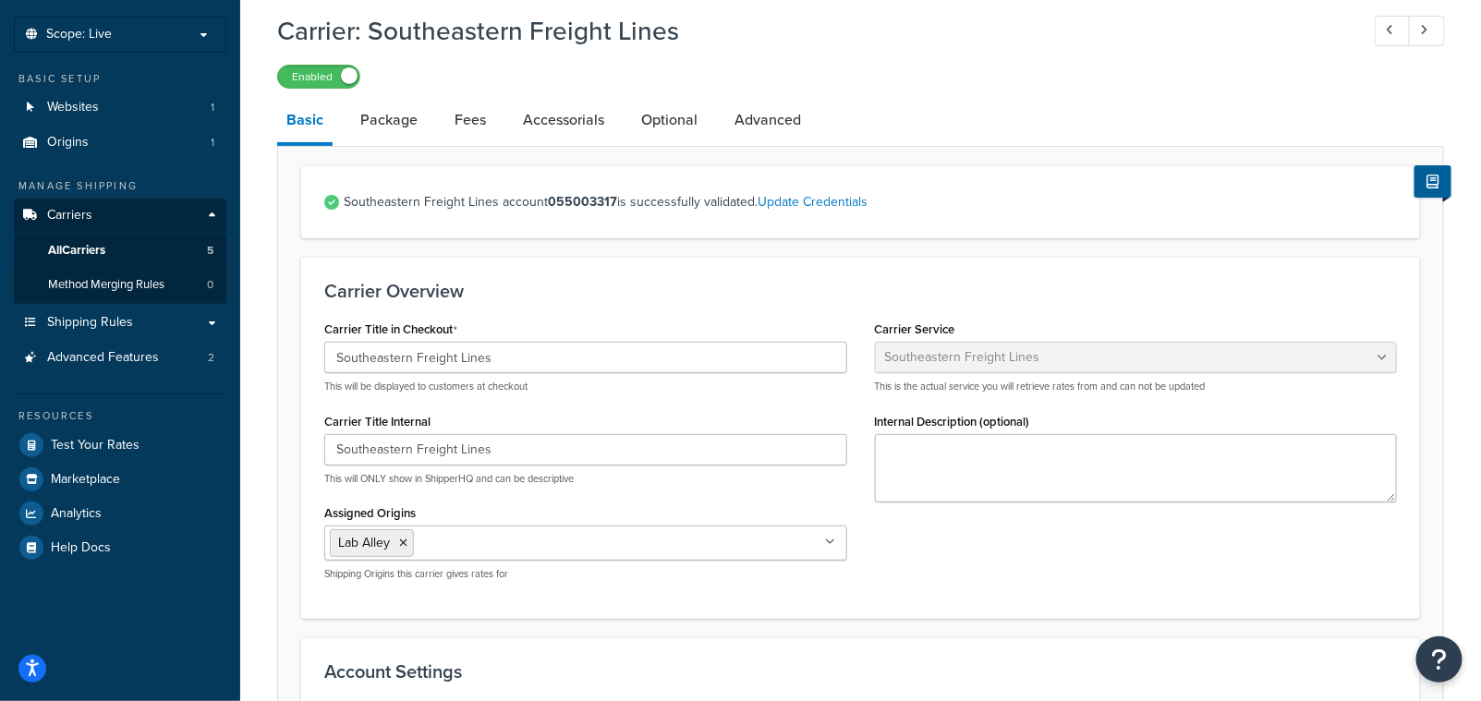
scroll to position [103, 0]
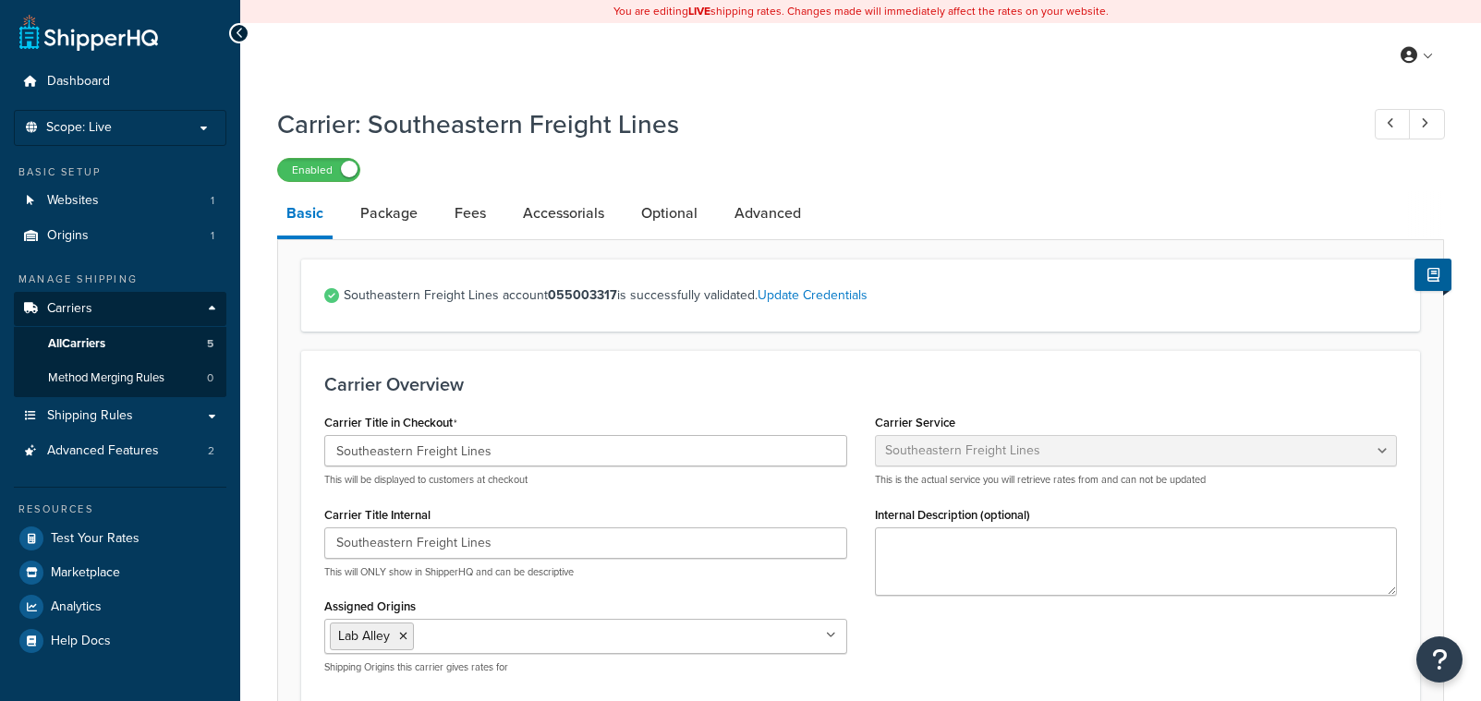
select select "seflFreight"
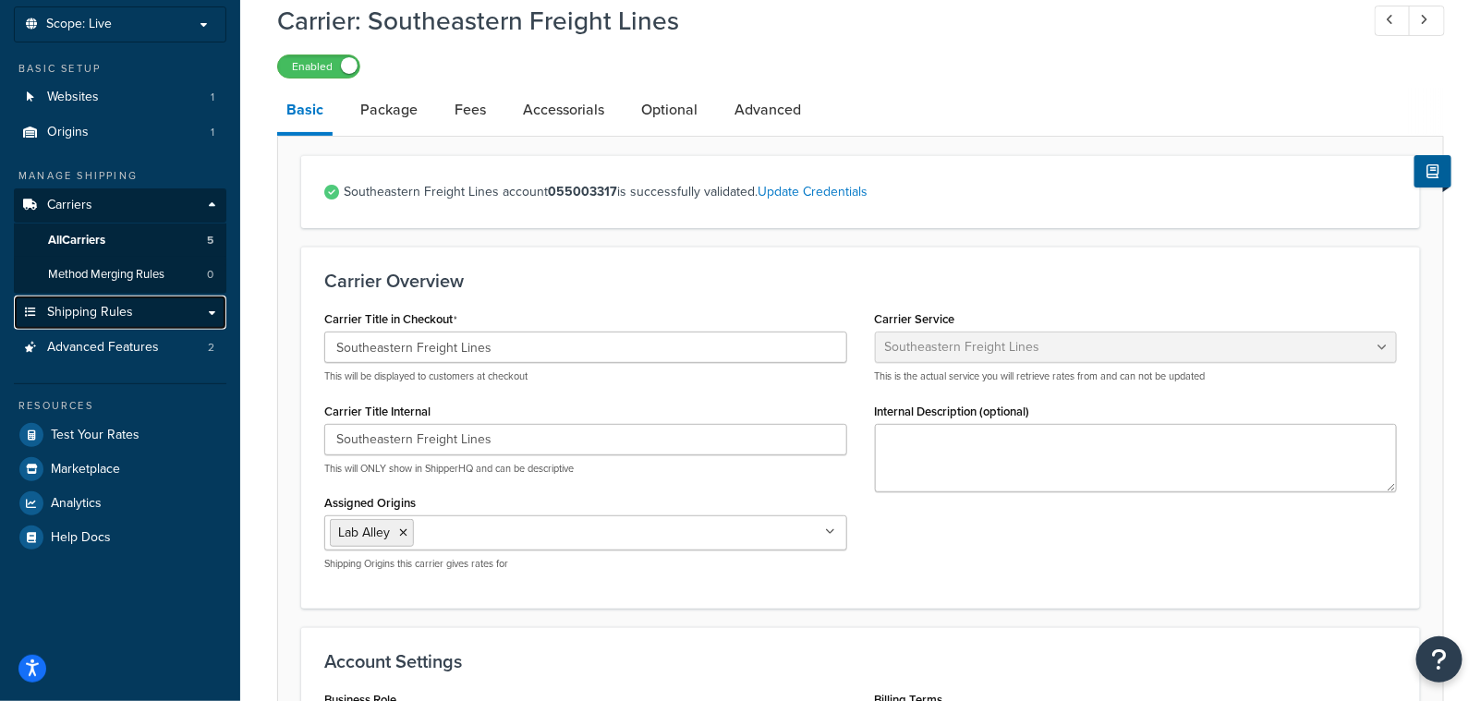
click at [144, 315] on link "Shipping Rules" at bounding box center [120, 313] width 212 height 34
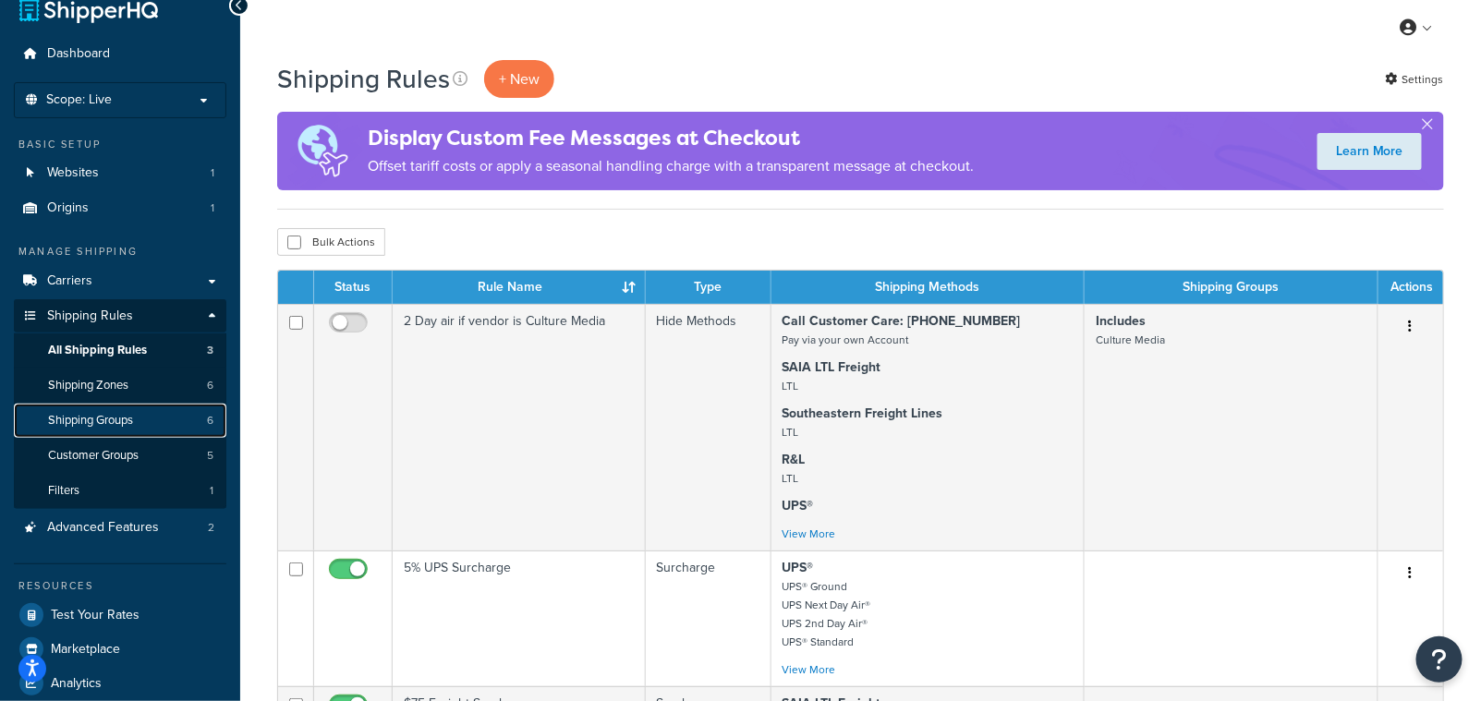
click at [136, 418] on link "Shipping Groups 6" at bounding box center [120, 421] width 212 height 34
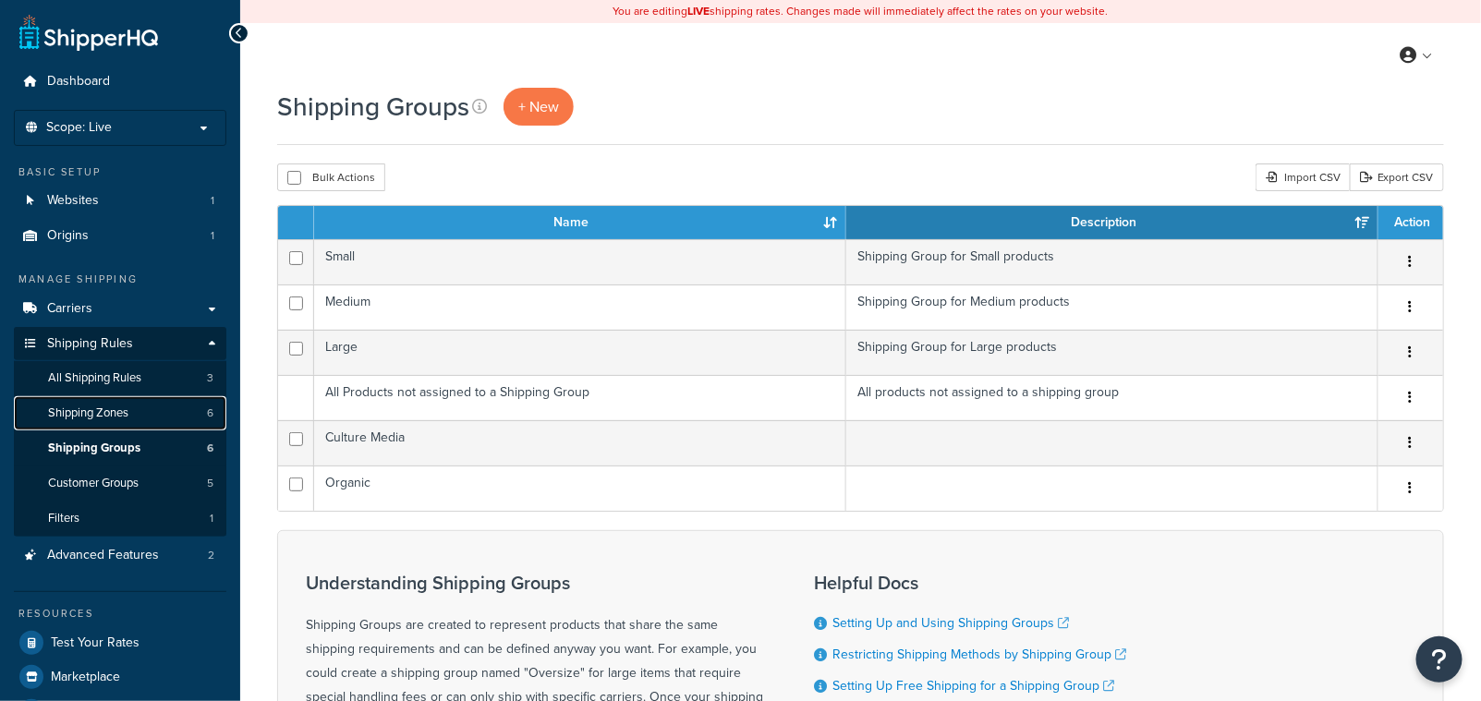
click at [123, 412] on span "Shipping Zones" at bounding box center [88, 414] width 80 height 16
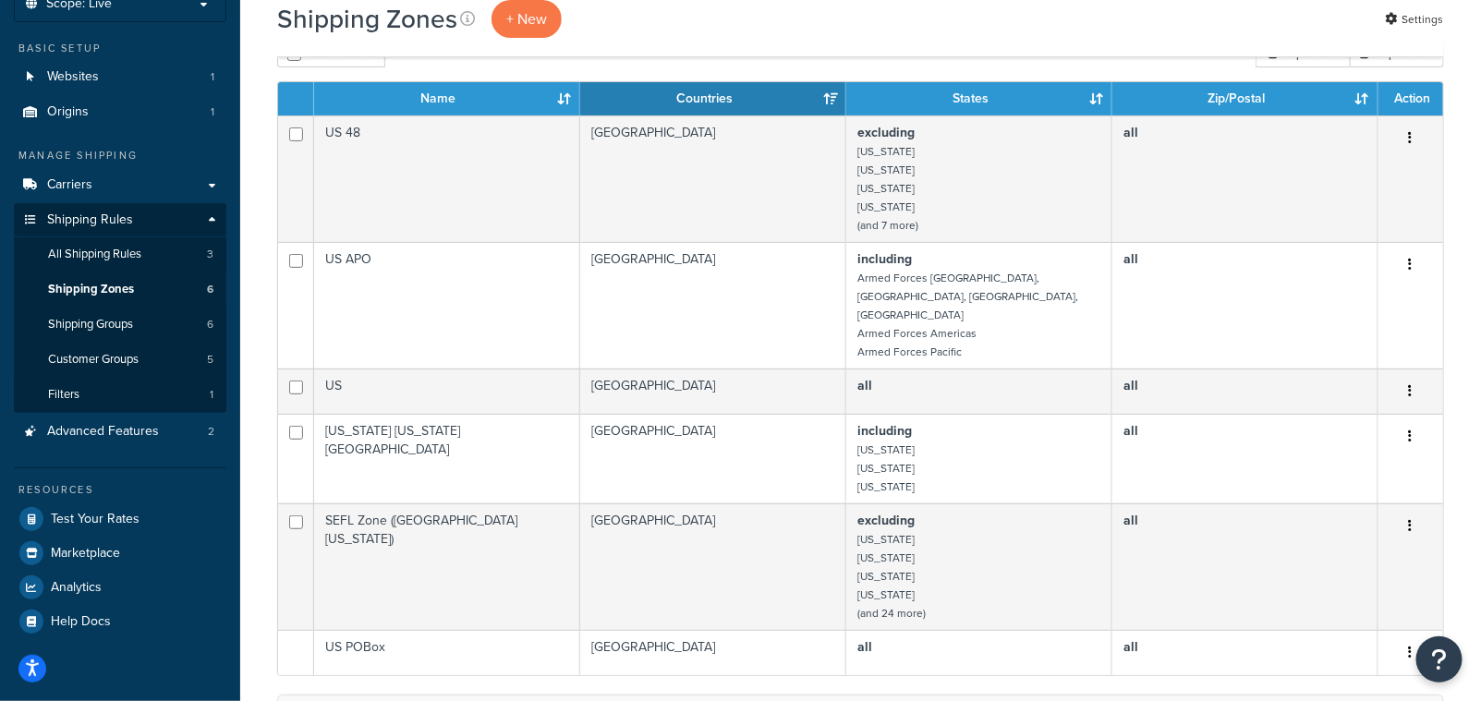
scroll to position [142, 0]
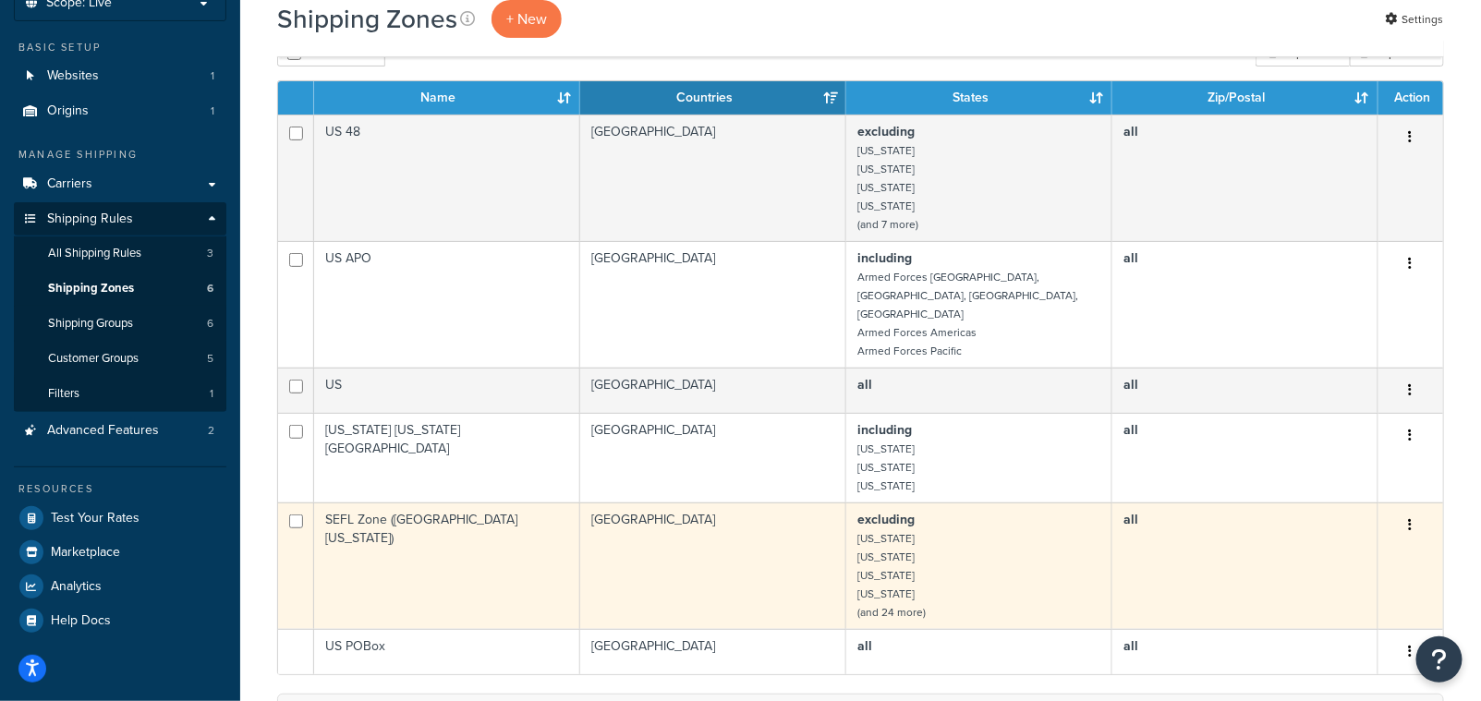
click at [1410, 503] on td "Edit Duplicate Delete" at bounding box center [1410, 566] width 65 height 127
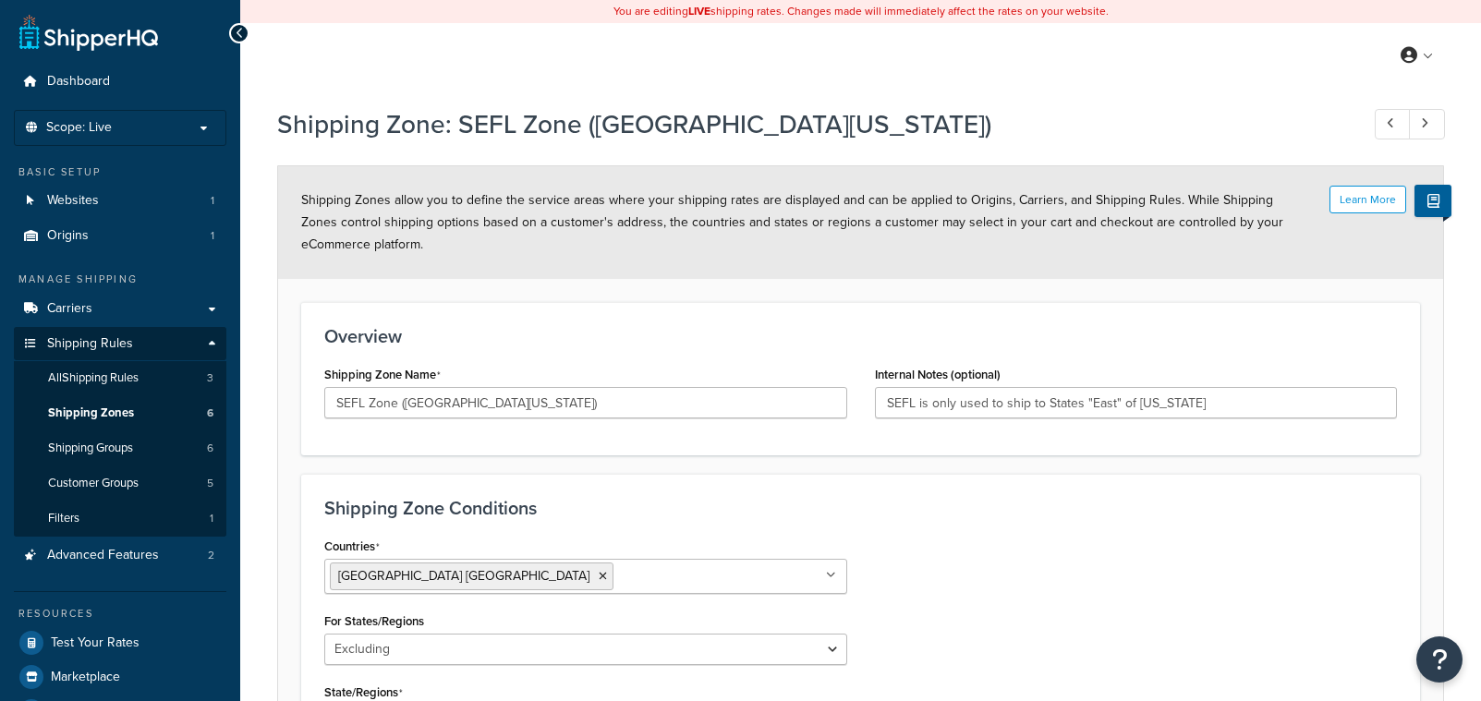
select select "excluding"
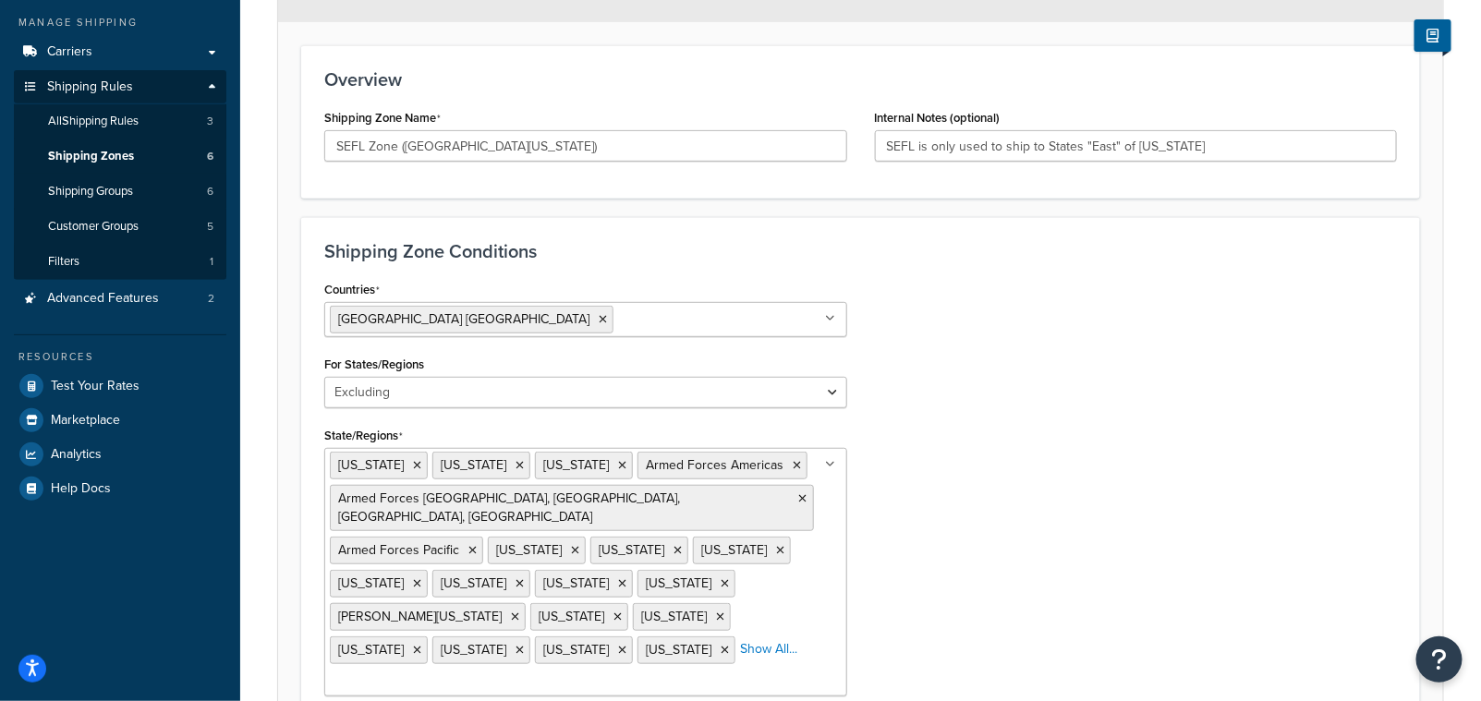
scroll to position [255, 0]
click at [125, 189] on span "Shipping Groups" at bounding box center [90, 194] width 85 height 16
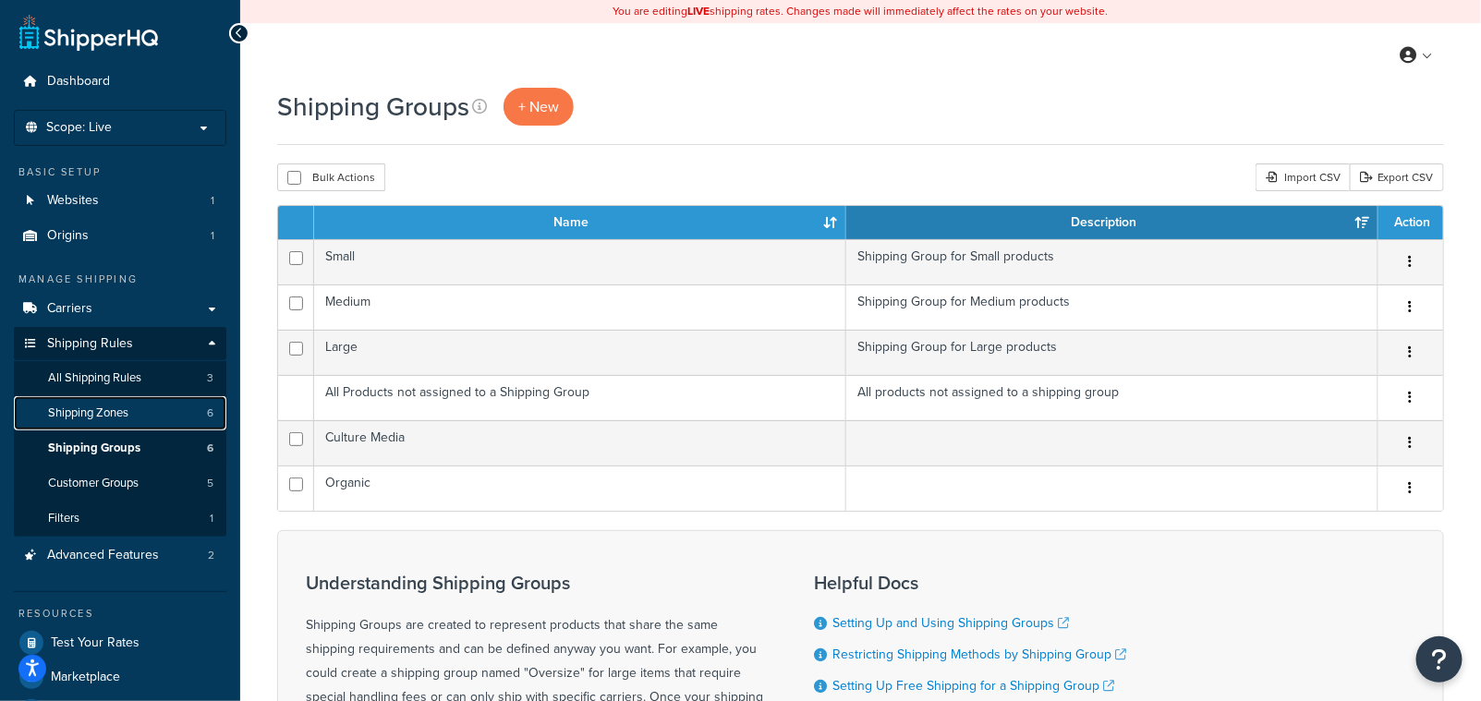
click at [115, 414] on span "Shipping Zones" at bounding box center [88, 414] width 80 height 16
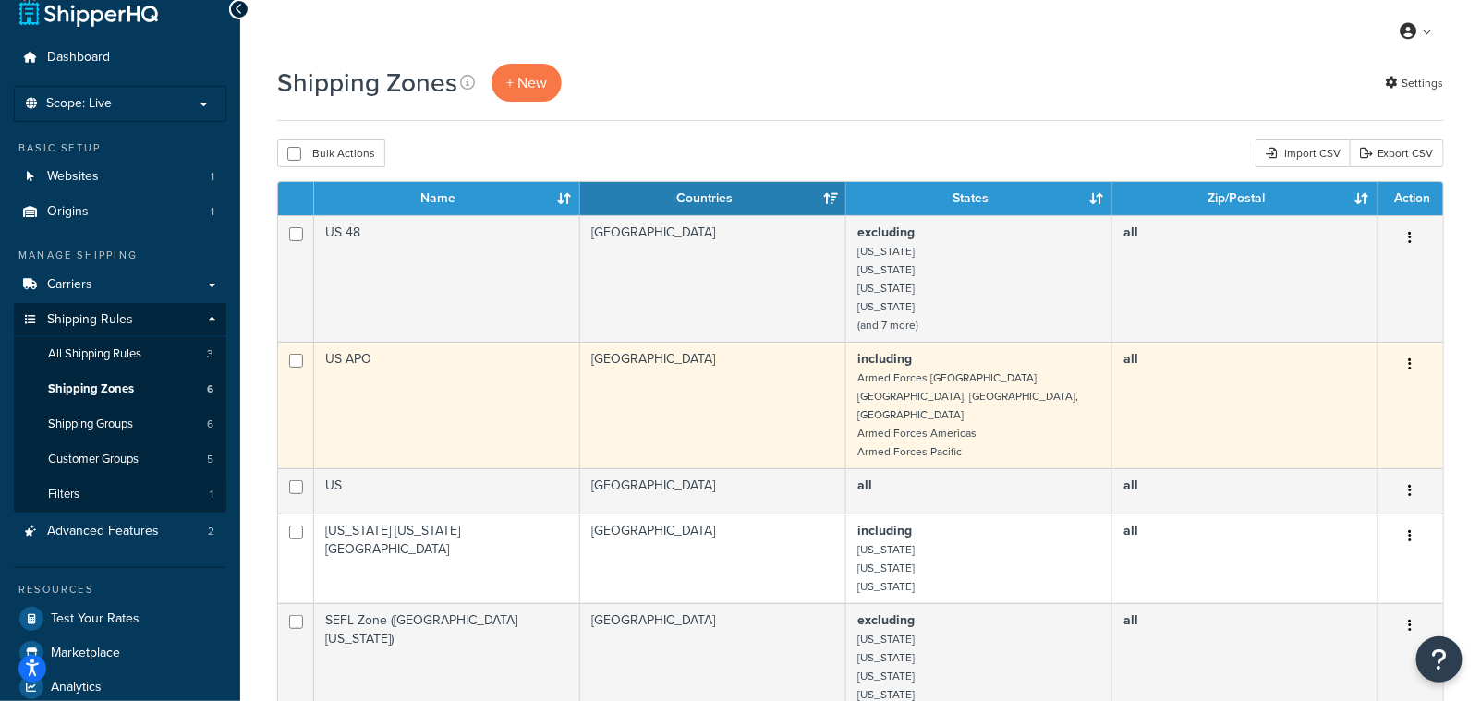
scroll to position [28, 0]
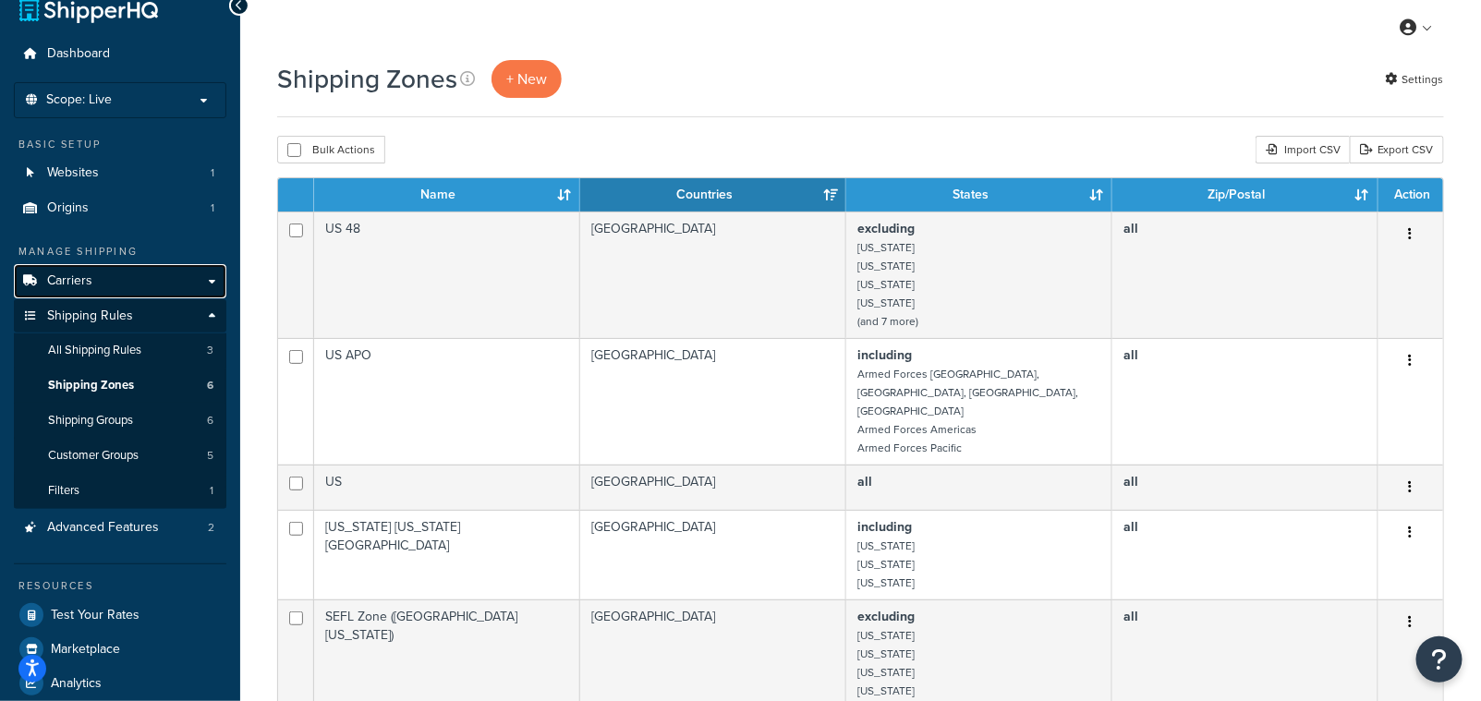
click at [92, 279] on link "Carriers" at bounding box center [120, 281] width 212 height 34
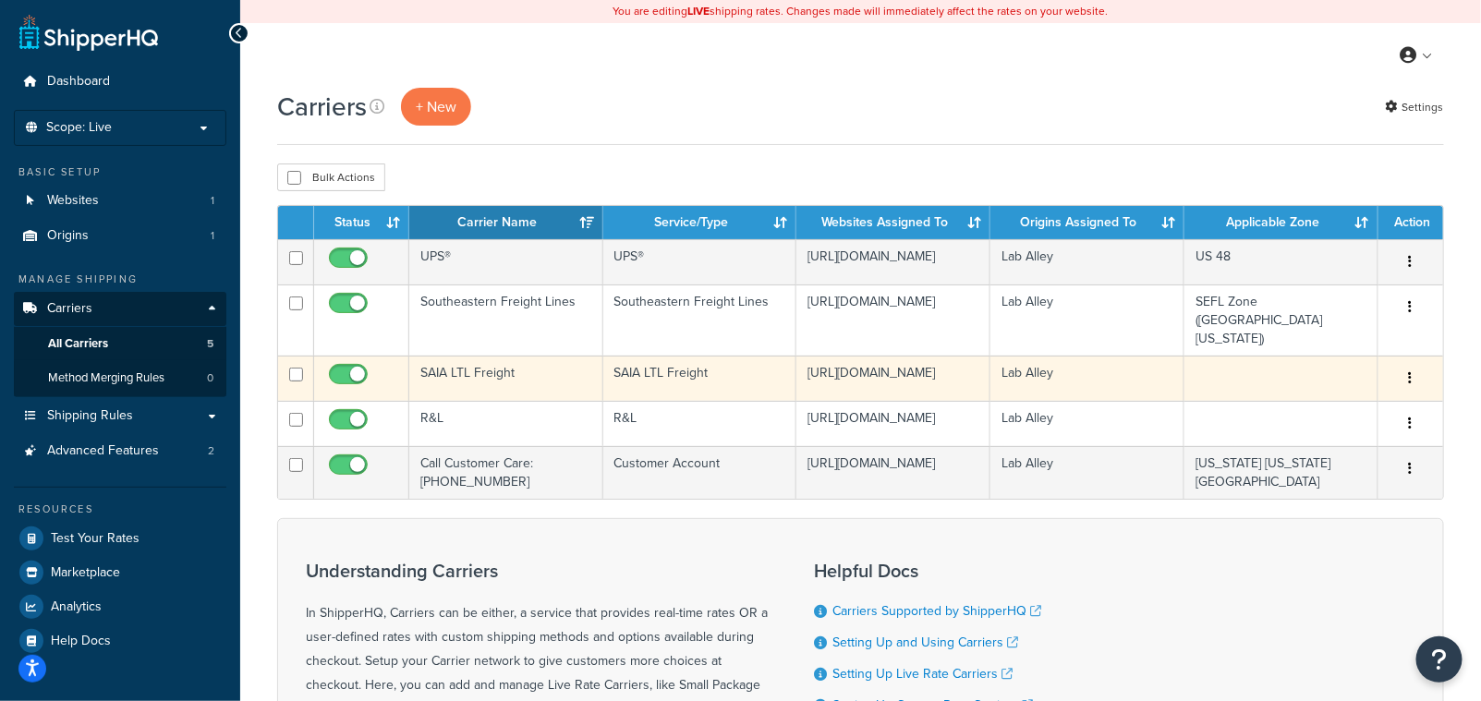
click at [1413, 364] on button "button" at bounding box center [1411, 379] width 26 height 30
click at [1328, 381] on link "Edit" at bounding box center [1336, 390] width 146 height 38
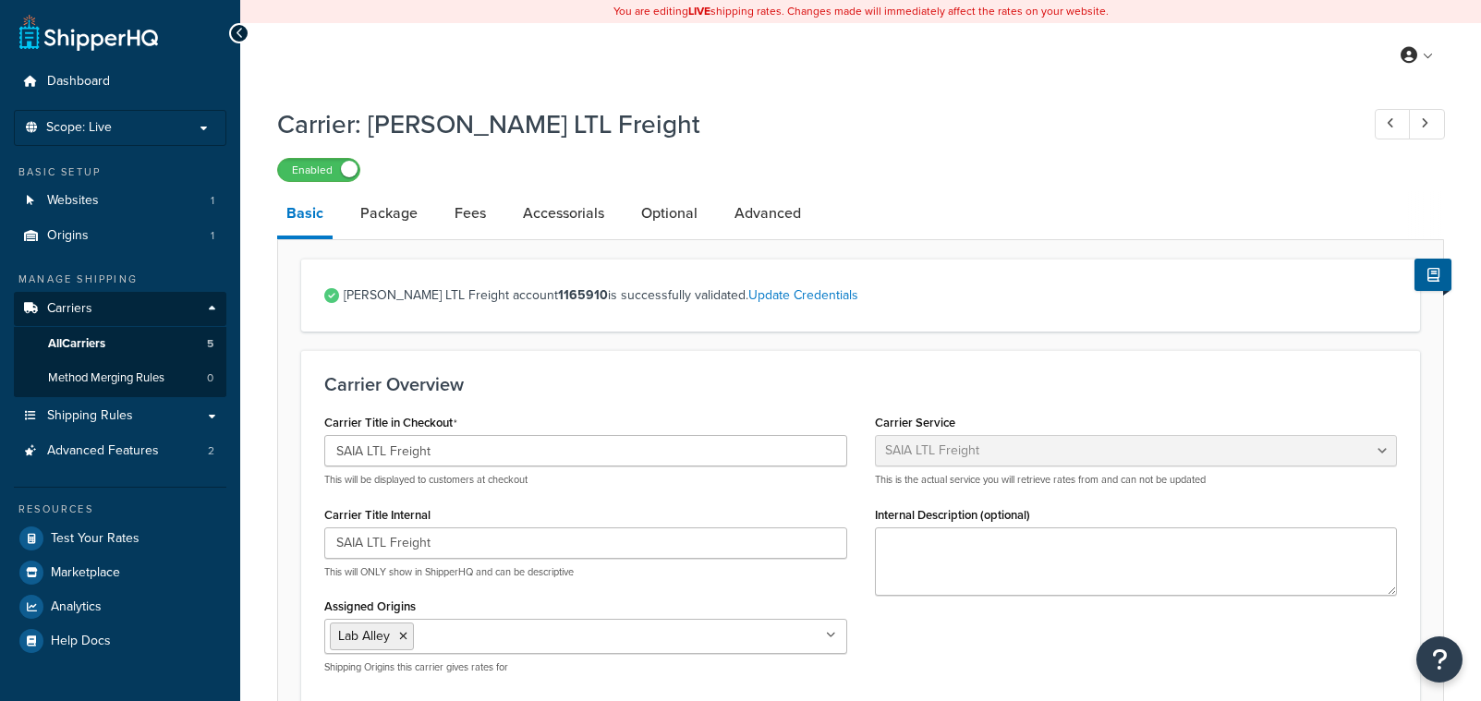
select select "saiaFreight"
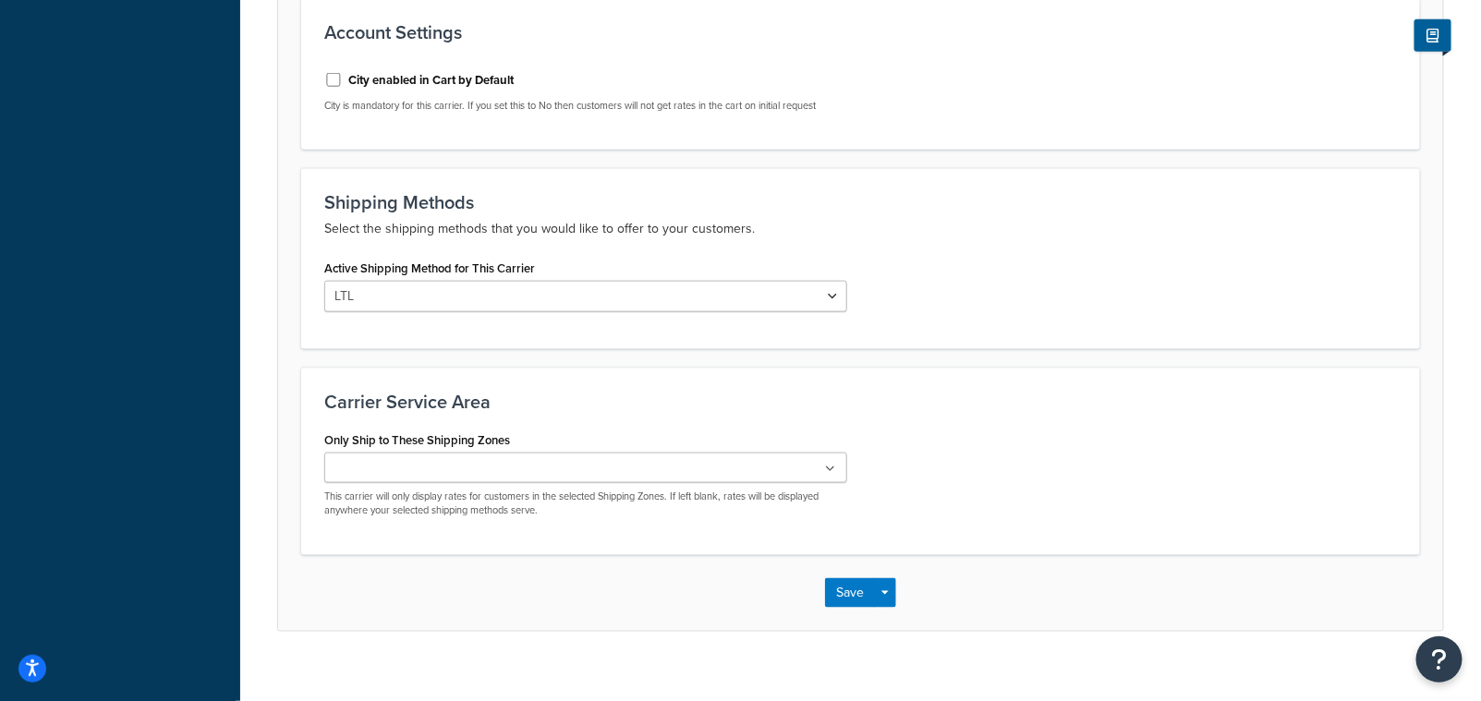
scroll to position [732, 0]
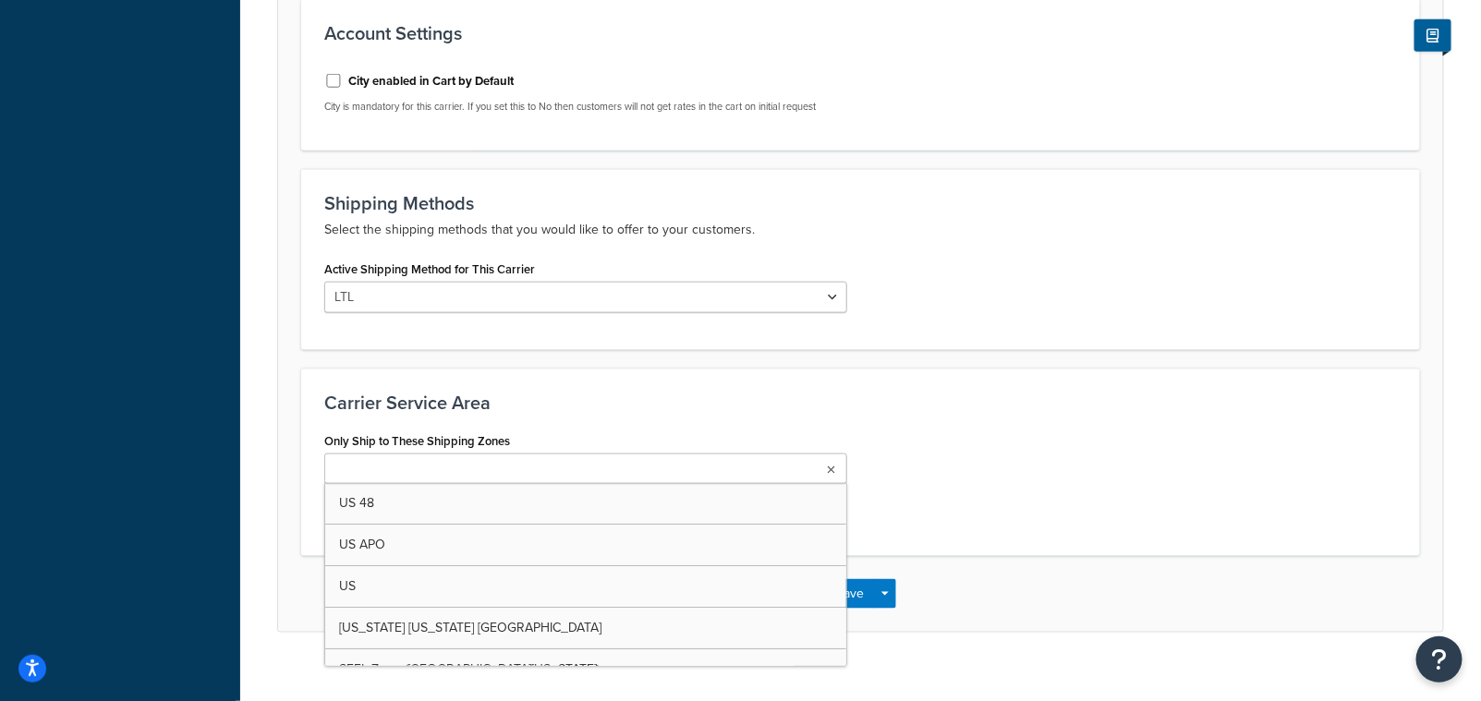
click at [417, 469] on input "Only Ship to These Shipping Zones" at bounding box center [411, 470] width 163 height 20
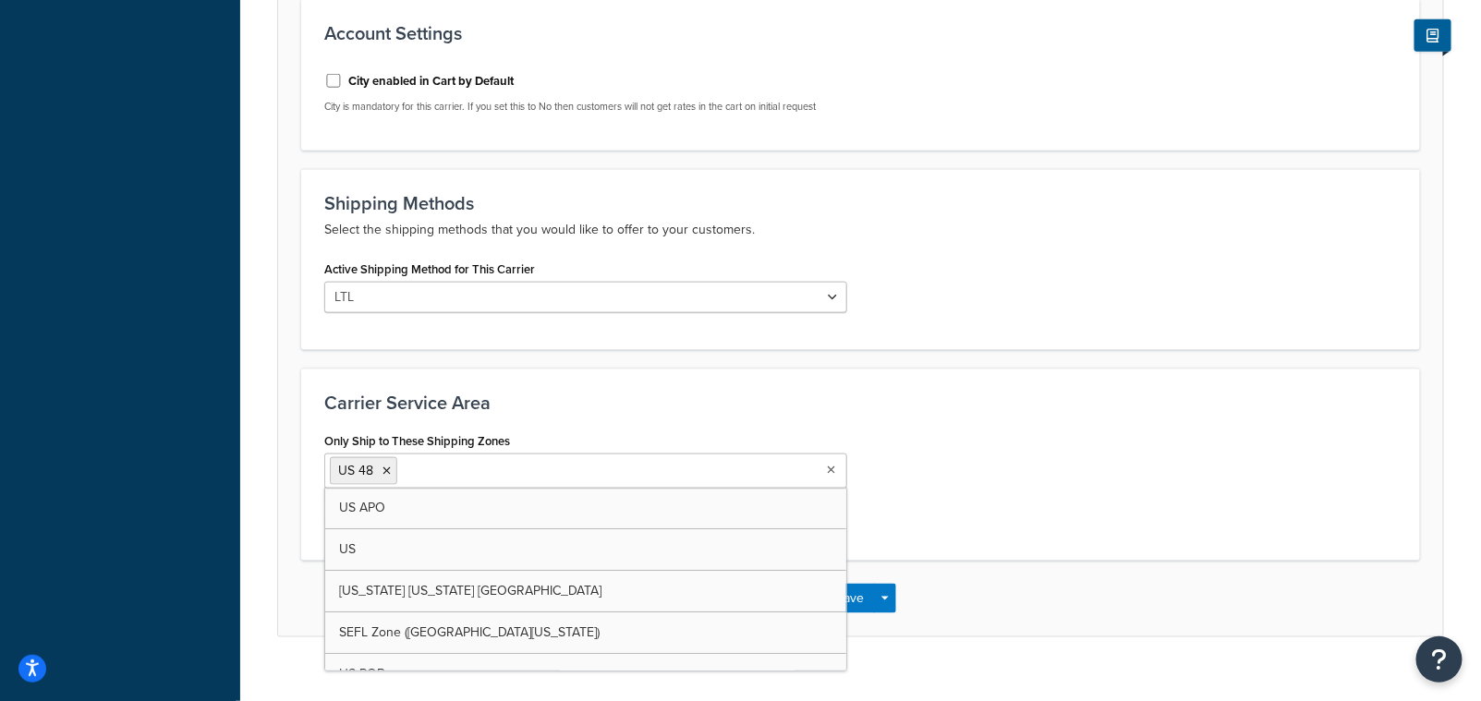
click at [985, 585] on div "Save Save Dropdown Save and Edit" at bounding box center [860, 599] width 1165 height 76
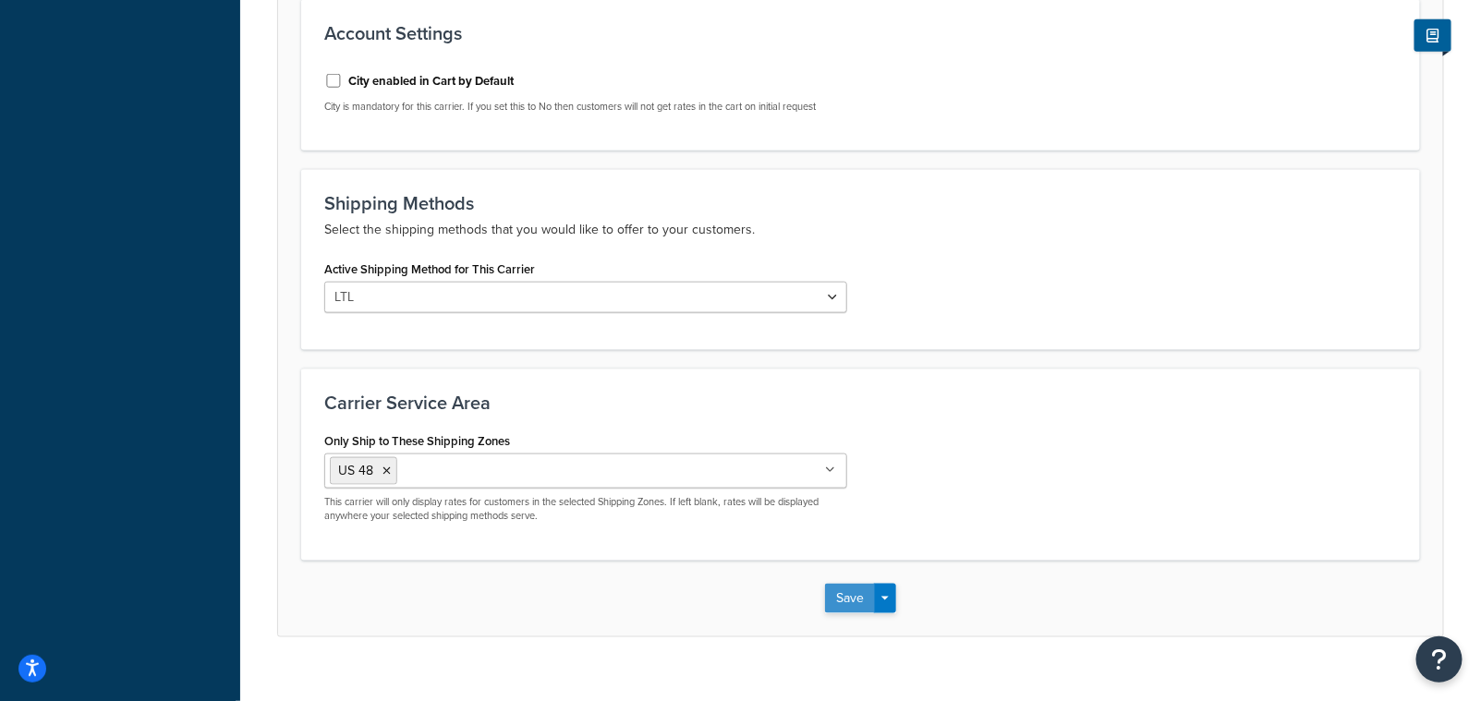
click at [851, 600] on button "Save" at bounding box center [850, 599] width 50 height 30
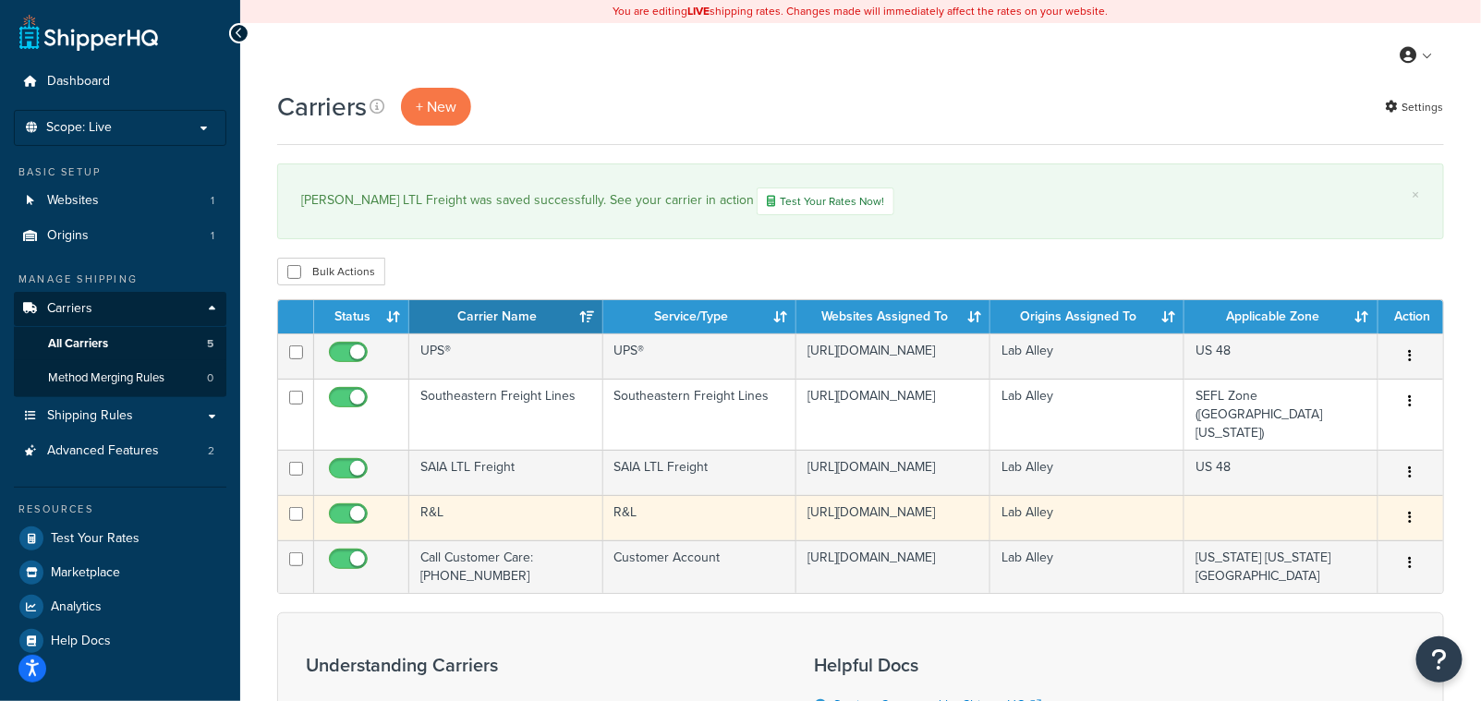
click at [1405, 503] on button "button" at bounding box center [1411, 518] width 26 height 30
click at [1353, 525] on link "Edit" at bounding box center [1336, 530] width 146 height 38
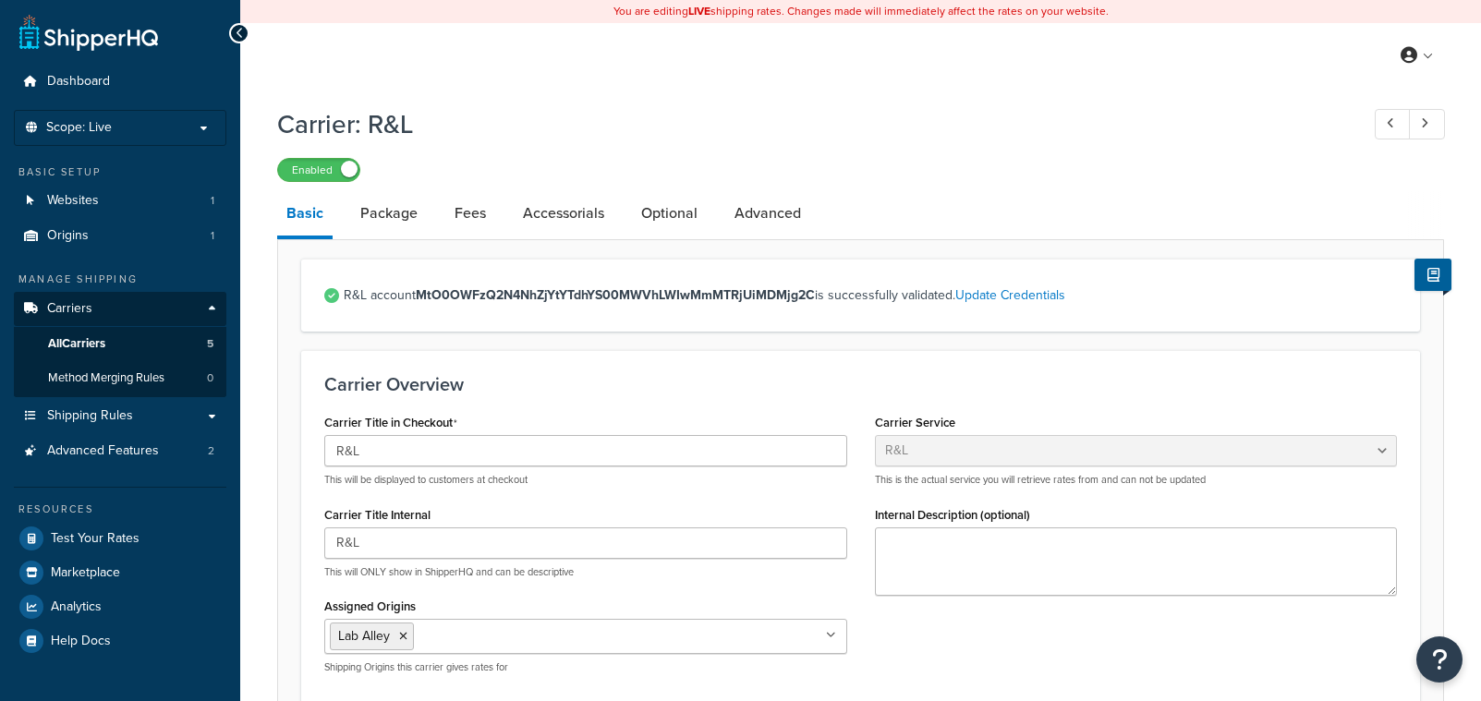
select select "rlFreight"
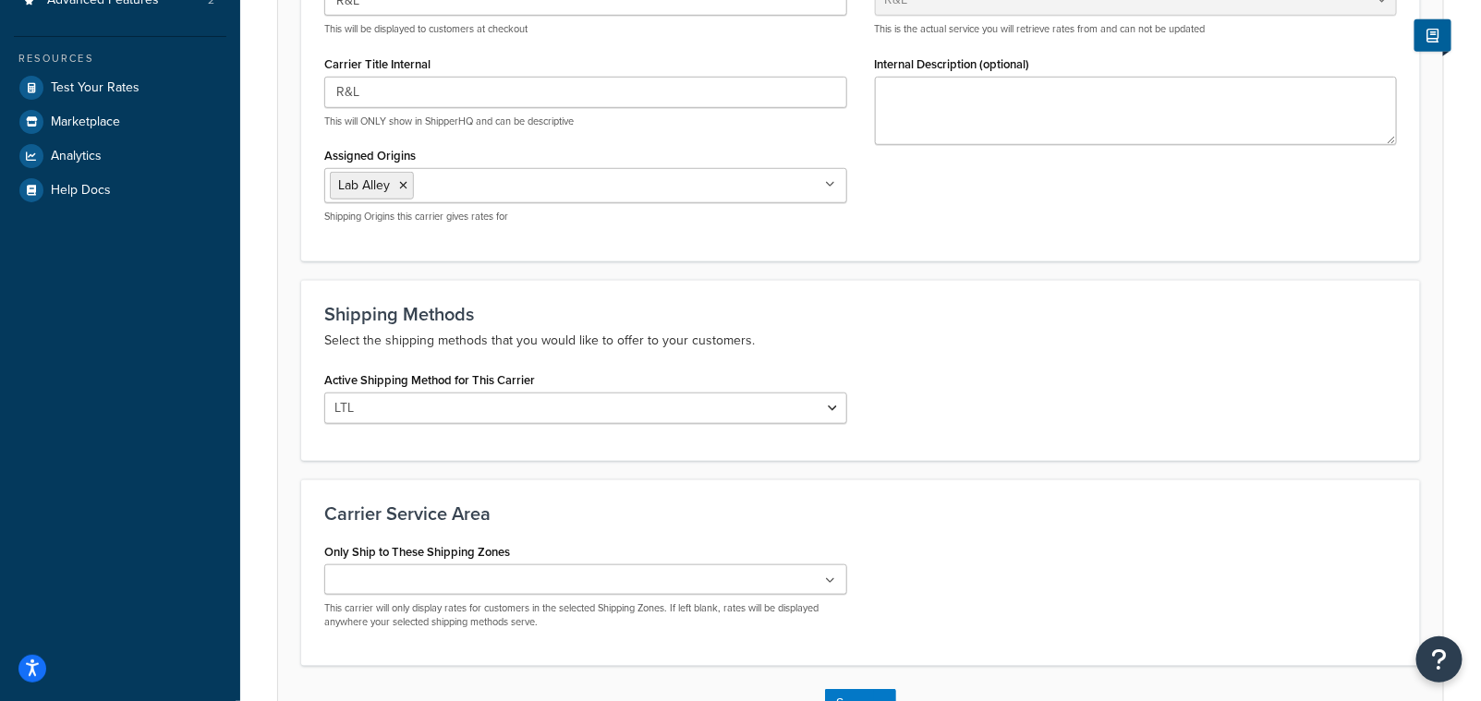
scroll to position [442, 0]
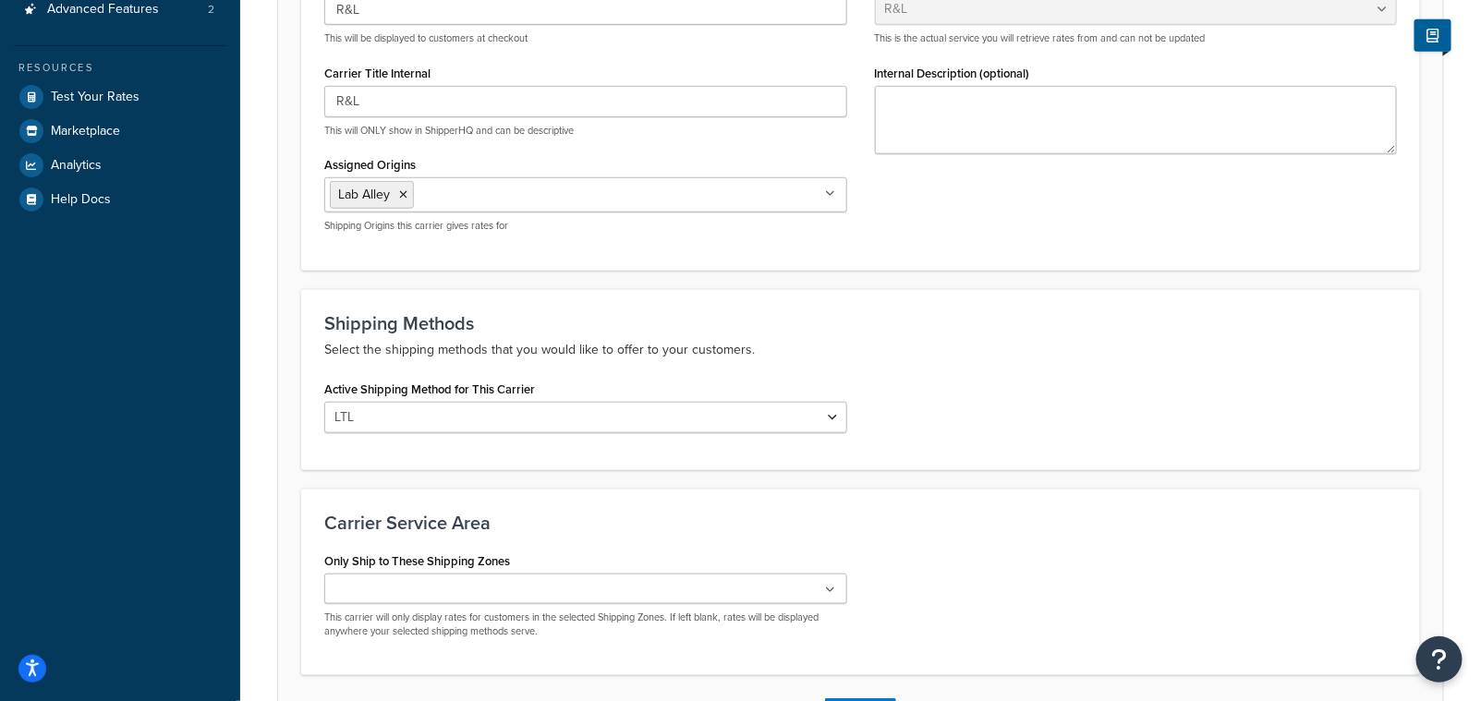
click at [354, 597] on input "Only Ship to These Shipping Zones" at bounding box center [411, 590] width 163 height 20
click at [1208, 590] on div "Only Ship to These Shipping Zones US 48 US APO [GEOGRAPHIC_DATA] [US_STATE] [US…" at bounding box center [860, 603] width 1100 height 110
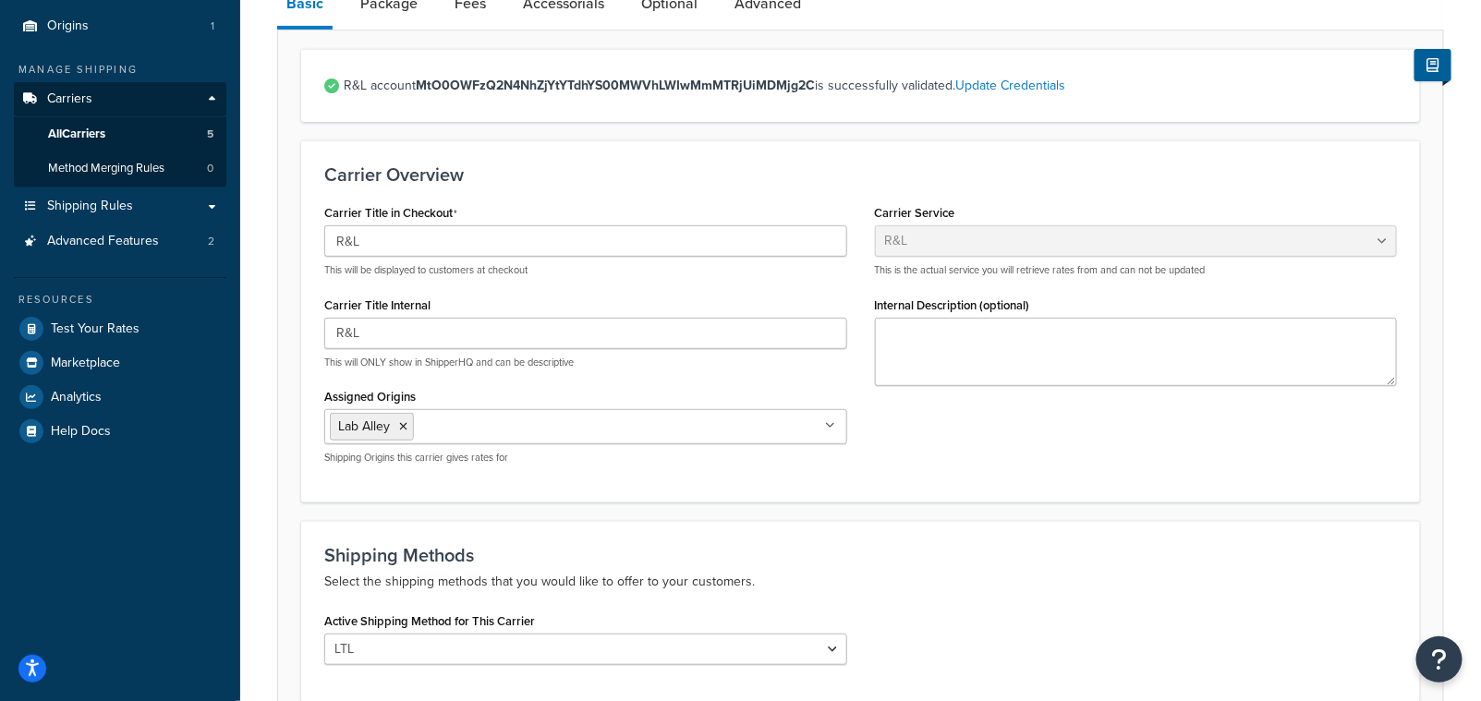
scroll to position [147, 0]
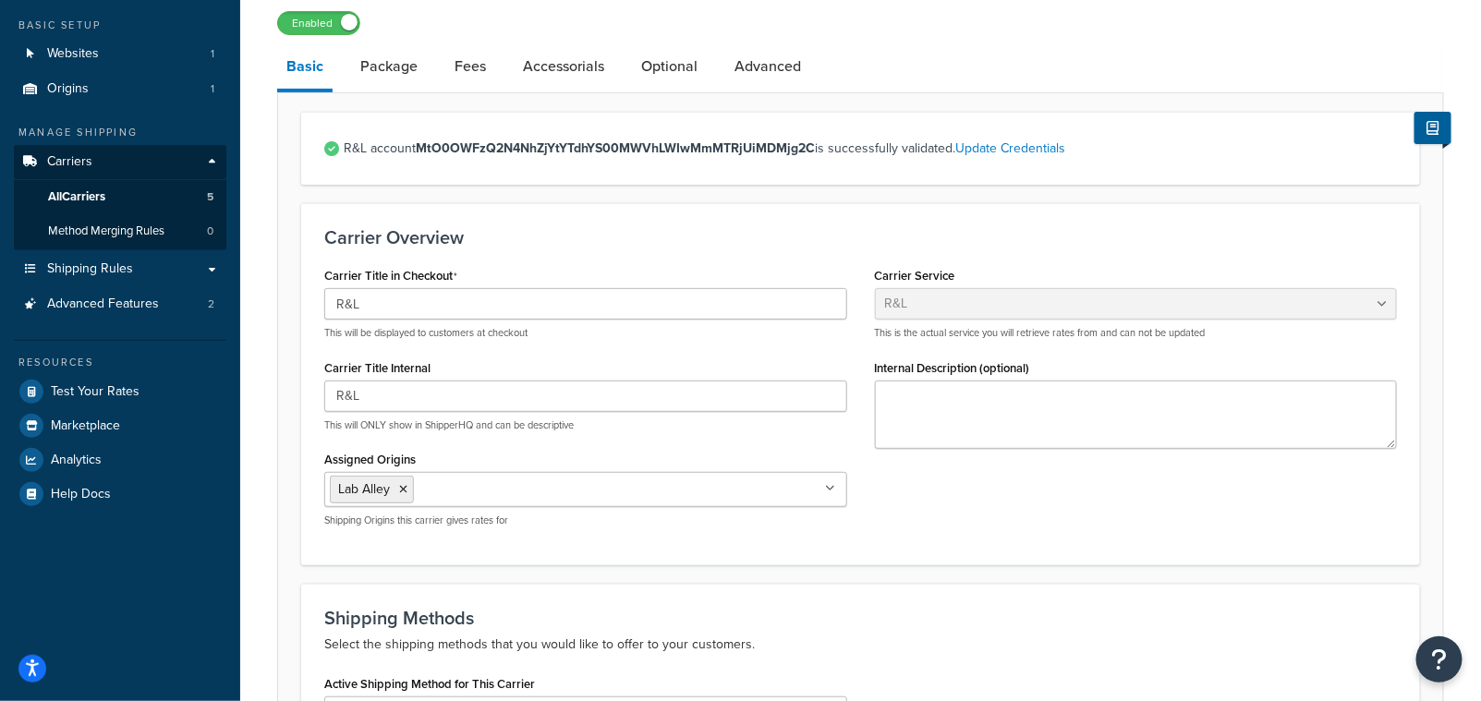
click at [115, 272] on span "Shipping Rules" at bounding box center [90, 269] width 86 height 16
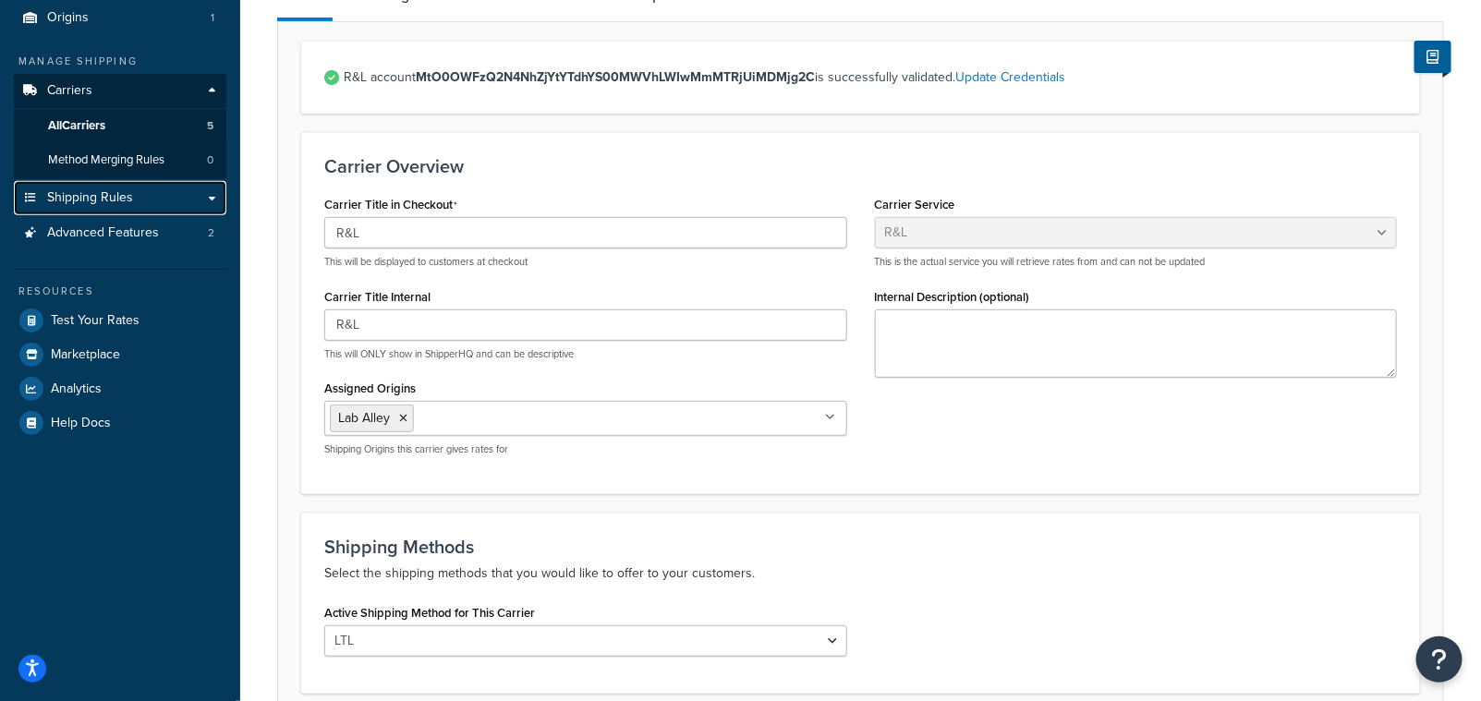
scroll to position [589, 0]
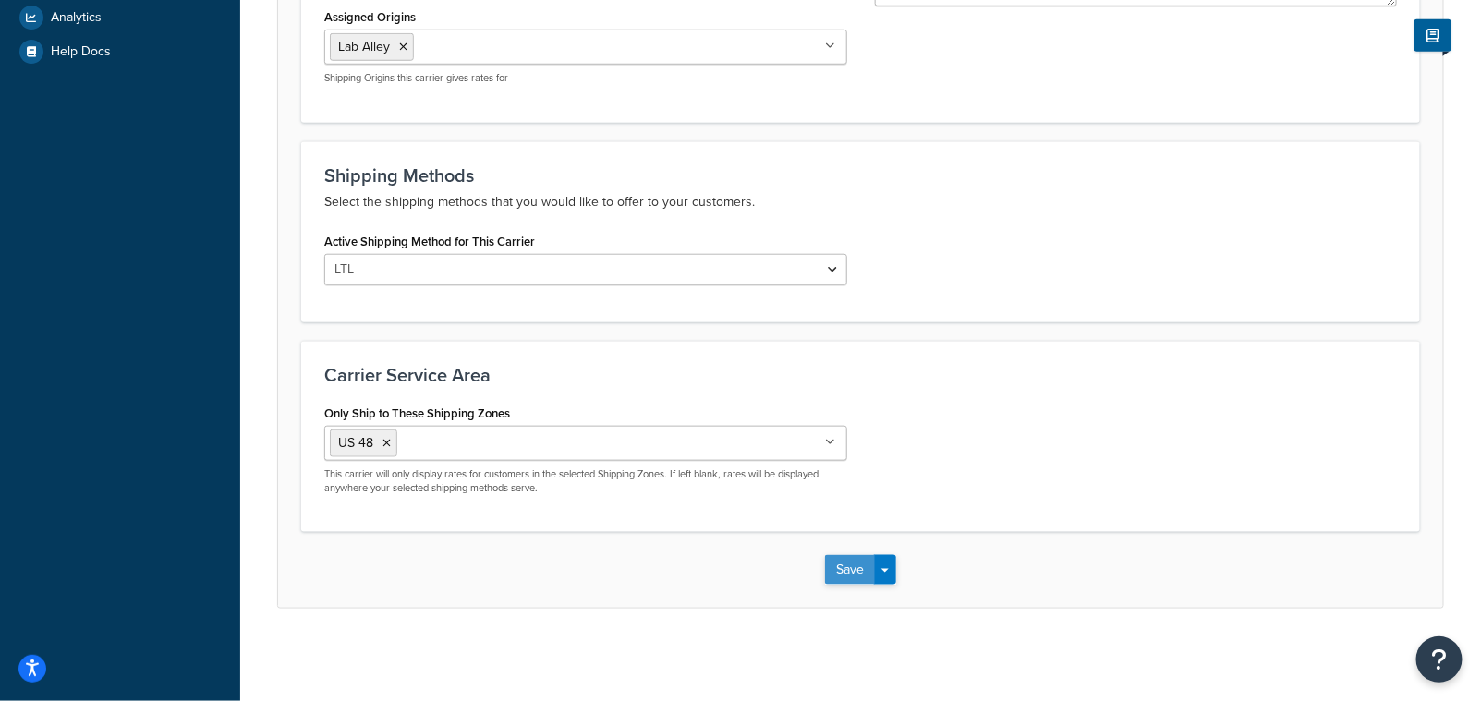
click at [842, 577] on button "Save" at bounding box center [850, 570] width 50 height 30
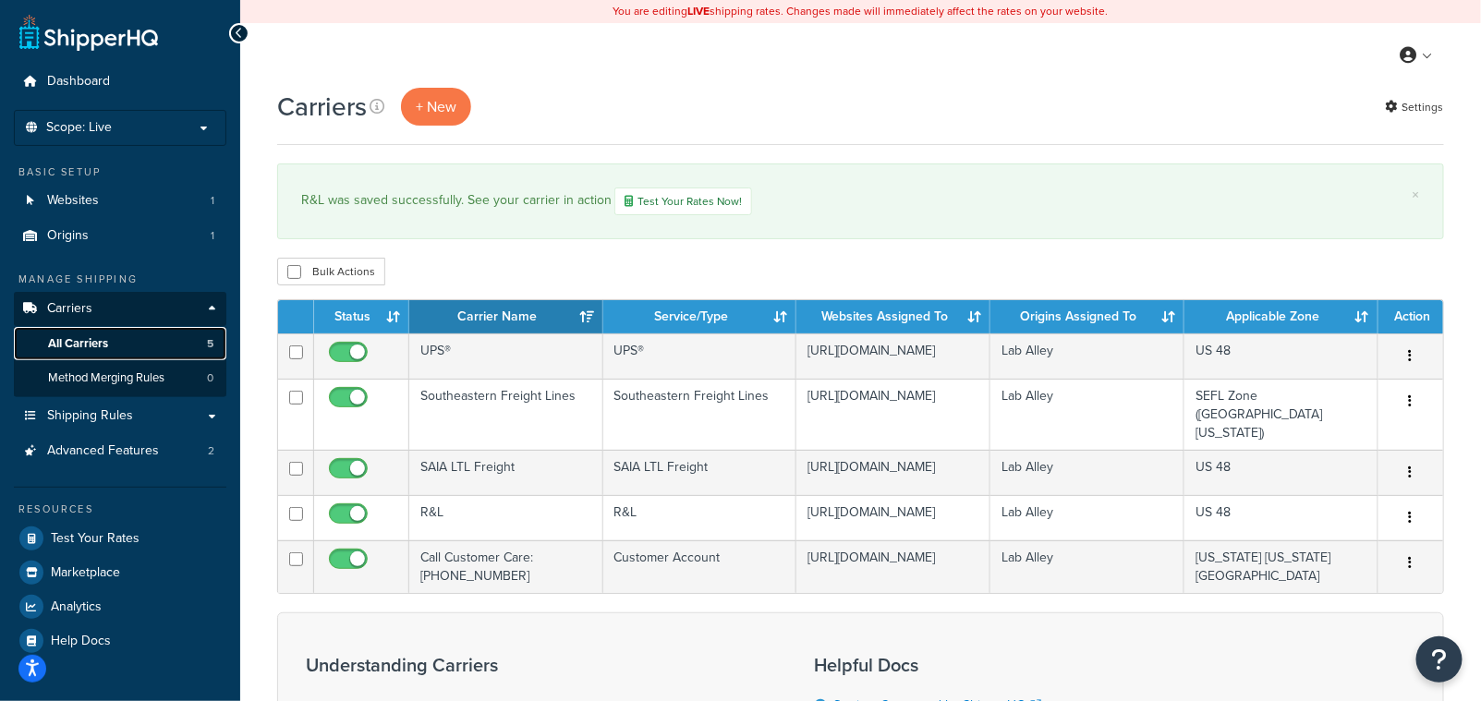
click at [91, 338] on span "All Carriers" at bounding box center [78, 344] width 60 height 16
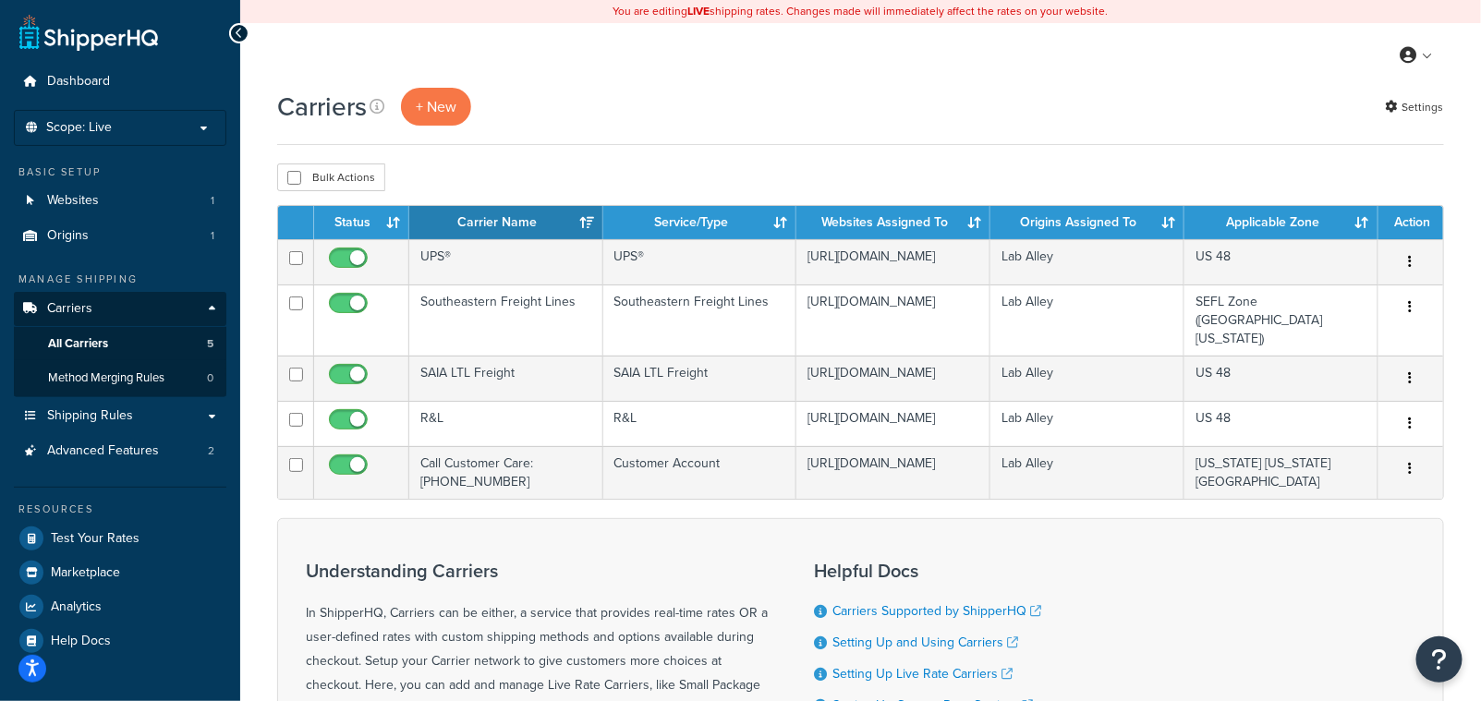
click at [720, 143] on div "Carriers + New Settings" at bounding box center [860, 116] width 1167 height 57
